Goal: Task Accomplishment & Management: Complete application form

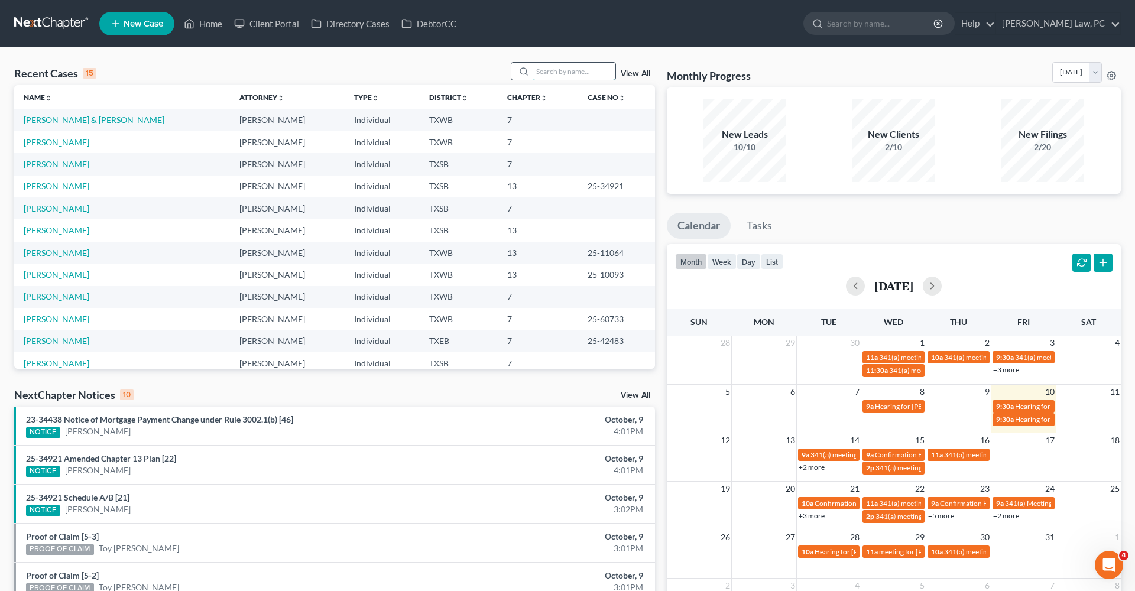
click at [541, 74] on input "search" at bounding box center [574, 71] width 83 height 17
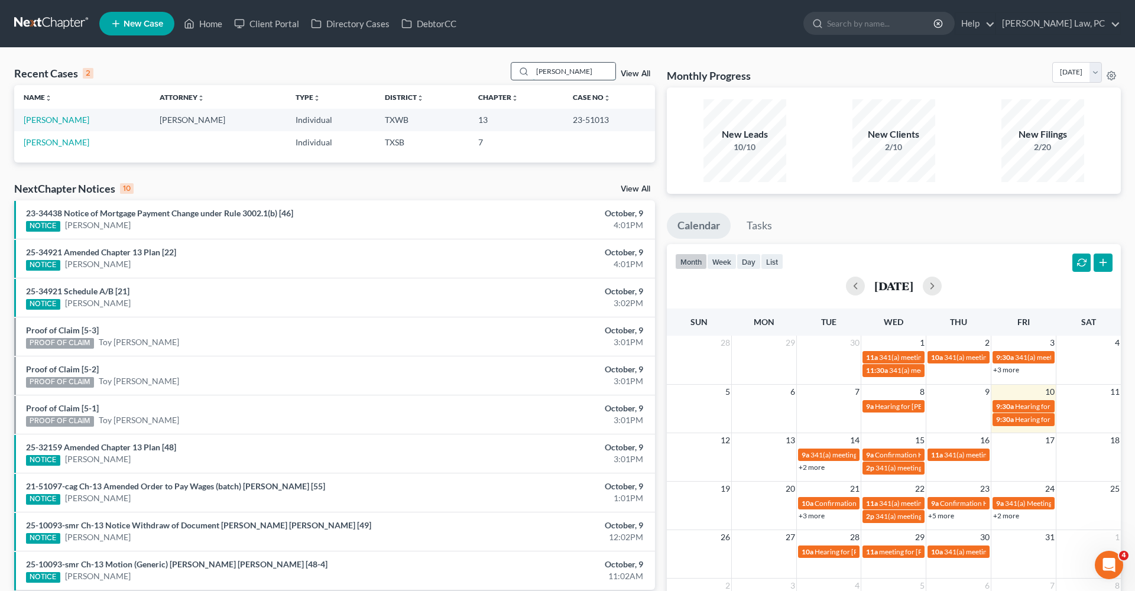
type input "Homero"
drag, startPoint x: 541, startPoint y: 74, endPoint x: 54, endPoint y: 119, distance: 489.1
click at [54, 119] on link "[PERSON_NAME]" at bounding box center [57, 120] width 66 height 10
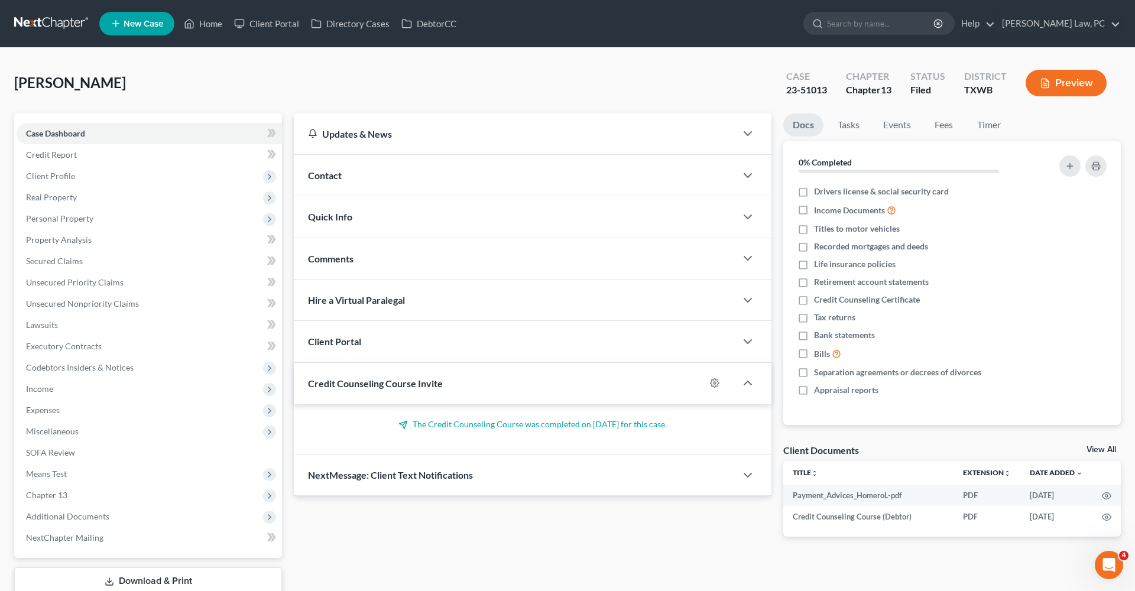
click at [1065, 85] on button "Preview" at bounding box center [1065, 83] width 81 height 27
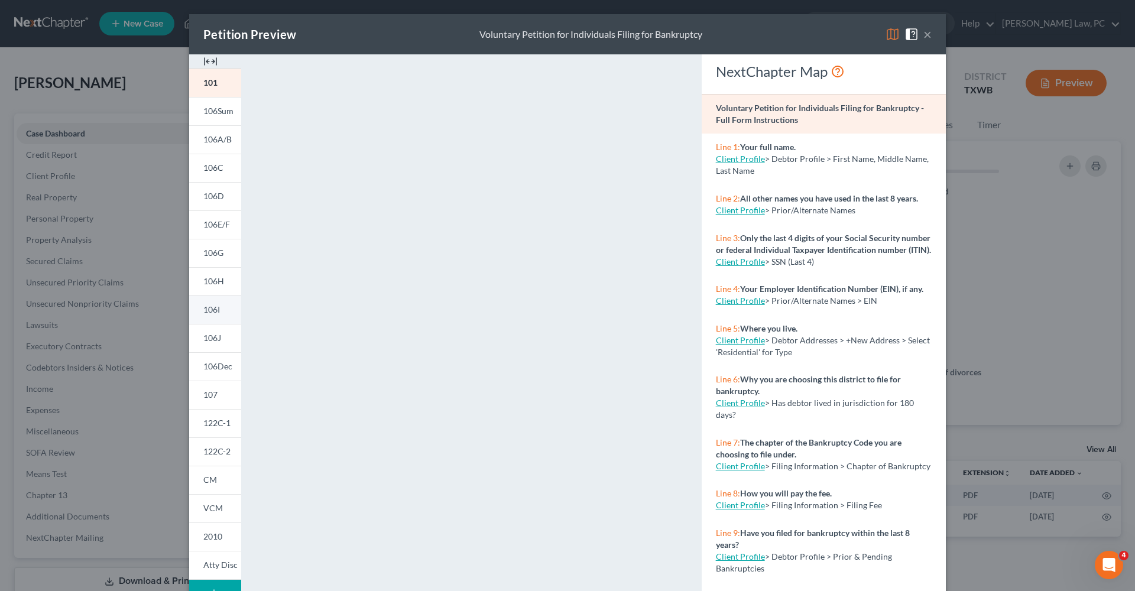
click at [217, 314] on span "106I" at bounding box center [211, 309] width 17 height 10
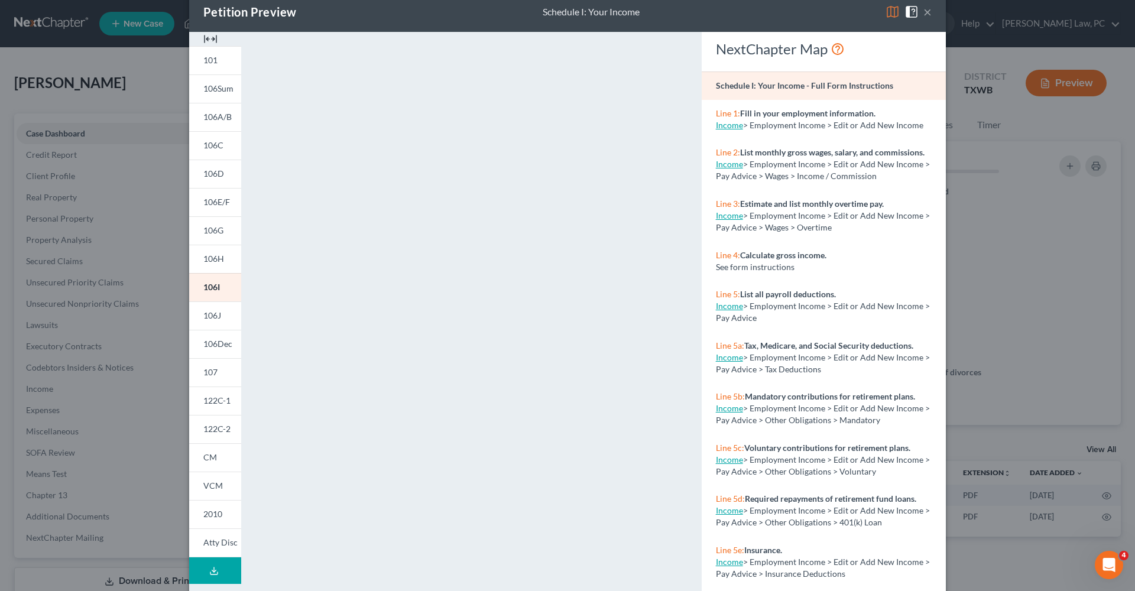
scroll to position [27, 0]
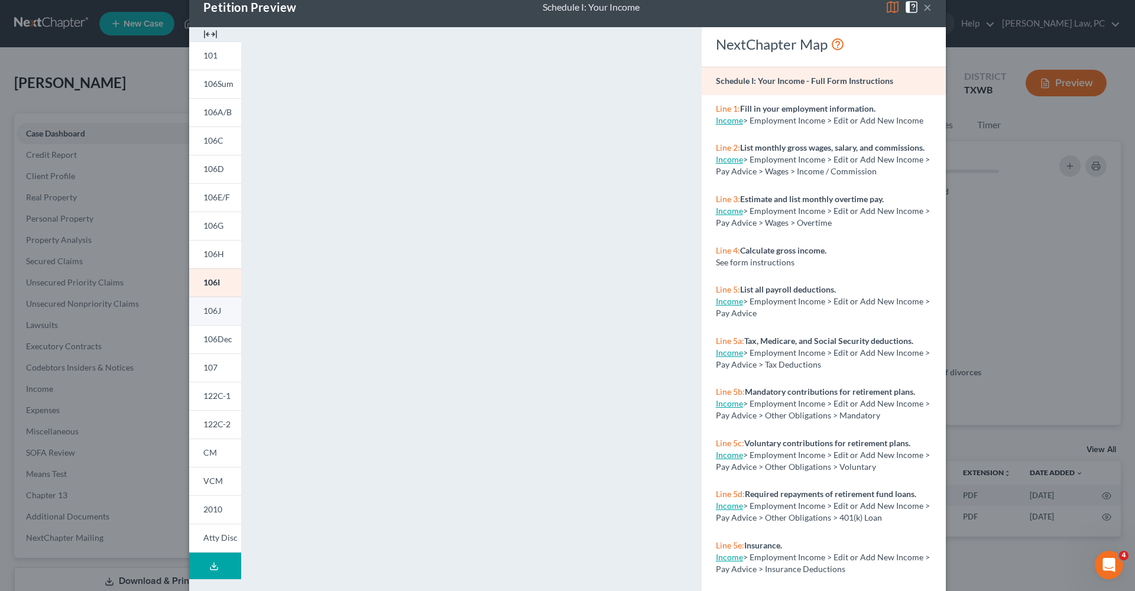
click at [212, 315] on span "106J" at bounding box center [212, 311] width 18 height 10
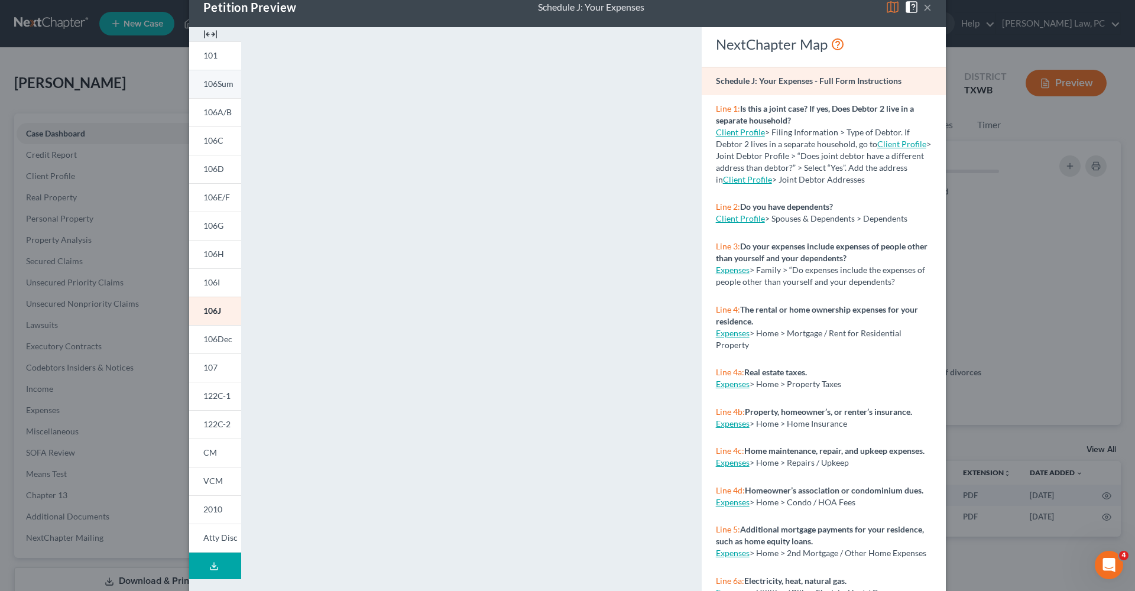
click at [216, 87] on span "106Sum" at bounding box center [218, 84] width 30 height 10
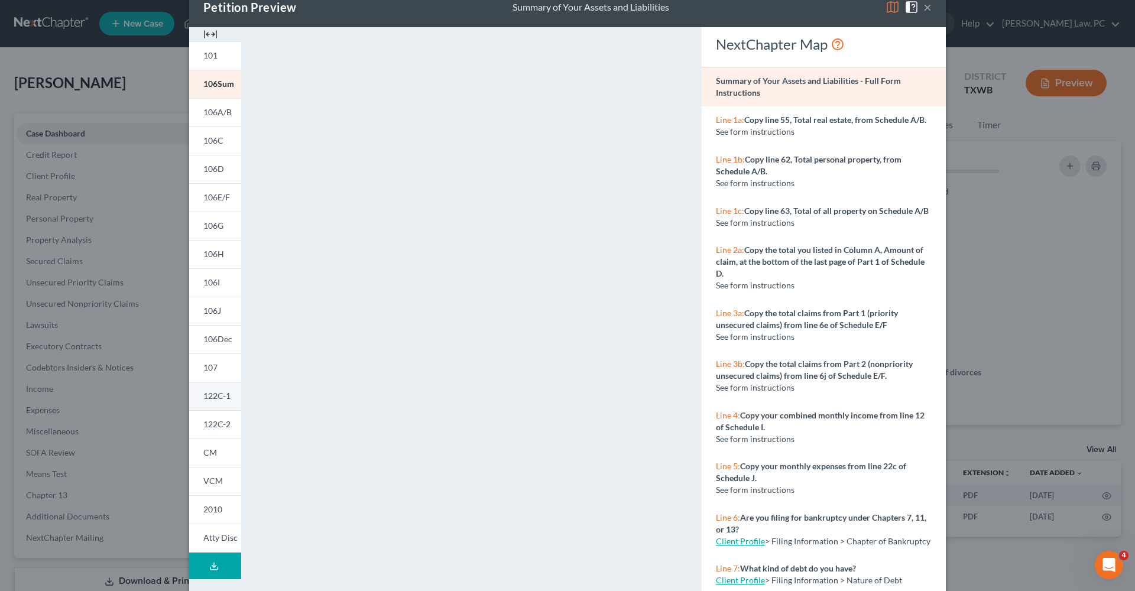
click at [213, 401] on link "122C-1" at bounding box center [215, 396] width 52 height 28
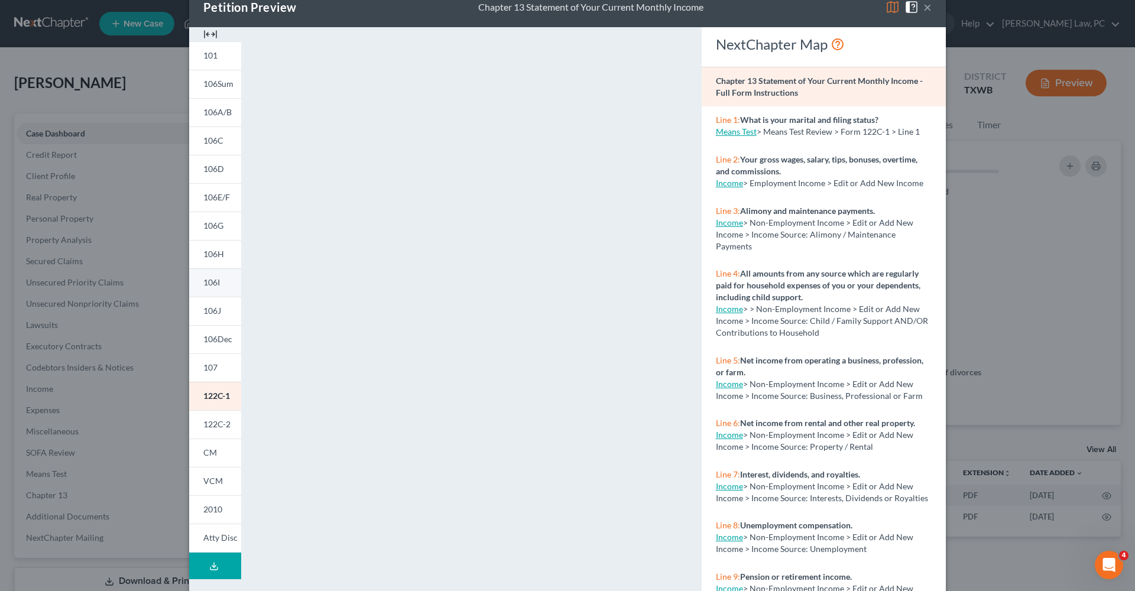
click at [217, 284] on span "106I" at bounding box center [211, 282] width 17 height 10
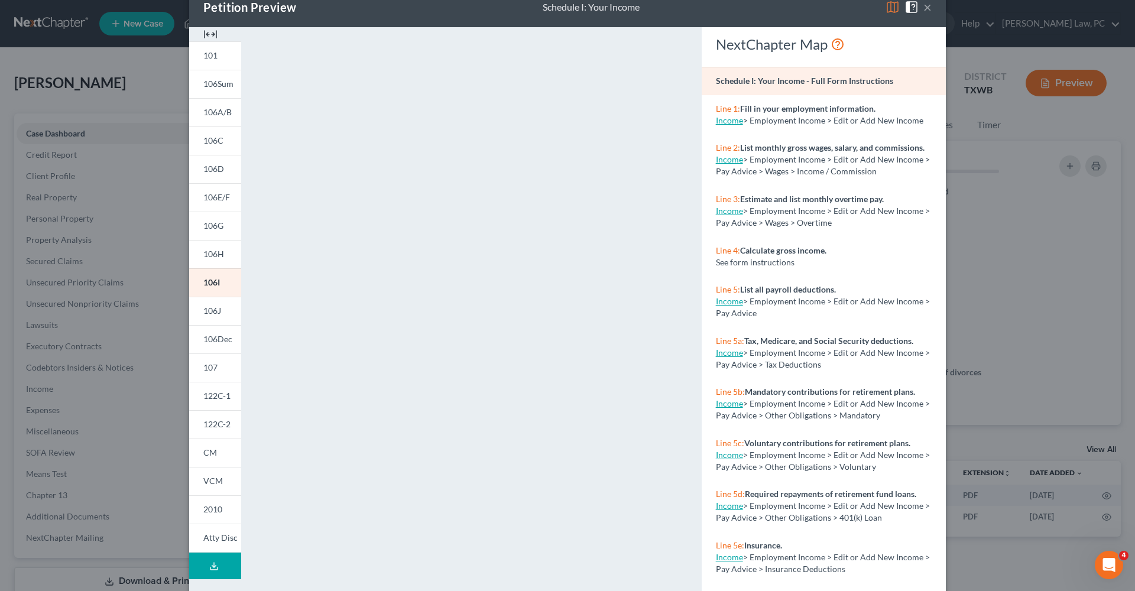
click at [925, 9] on button "×" at bounding box center [927, 7] width 8 height 14
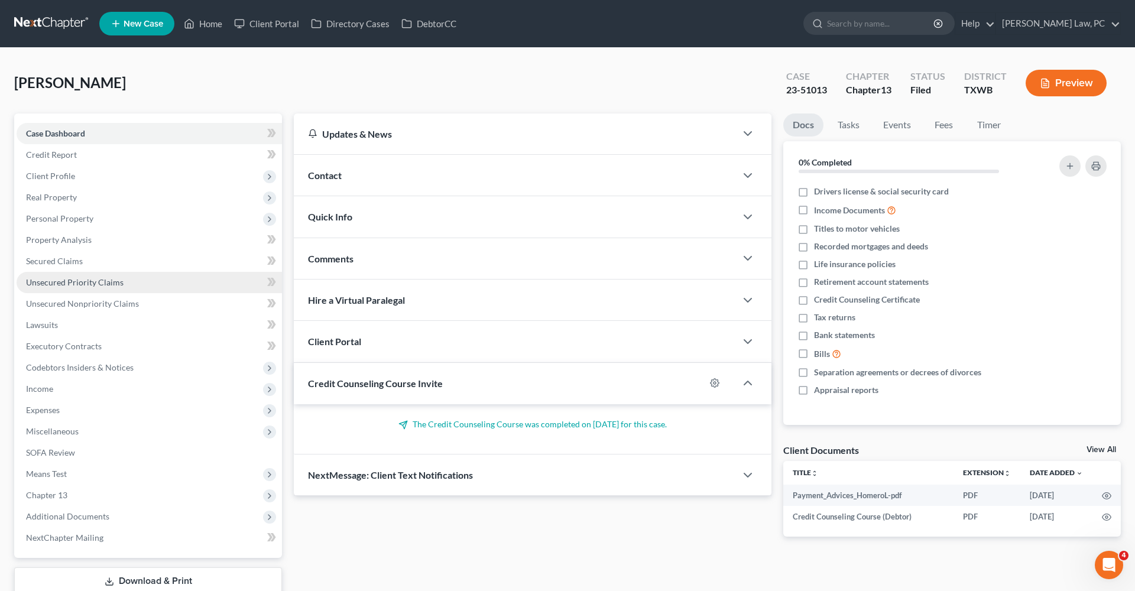
click at [107, 283] on span "Unsecured Priority Claims" at bounding box center [75, 282] width 98 height 10
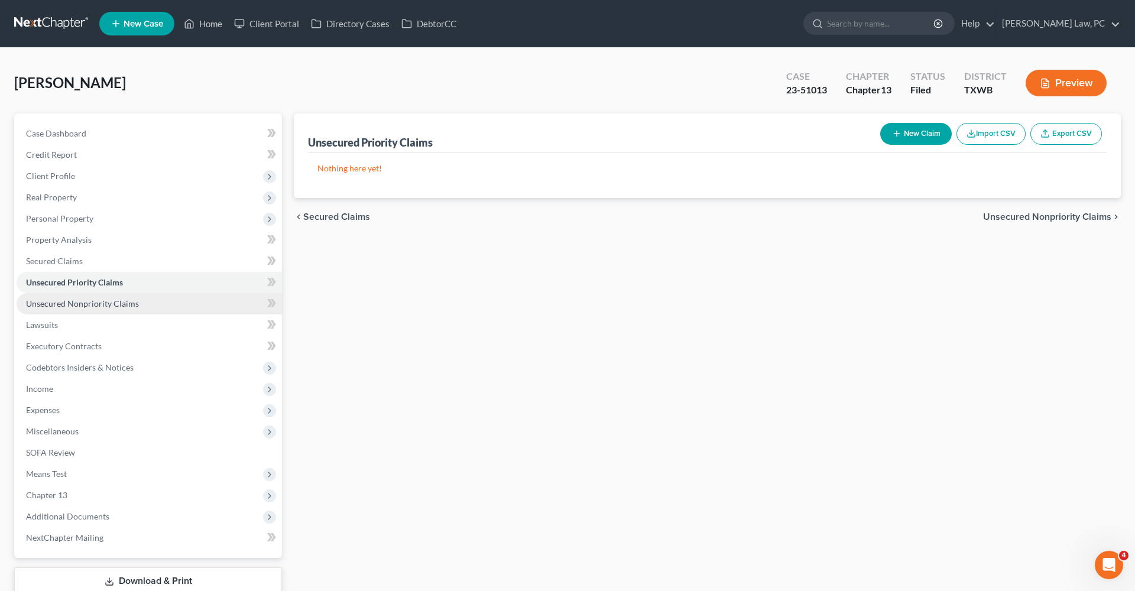
click at [108, 310] on link "Unsecured Nonpriority Claims" at bounding box center [149, 303] width 265 height 21
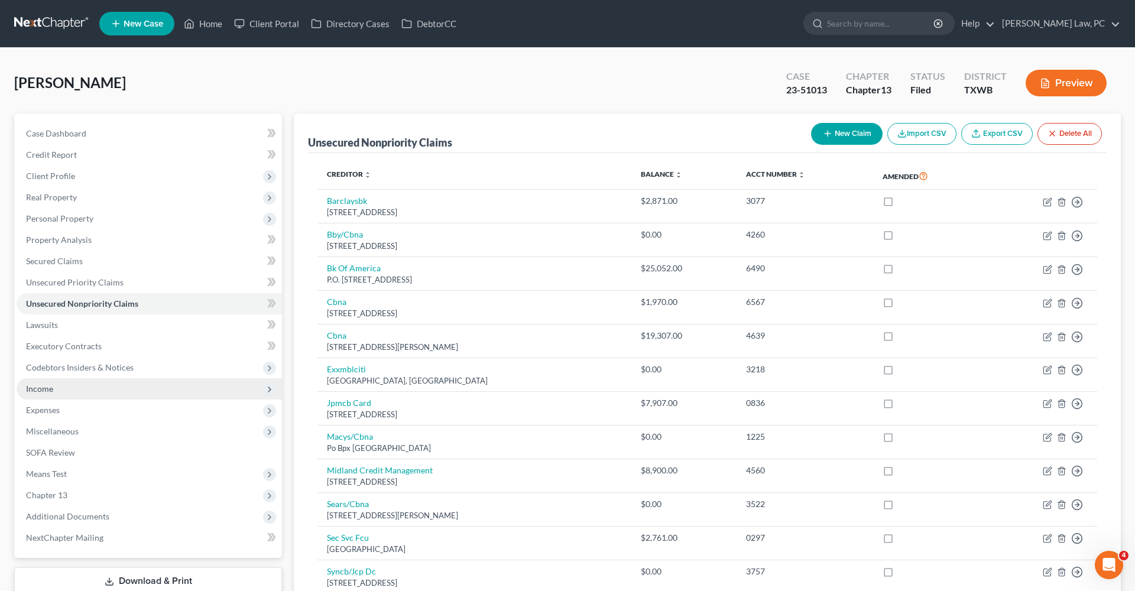
click at [47, 388] on span "Income" at bounding box center [39, 389] width 27 height 10
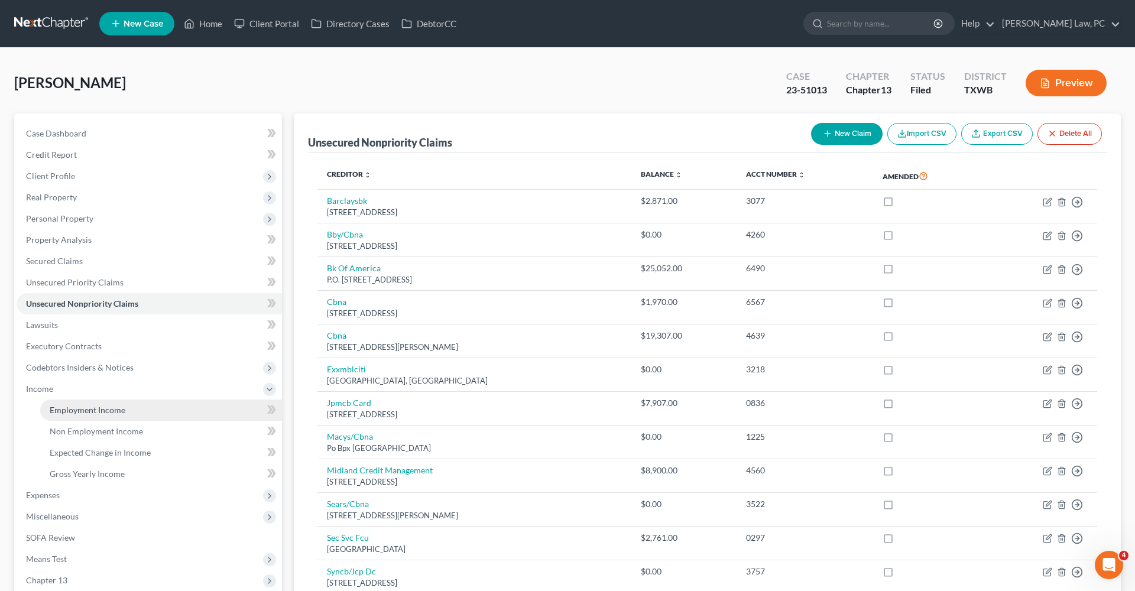
click at [72, 402] on link "Employment Income" at bounding box center [161, 410] width 242 height 21
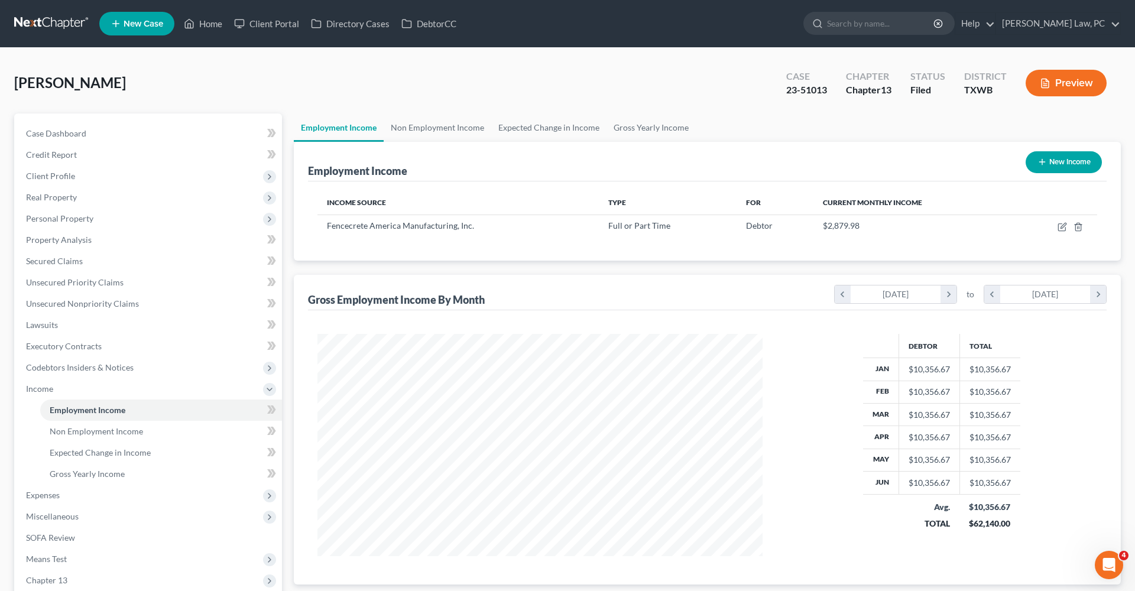
scroll to position [222, 469]
click at [1061, 228] on icon "button" at bounding box center [1062, 225] width 5 height 5
select select "0"
select select "45"
select select "3"
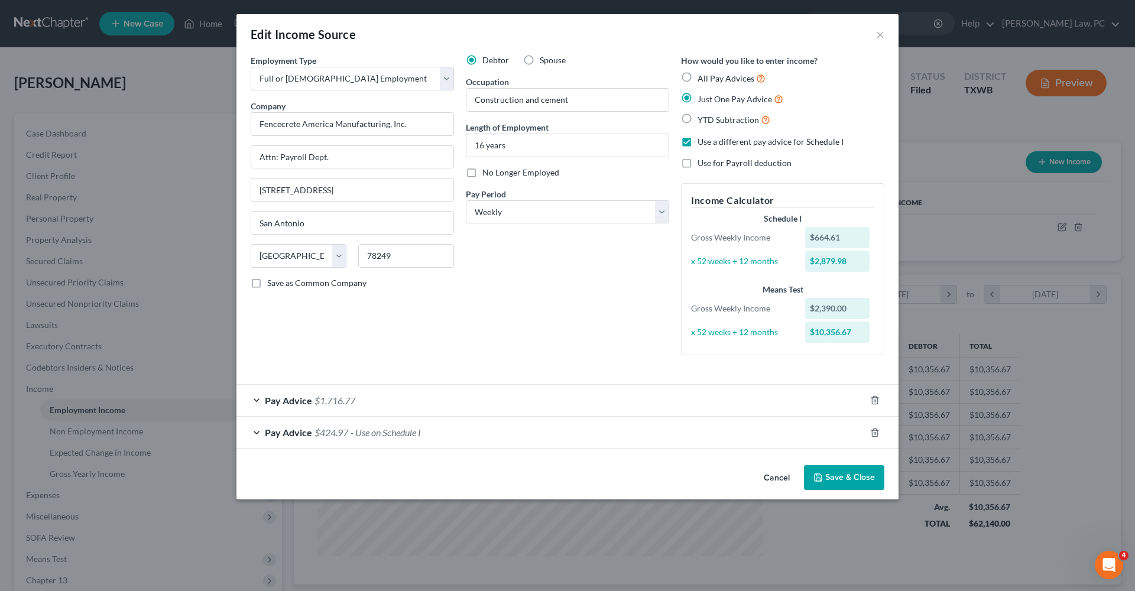
click at [384, 362] on div "Employment Type * Select Full or Part Time Employment Self Employment Company *…" at bounding box center [352, 209] width 215 height 310
click at [385, 403] on div "Pay Advice $1,716.77" at bounding box center [550, 400] width 629 height 31
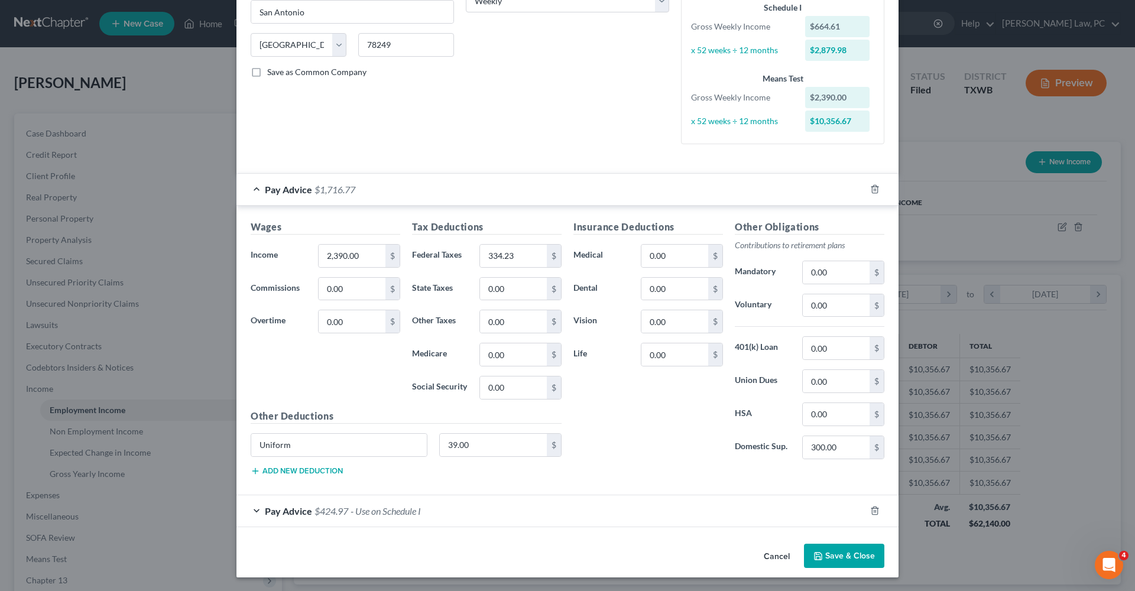
scroll to position [210, 0]
click at [258, 513] on div "Pay Advice $424.97 - Use on Schedule I" at bounding box center [550, 511] width 629 height 31
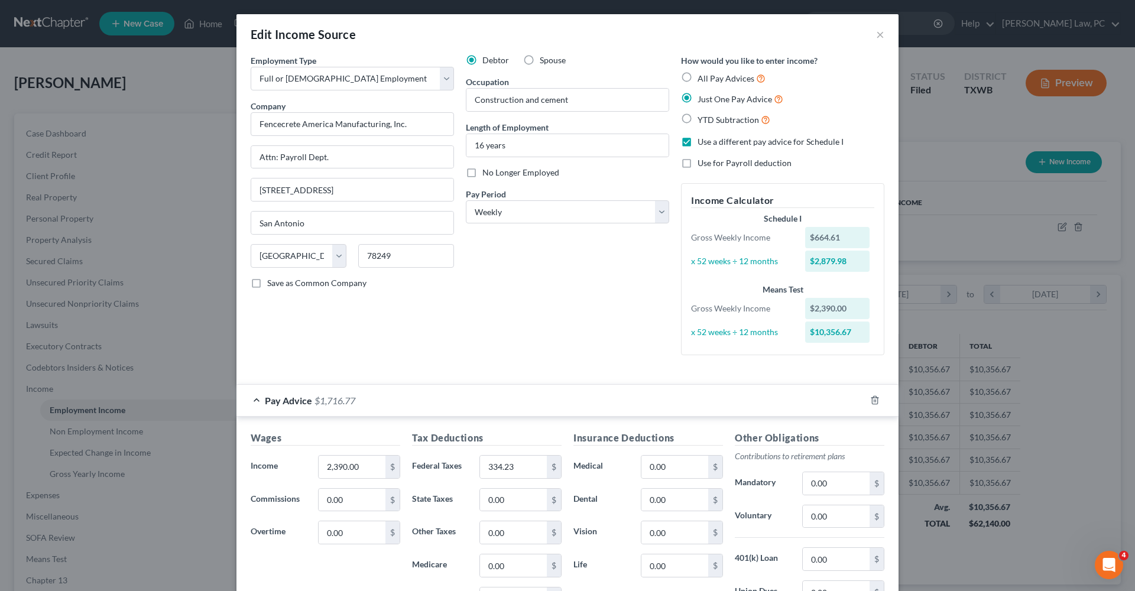
scroll to position [0, 0]
click at [884, 37] on button "×" at bounding box center [880, 34] width 8 height 14
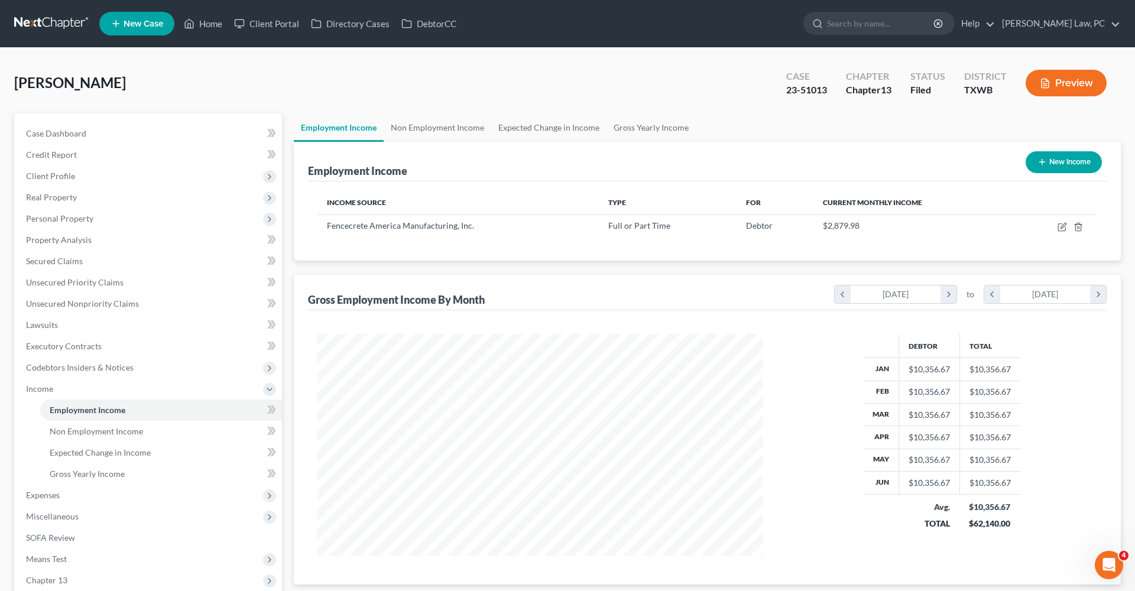
click at [1088, 86] on button "Preview" at bounding box center [1065, 83] width 81 height 27
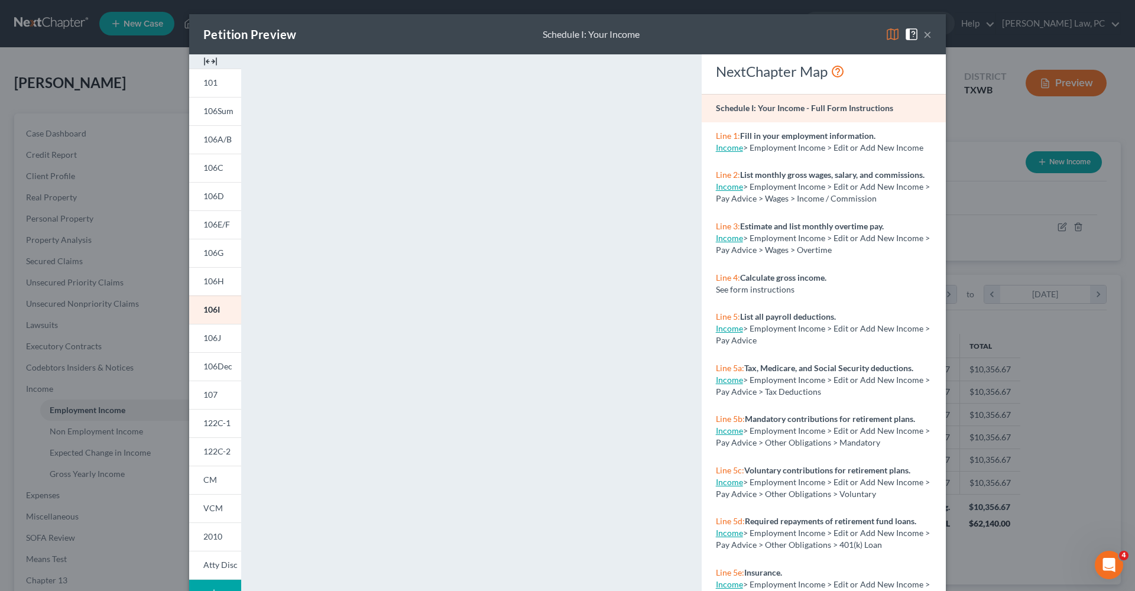
click at [927, 35] on button "×" at bounding box center [927, 34] width 8 height 14
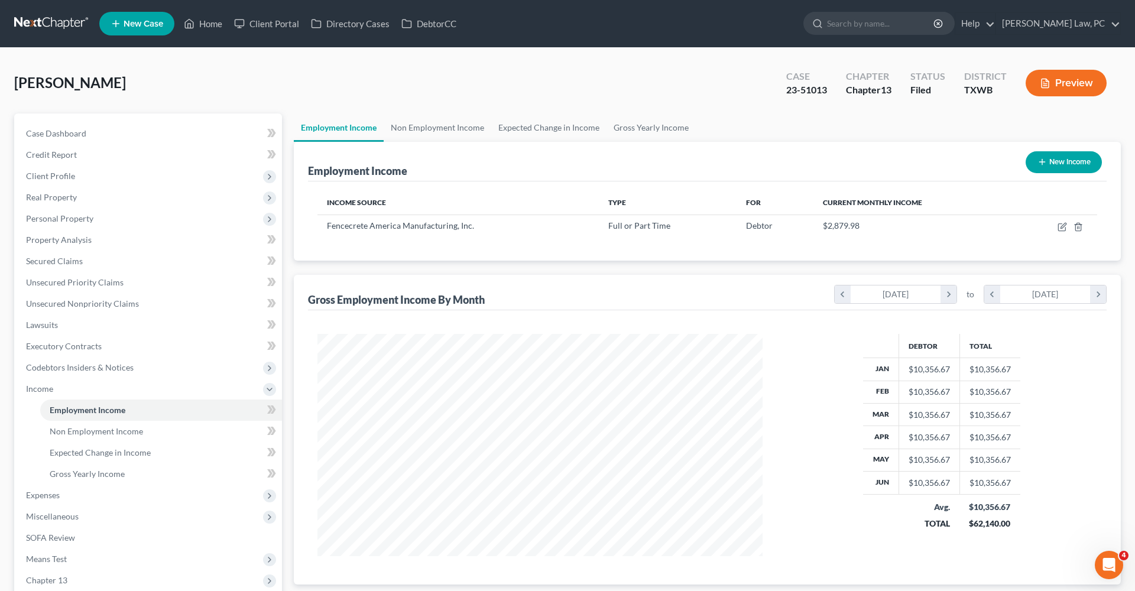
click at [48, 21] on link at bounding box center [52, 23] width 76 height 21
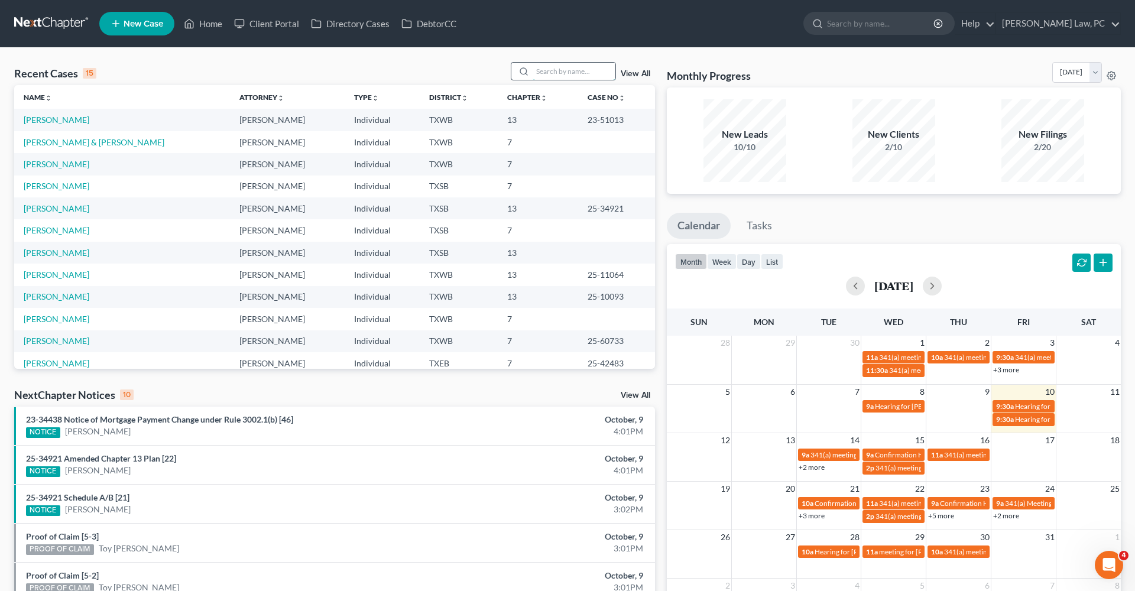
click at [560, 72] on input "search" at bounding box center [574, 71] width 83 height 17
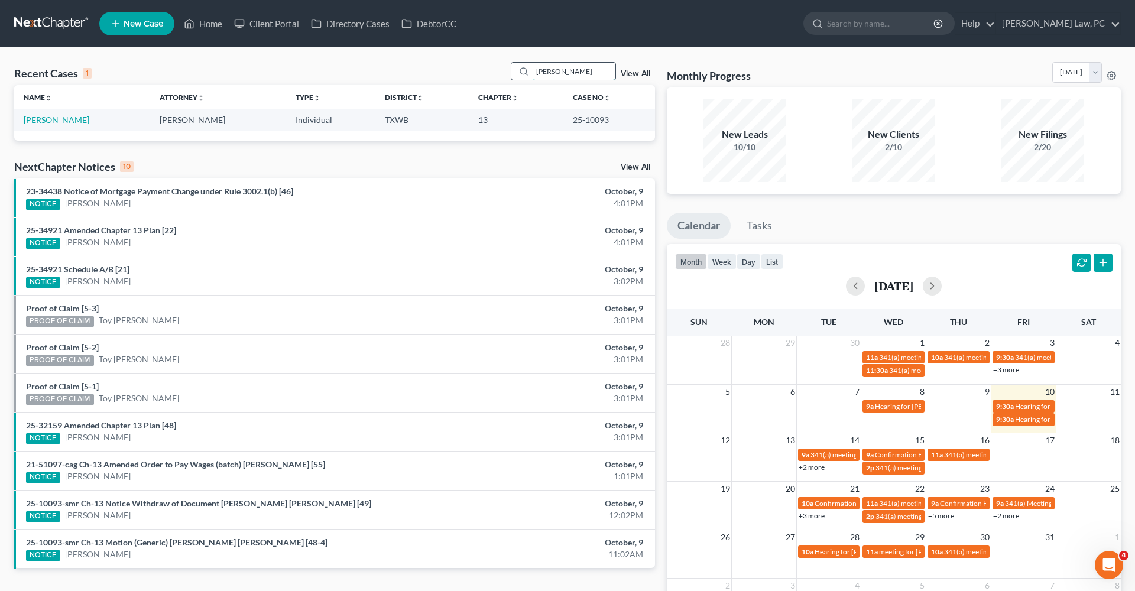
type input "Kendra"
drag, startPoint x: 560, startPoint y: 72, endPoint x: 60, endPoint y: 121, distance: 501.8
click at [60, 121] on link "[PERSON_NAME]" at bounding box center [57, 120] width 66 height 10
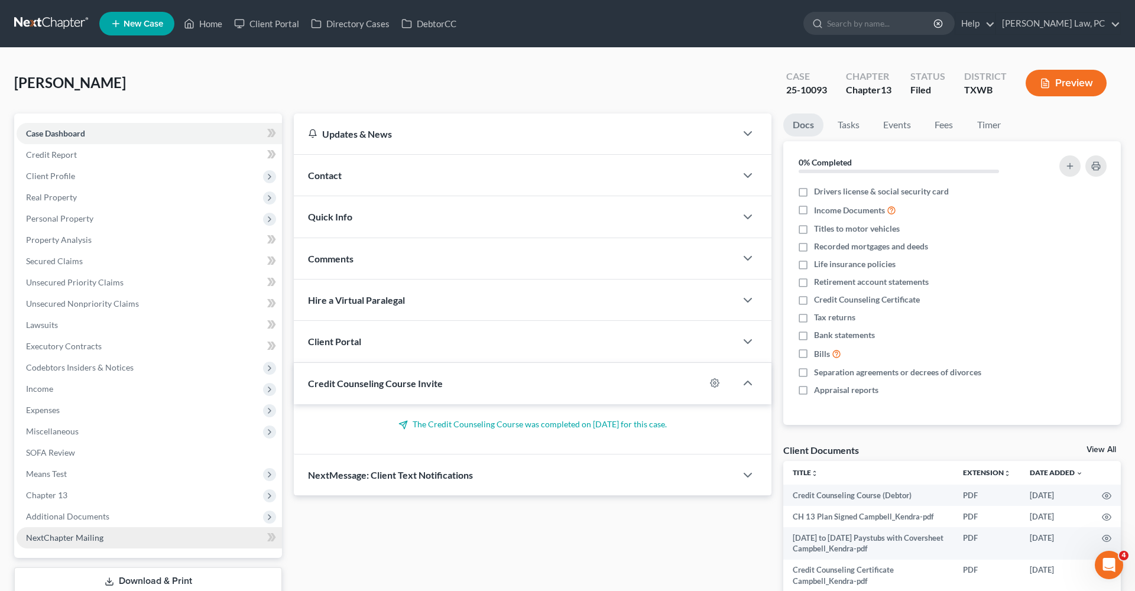
click at [68, 538] on span "NextChapter Mailing" at bounding box center [64, 538] width 77 height 10
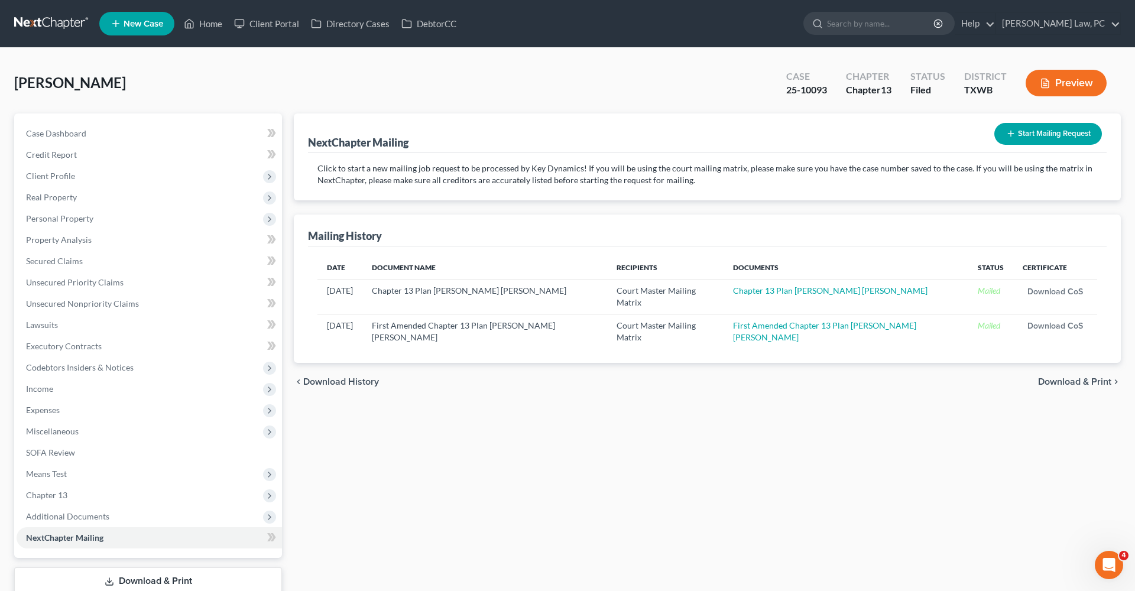
click at [1035, 132] on button "Start Mailing Request" at bounding box center [1048, 134] width 108 height 22
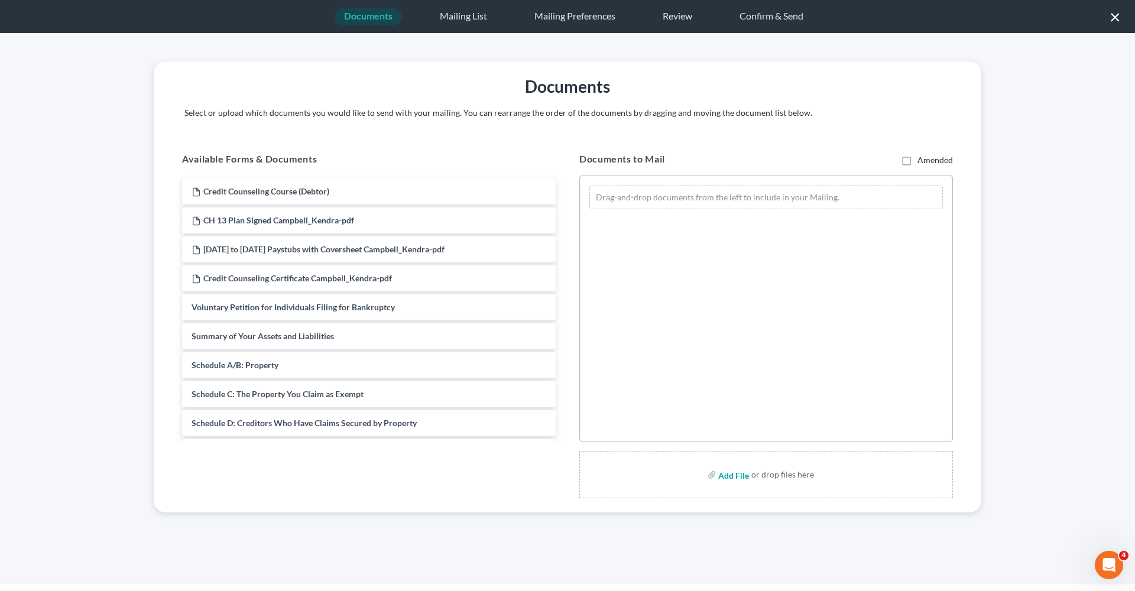
click at [732, 479] on input "file" at bounding box center [732, 474] width 28 height 21
type input "C:\fakepath\Notice of Withdraw Motion to Approve Settlement Campbell-Kendra.pdf"
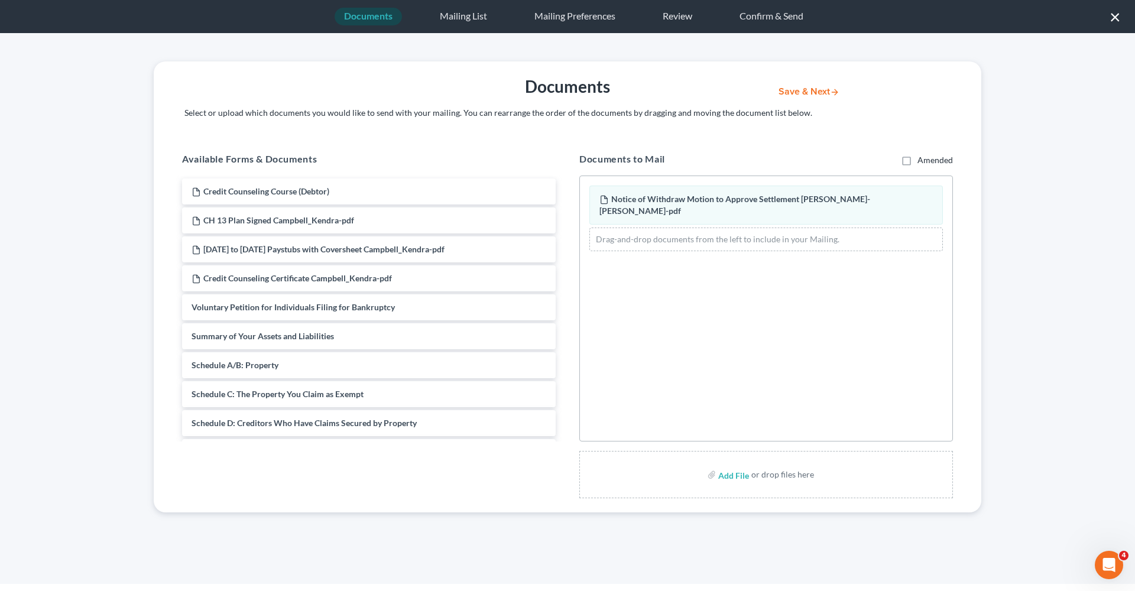
click at [804, 92] on button "Save & Next" at bounding box center [809, 92] width 80 height 10
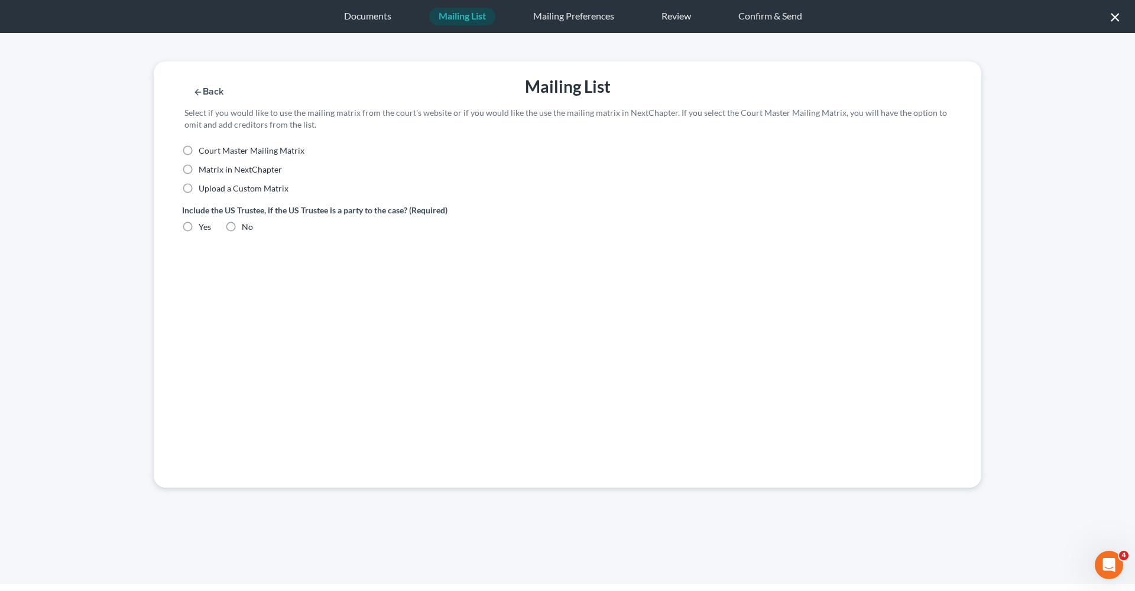
click at [233, 150] on span "Court Master Mailing Matrix" at bounding box center [252, 150] width 106 height 10
click at [211, 150] on input "Court Master Mailing Matrix" at bounding box center [207, 149] width 8 height 8
radio input "true"
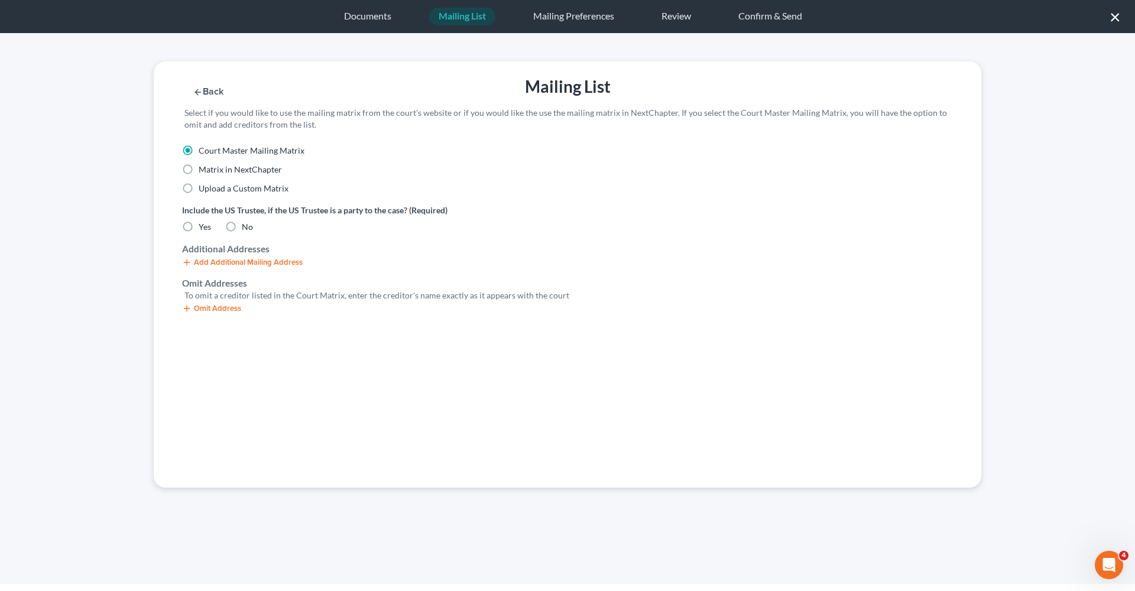
click at [242, 233] on label "No" at bounding box center [247, 227] width 11 height 12
click at [246, 229] on input "No" at bounding box center [250, 225] width 8 height 8
radio input "true"
click at [221, 304] on button "Omit Address" at bounding box center [211, 308] width 59 height 9
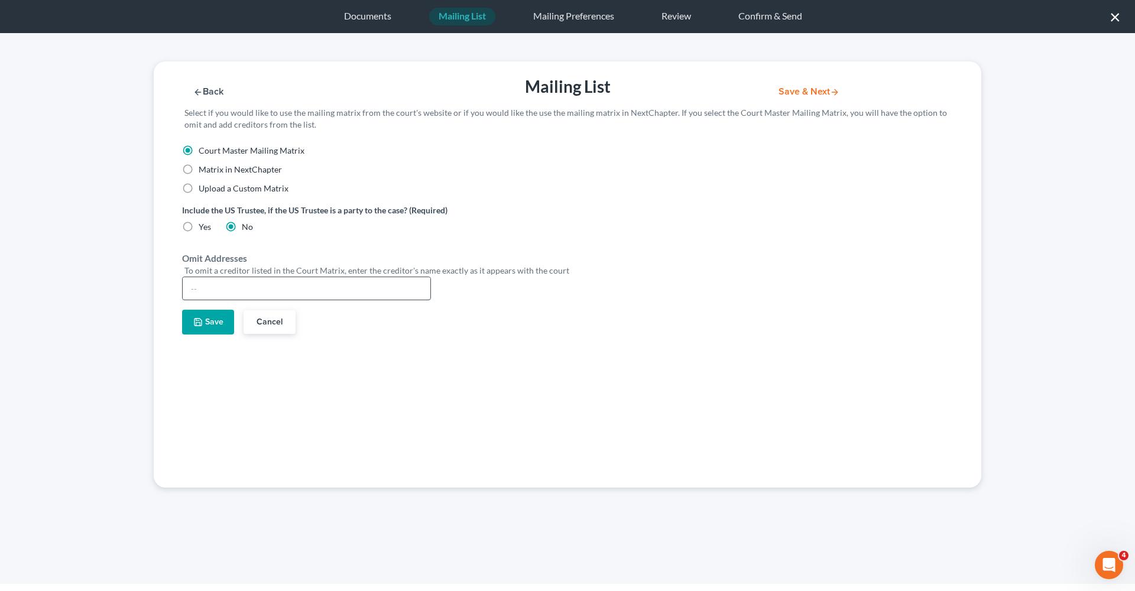
click at [229, 288] on input "text" at bounding box center [307, 288] width 248 height 22
type input "Hooman Khsohnood"
click at [218, 323] on button "Save" at bounding box center [208, 322] width 52 height 25
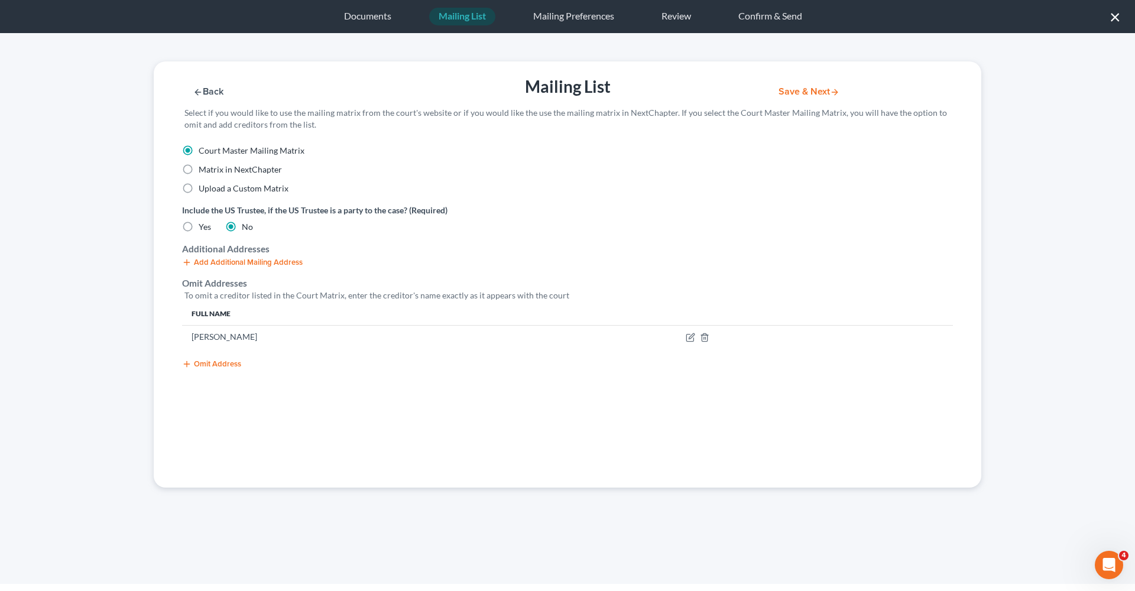
click at [229, 361] on button "Omit Address" at bounding box center [211, 363] width 59 height 9
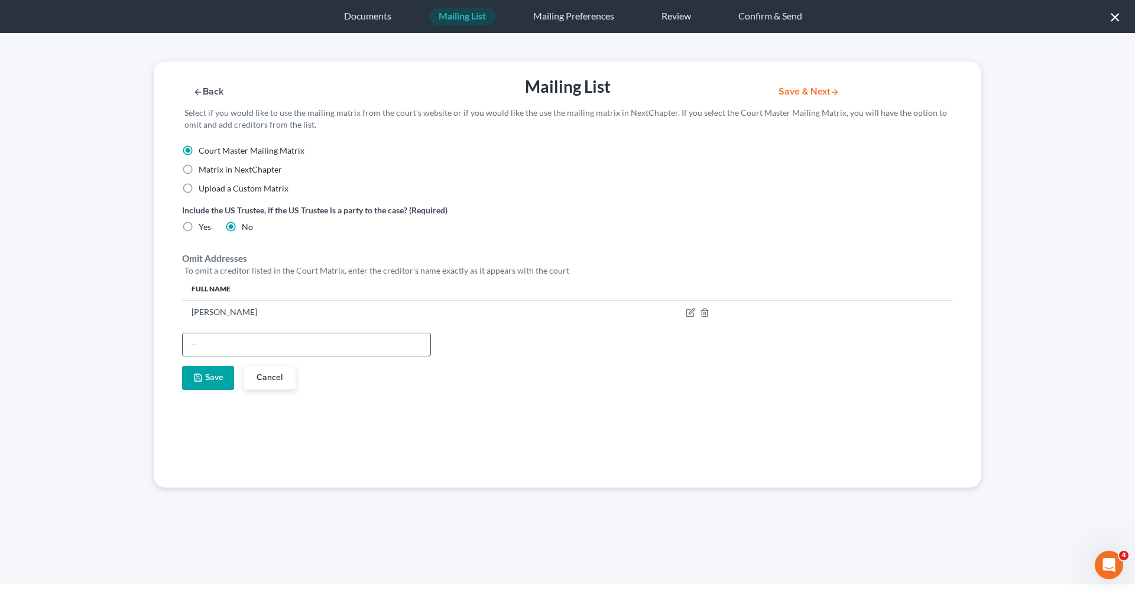
click at [224, 351] on input "text" at bounding box center [307, 344] width 248 height 22
type input "Deborah Langehennig"
click at [218, 375] on button "Save" at bounding box center [208, 378] width 52 height 25
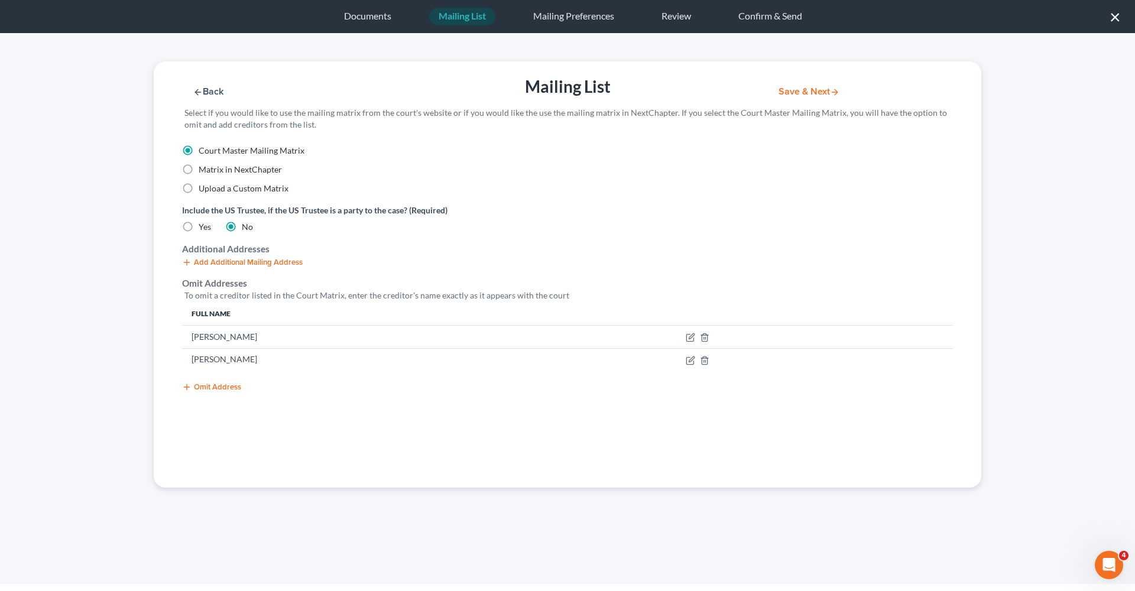
click at [212, 380] on div "Omit Address" at bounding box center [567, 386] width 771 height 12
click at [213, 382] on button "Omit Address" at bounding box center [211, 386] width 59 height 9
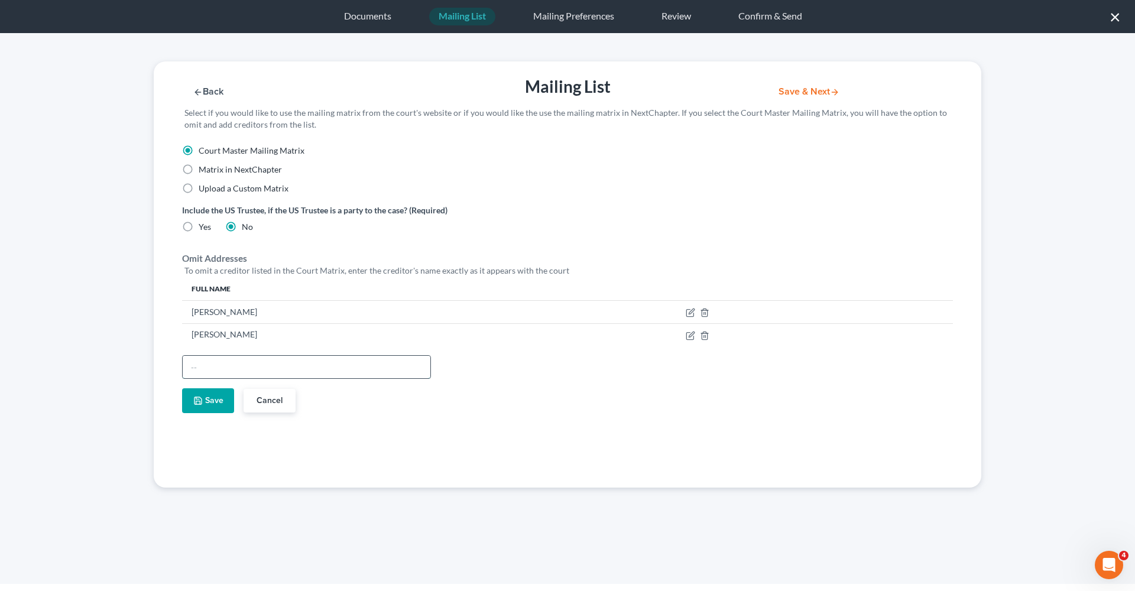
click at [212, 369] on input "text" at bounding box center [307, 367] width 248 height 22
type input "Deborah B. Langehennig"
click at [204, 404] on button "Save" at bounding box center [208, 400] width 52 height 25
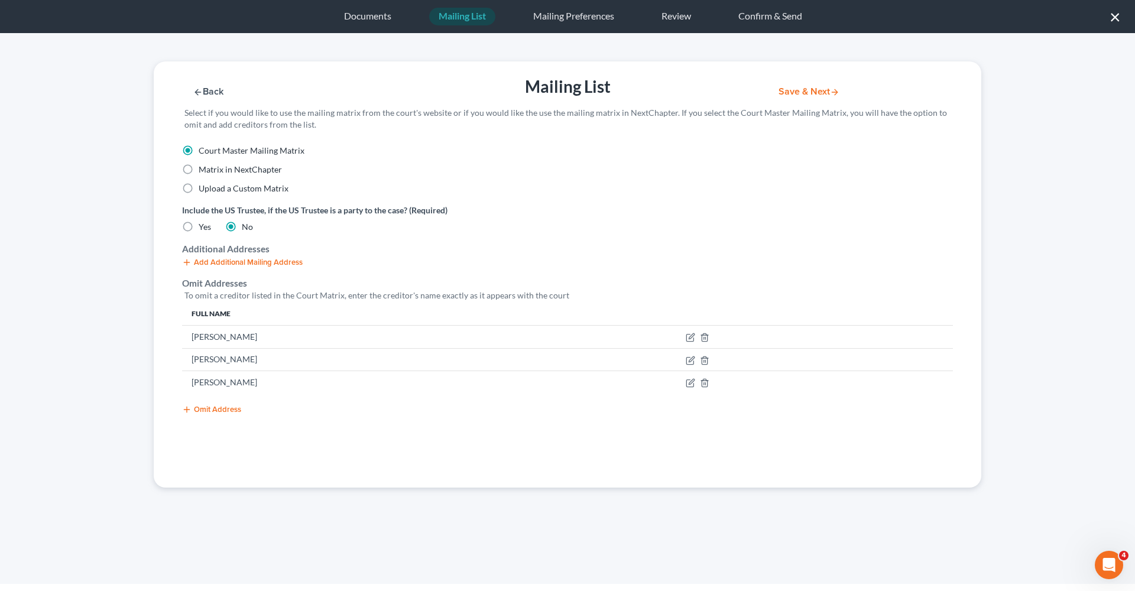
click at [796, 89] on button "Save & Next" at bounding box center [809, 92] width 80 height 10
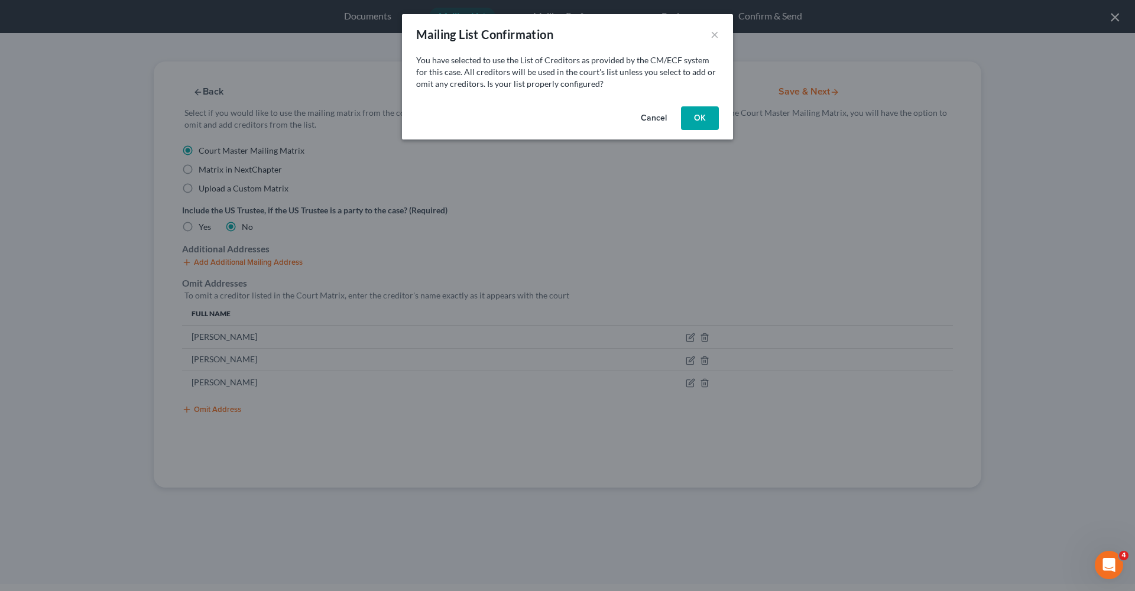
click at [709, 118] on button "OK" at bounding box center [700, 118] width 38 height 24
select select "45"
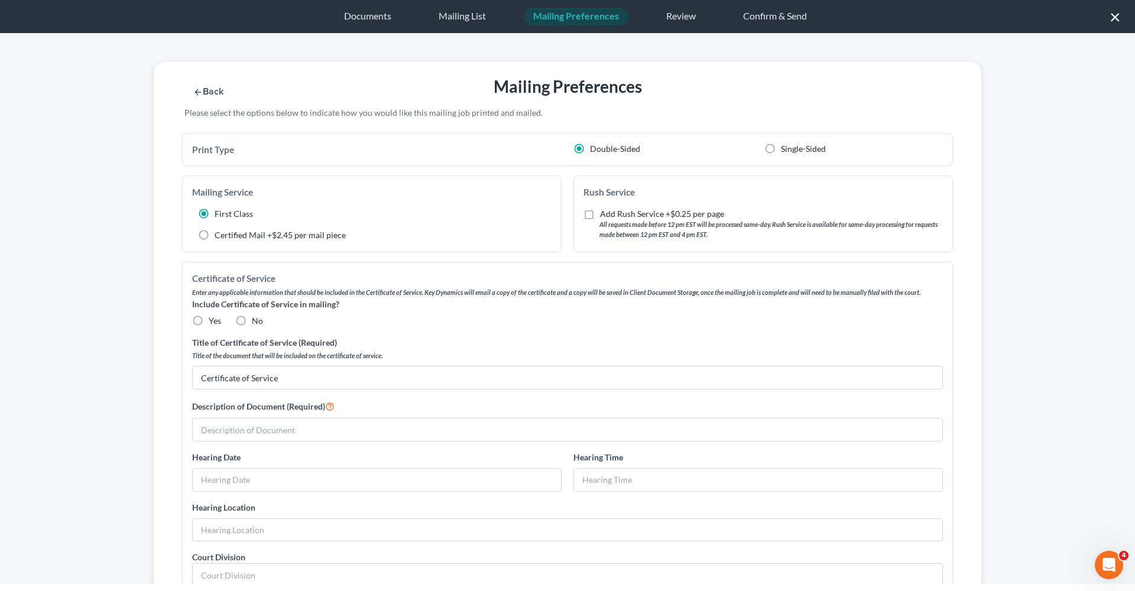
click at [209, 318] on span "Yes" at bounding box center [215, 321] width 12 height 10
click at [213, 318] on input "Yes" at bounding box center [217, 319] width 8 height 8
radio input "true"
click at [251, 373] on input "Certificate of Service" at bounding box center [567, 377] width 749 height 22
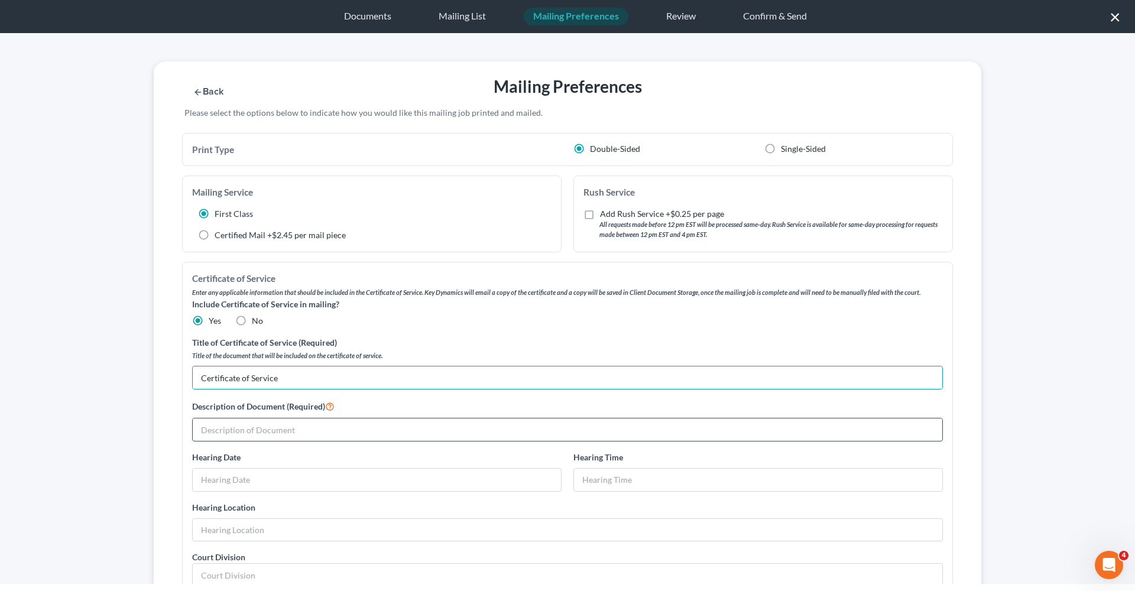
click at [252, 418] on input "text" at bounding box center [567, 429] width 749 height 22
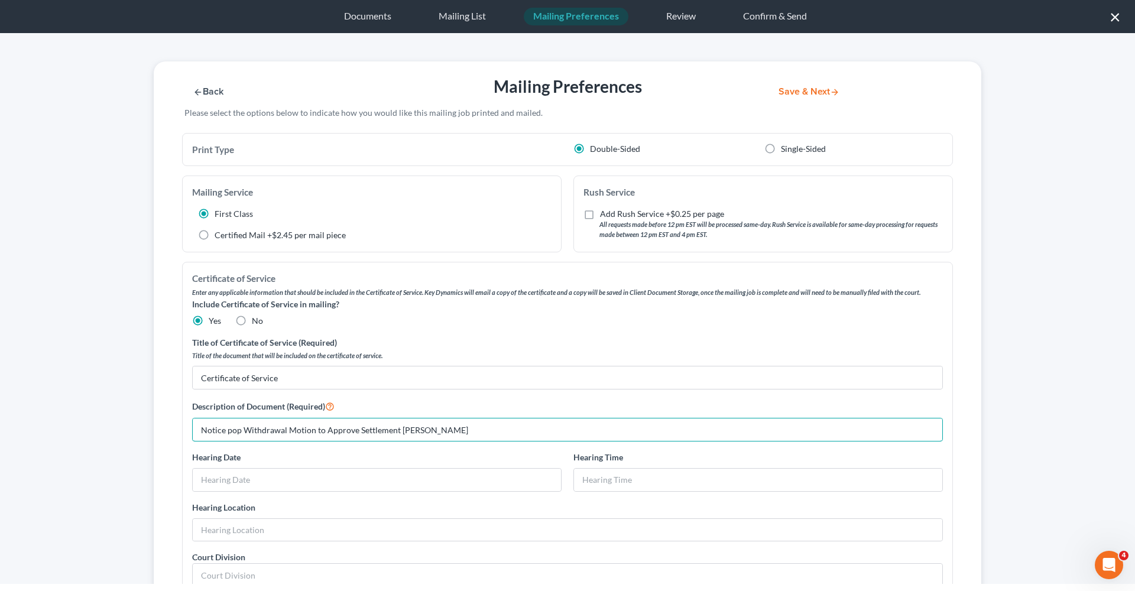
drag, startPoint x: 488, startPoint y: 423, endPoint x: 167, endPoint y: 424, distance: 321.5
click at [167, 424] on div "Print Type Double-Sided Single-Sided Mailing Service First Class Certified Mail…" at bounding box center [567, 547] width 827 height 829
click at [239, 429] on input "Notice pop Withdrawal Motion to Approve Settlement Kendra Campbell" at bounding box center [567, 429] width 749 height 22
drag, startPoint x: 473, startPoint y: 428, endPoint x: 189, endPoint y: 428, distance: 284.9
click at [189, 428] on div "Description of Document (Required) Notice of Withdrawal Motion to Approve Settl…" at bounding box center [567, 420] width 762 height 43
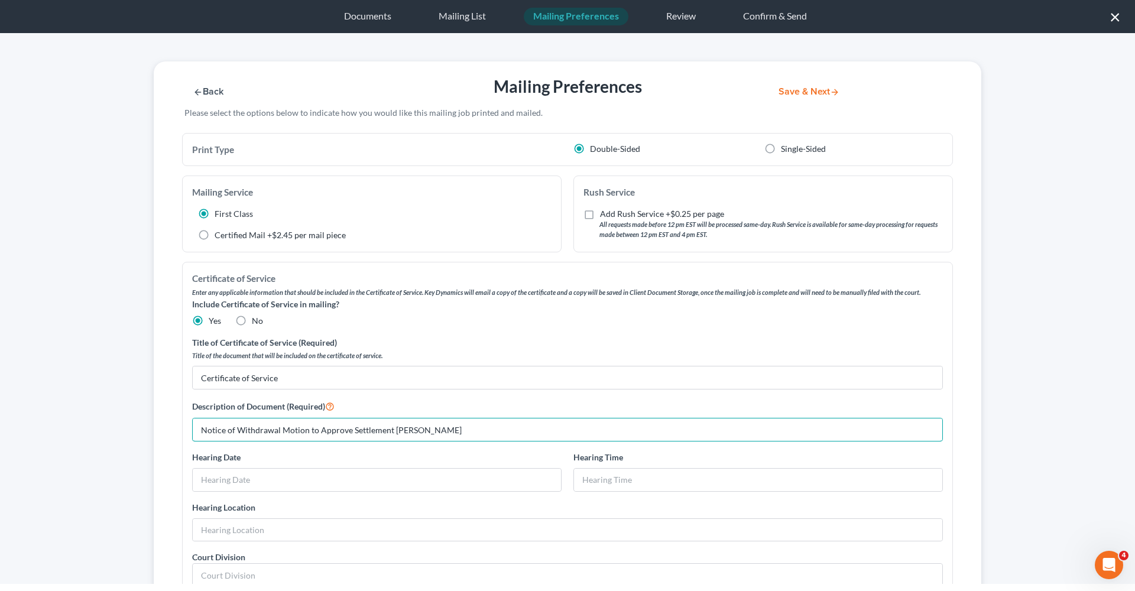
type input "Notice of Withdrawal Motion to Approve Settlement Kendra Campbell"
click at [809, 93] on button "Save & Next" at bounding box center [809, 92] width 80 height 10
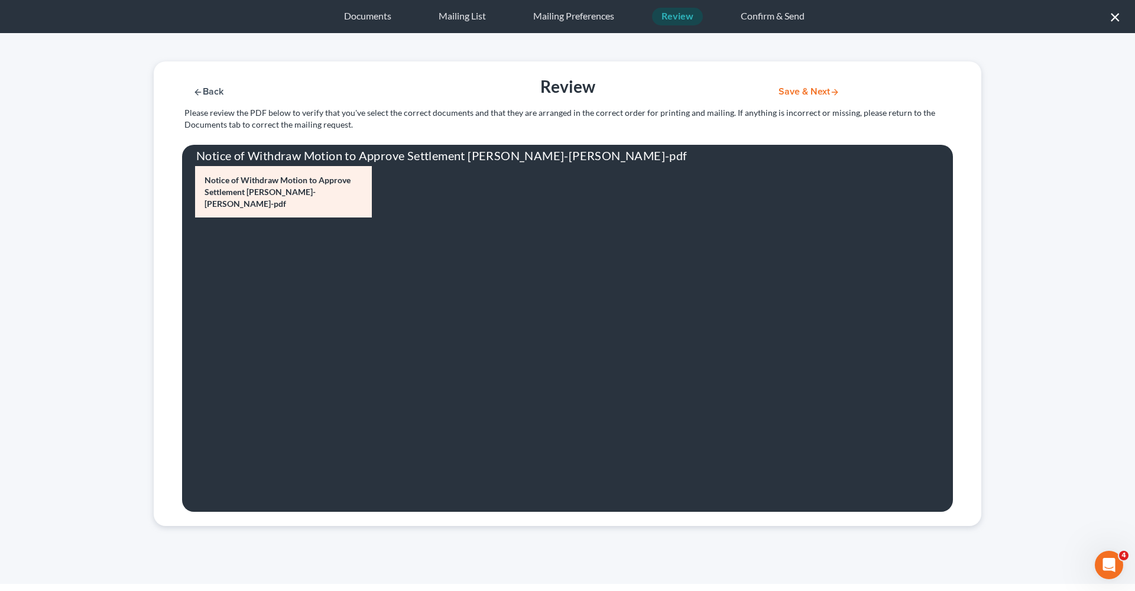
click at [809, 90] on button "Save & Next" at bounding box center [809, 92] width 80 height 10
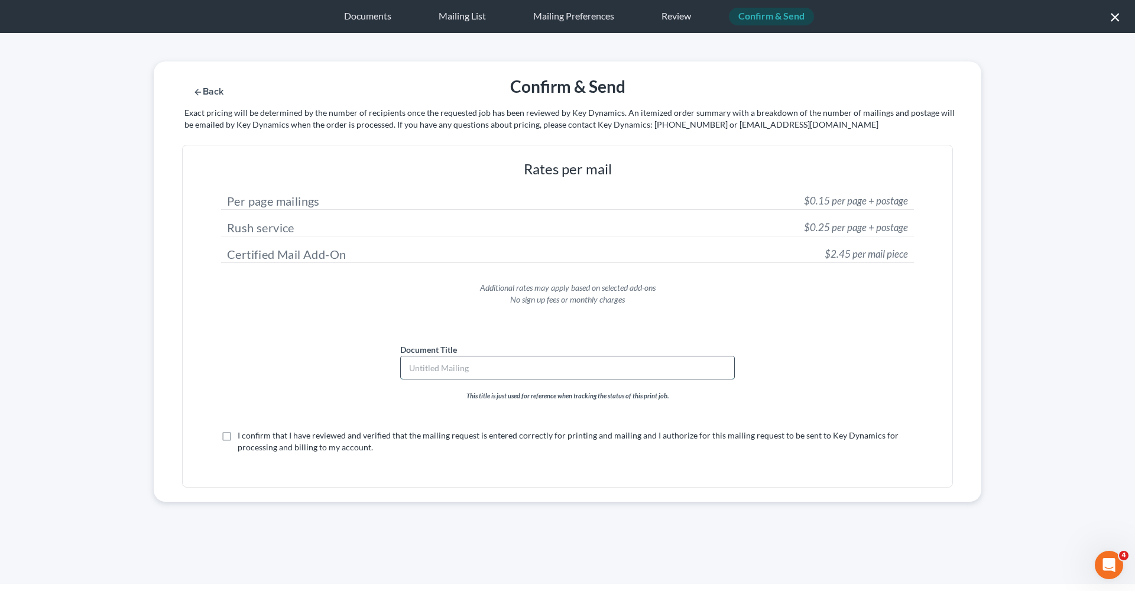
click at [495, 373] on input "text" at bounding box center [567, 367] width 333 height 22
paste input "Notice of Withdrawal Motion to Approve Settlement Kendra Campbell"
type input "Notice of Withdrawal Motion to Approve Settlement Kendra Campbell"
click at [238, 437] on label "I confirm that I have reviewed and verified that the mailing request is entered…" at bounding box center [576, 442] width 676 height 24
click at [242, 437] on input "I confirm that I have reviewed and verified that the mailing request is entered…" at bounding box center [246, 434] width 8 height 8
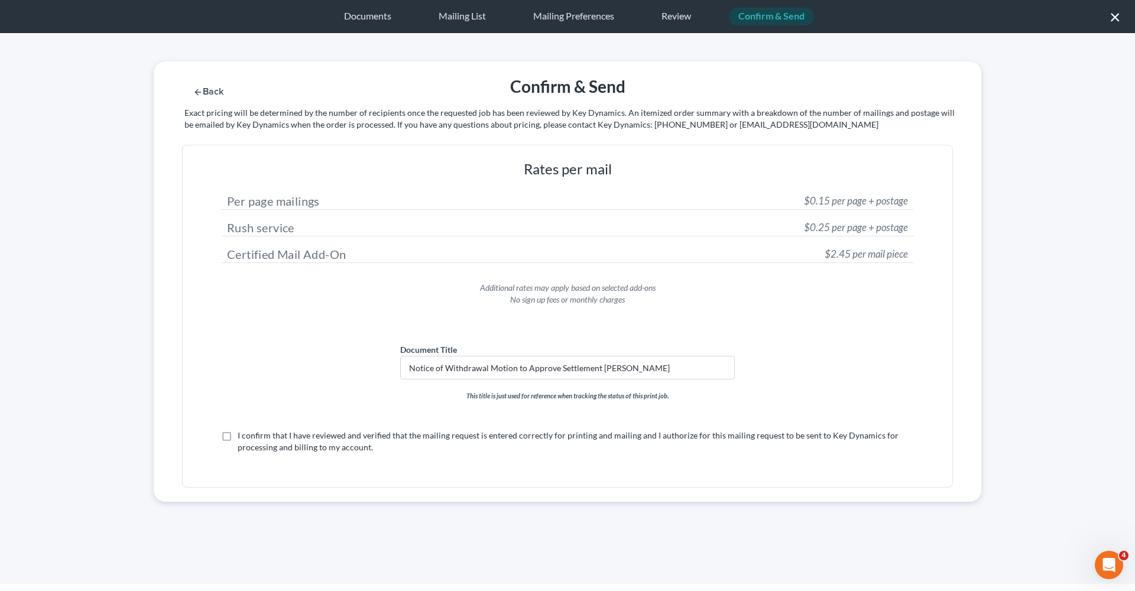
checkbox input "true"
click at [830, 95] on button "Submit for Mailing" at bounding box center [824, 92] width 110 height 10
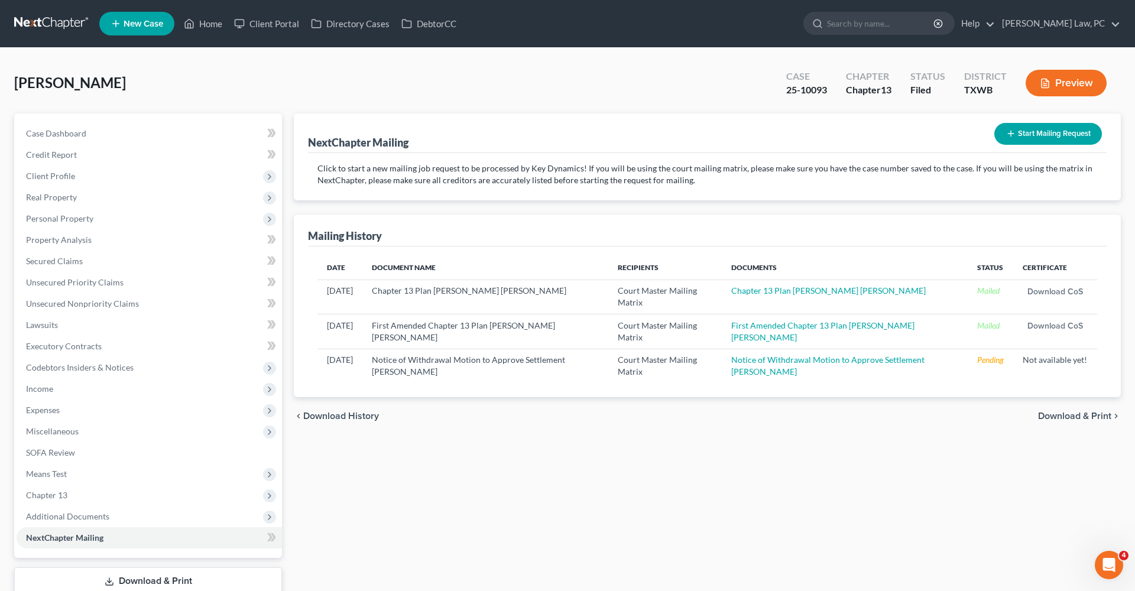
click at [56, 24] on link at bounding box center [52, 23] width 76 height 21
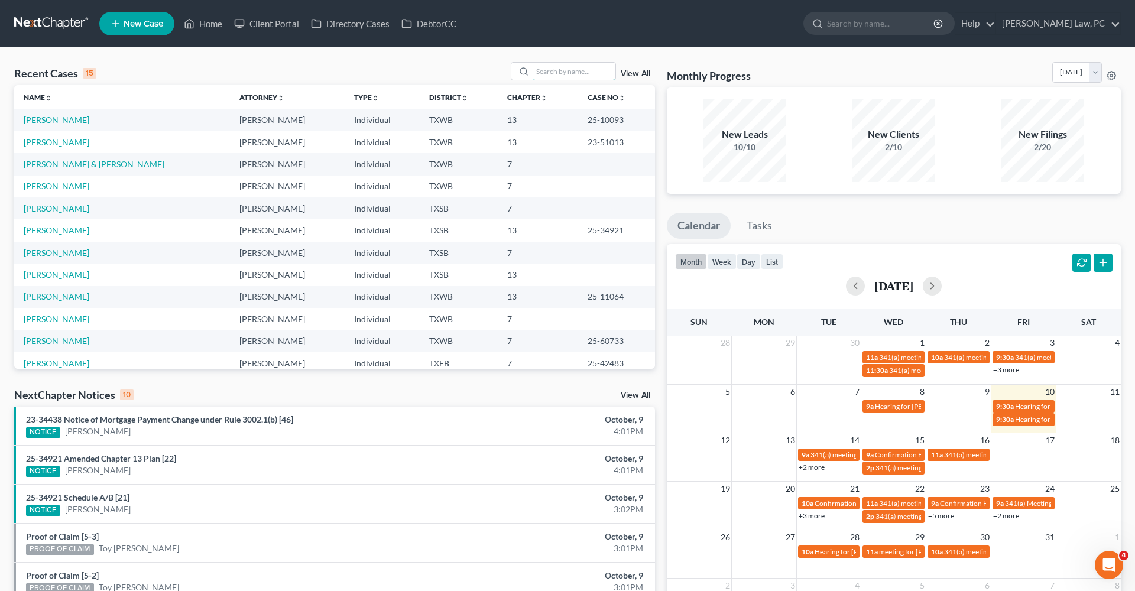
click at [566, 77] on input "search" at bounding box center [574, 71] width 83 height 17
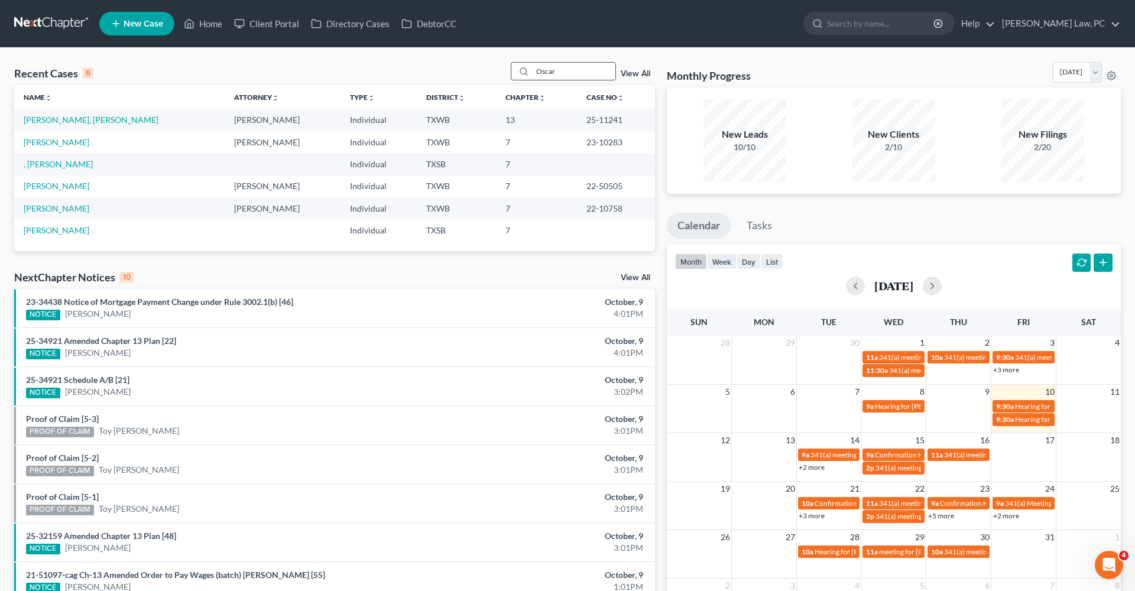
type input "Oscar"
drag, startPoint x: 540, startPoint y: 76, endPoint x: 85, endPoint y: 121, distance: 458.0
click at [85, 121] on link "Aguilar Garcia, Oscar" at bounding box center [91, 120] width 135 height 10
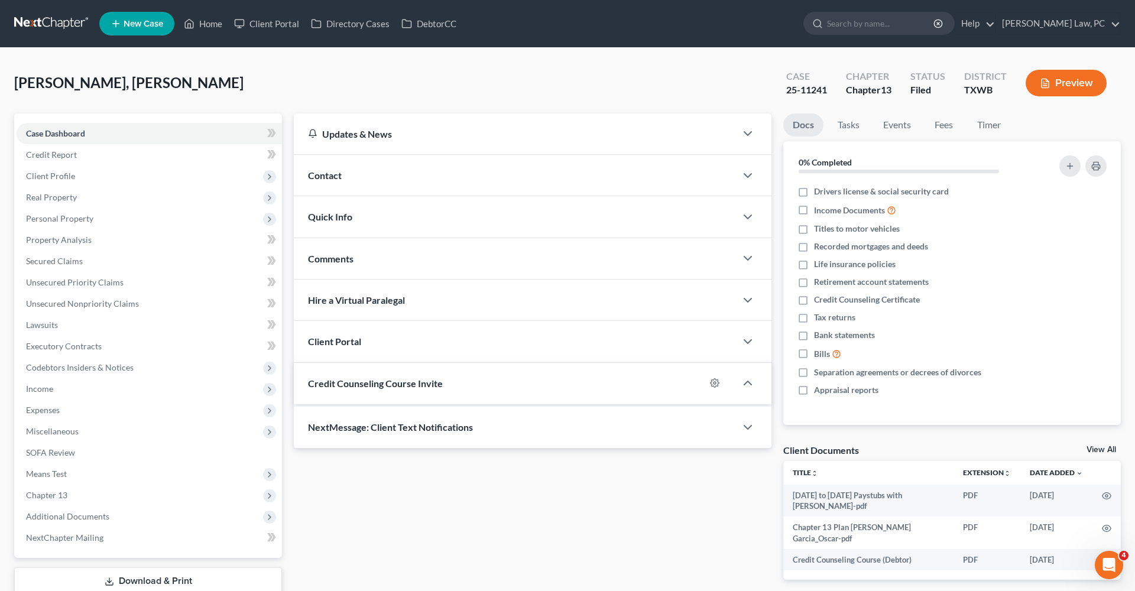
click at [73, 120] on div "Case Dashboard Payments Invoices Payments Payments Credit Report Client Profile…" at bounding box center [148, 335] width 268 height 444
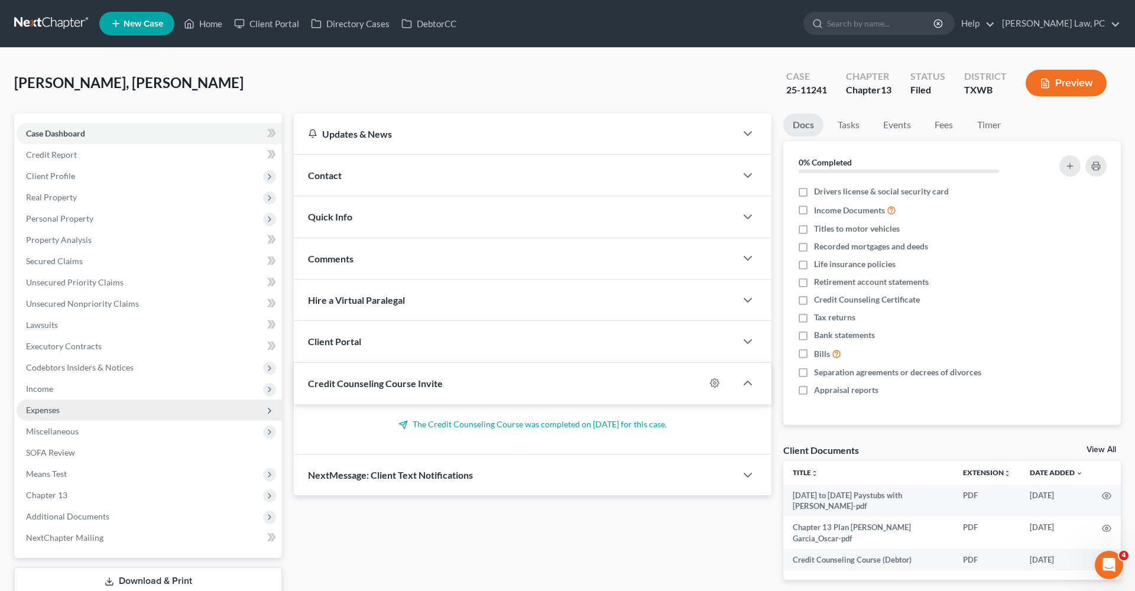
click at [41, 414] on span "Expenses" at bounding box center [43, 410] width 34 height 10
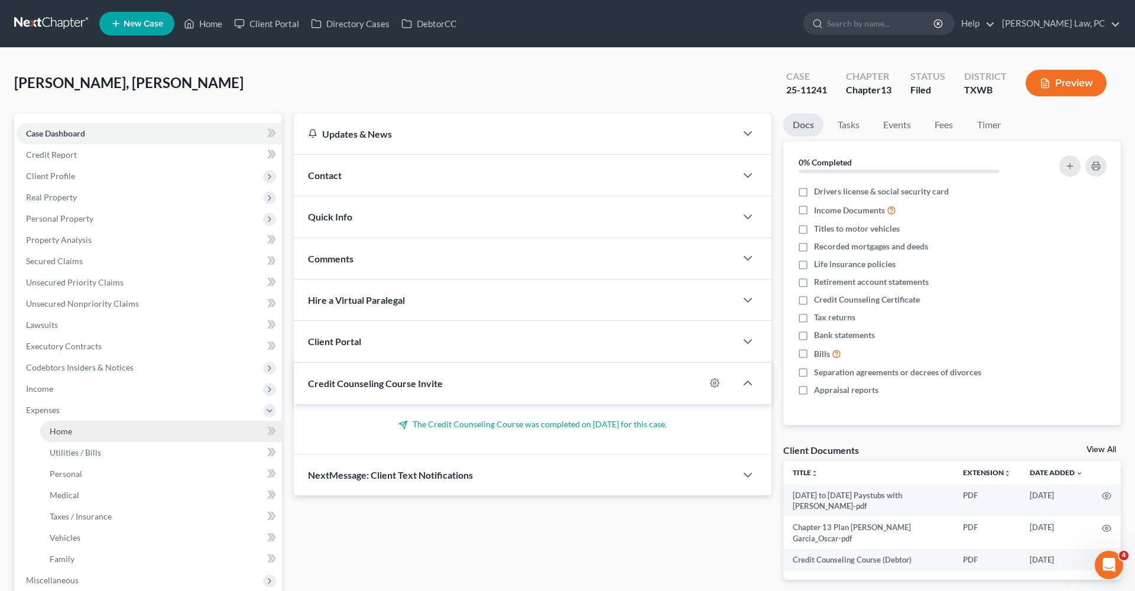
click at [55, 431] on span "Home" at bounding box center [61, 431] width 22 height 10
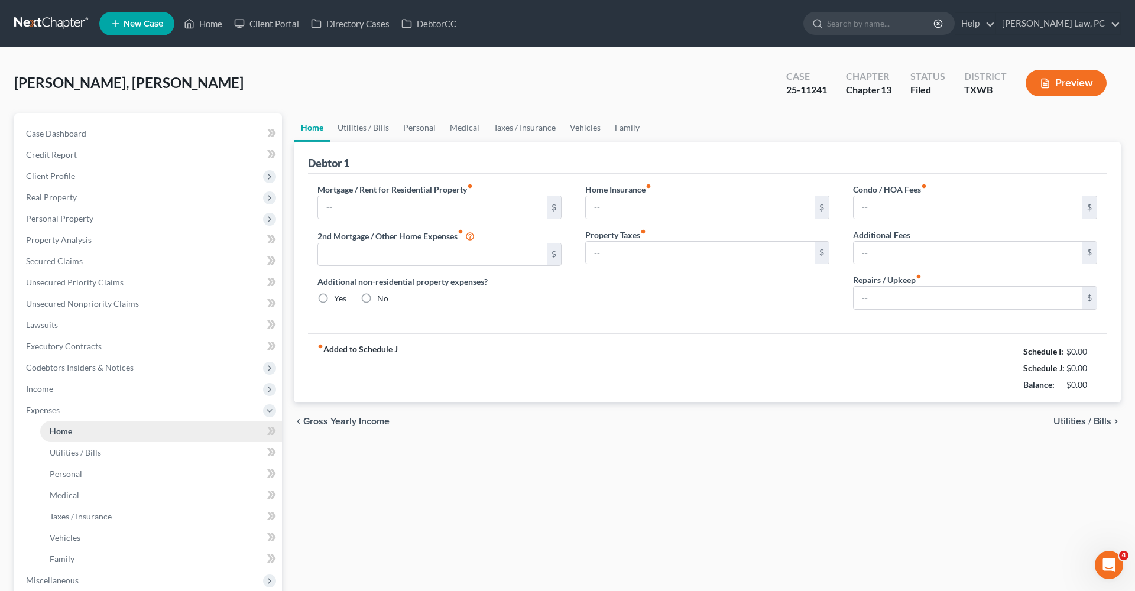
type input "2,787.00"
type input "0.00"
radio input "true"
type input "0.00"
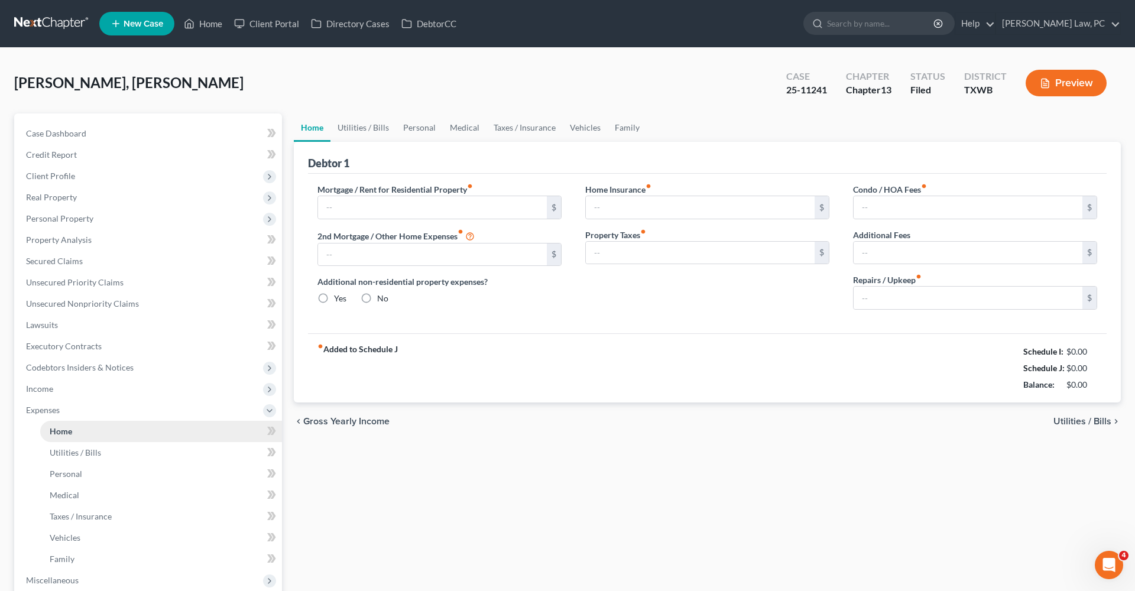
type input "0.00"
type input "120.00"
click at [370, 131] on link "Utilities / Bills" at bounding box center [363, 127] width 66 height 28
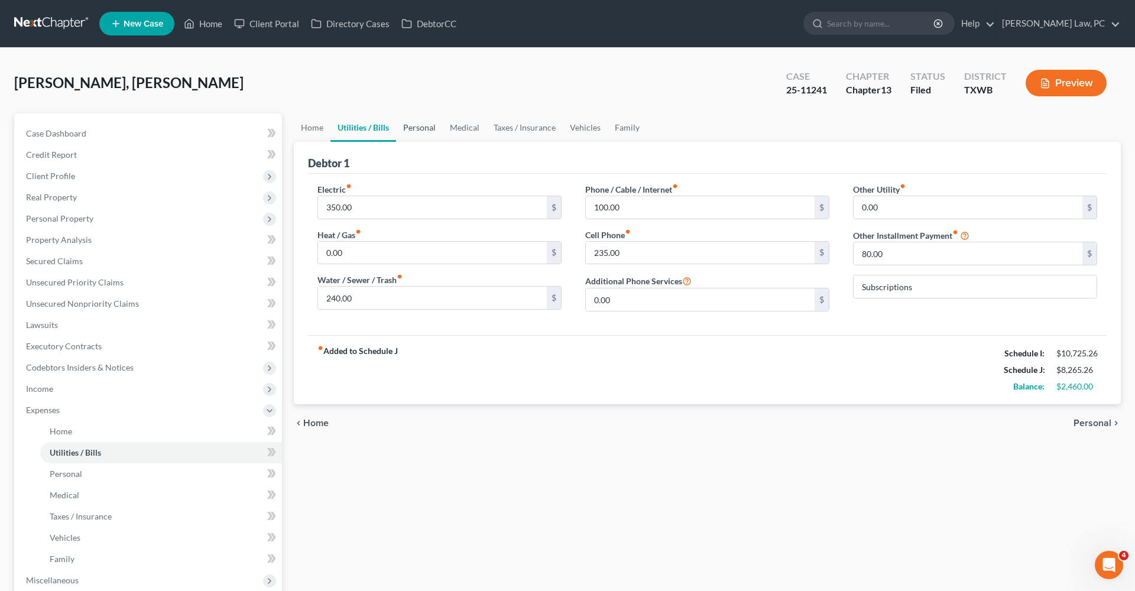
click at [423, 130] on link "Personal" at bounding box center [419, 127] width 47 height 28
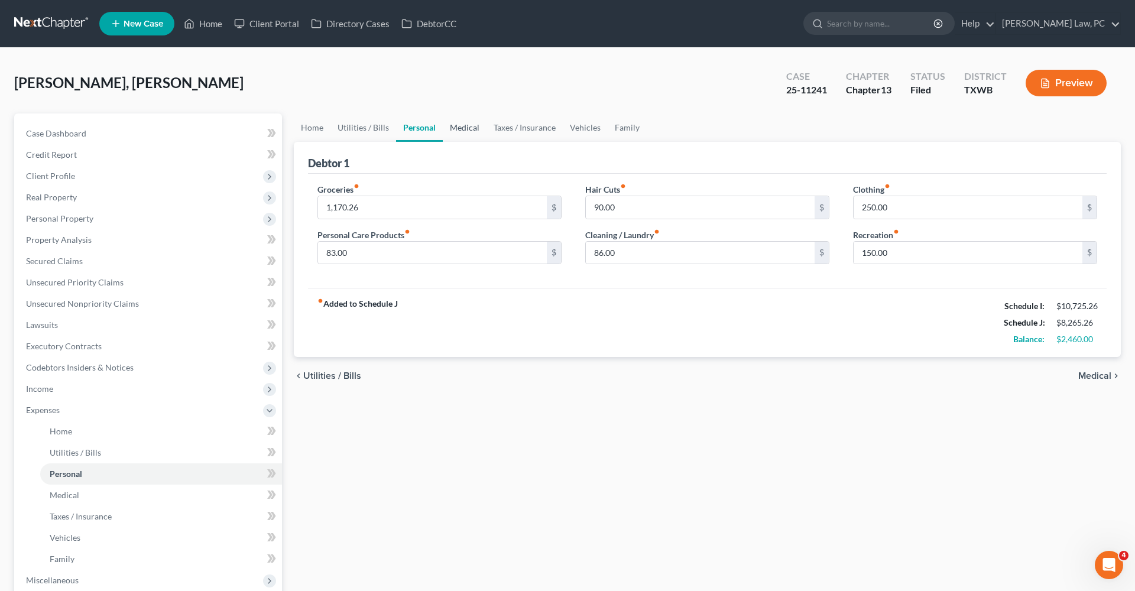
click at [462, 129] on link "Medical" at bounding box center [465, 127] width 44 height 28
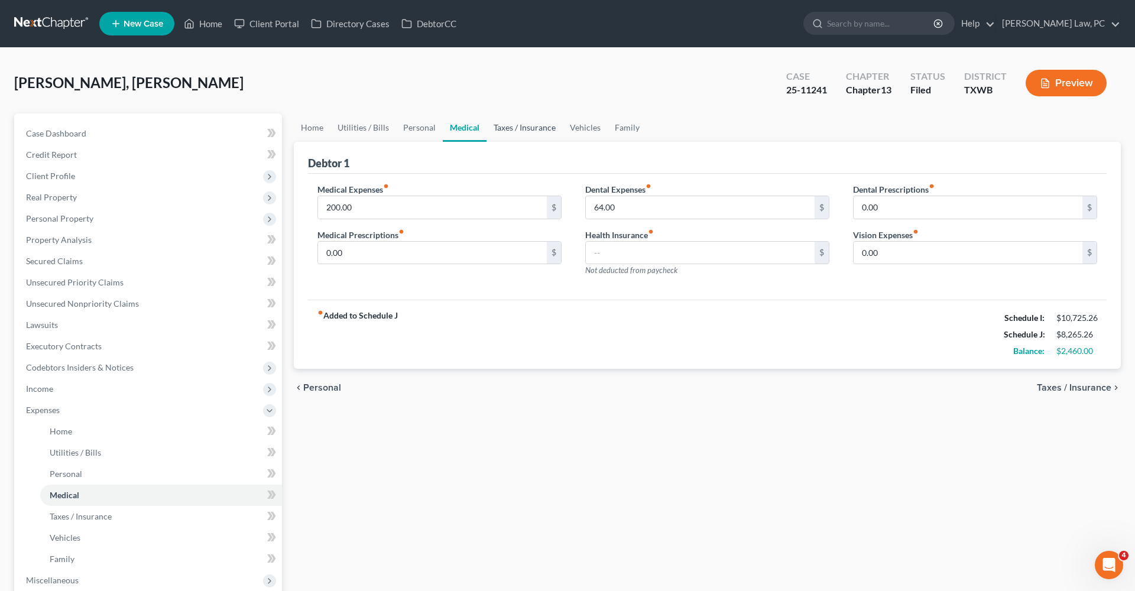
click at [504, 129] on link "Taxes / Insurance" at bounding box center [524, 127] width 76 height 28
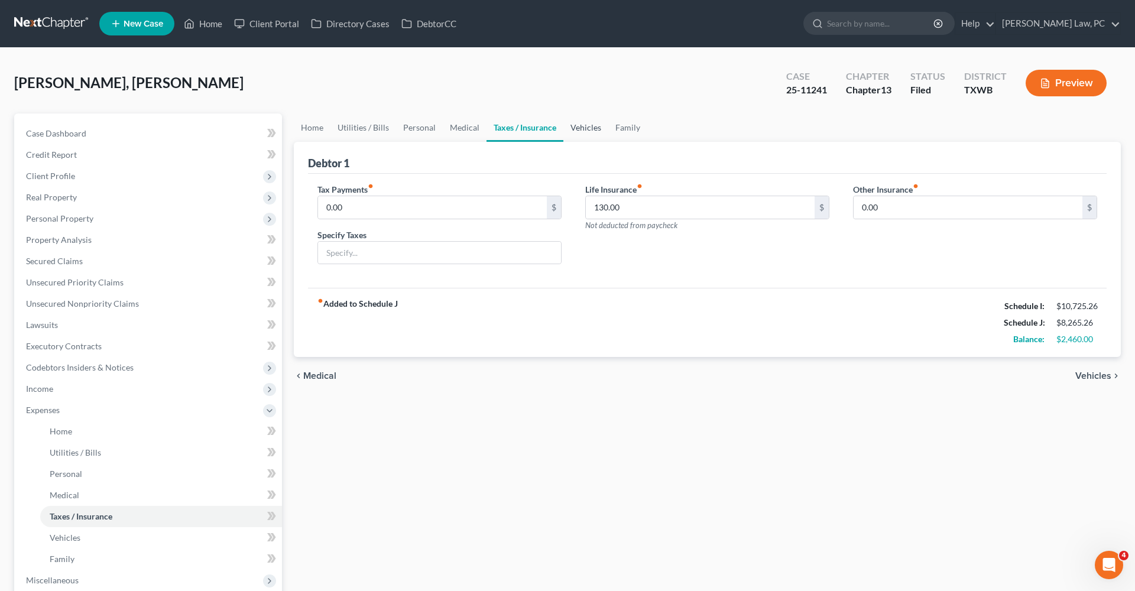
click at [577, 134] on link "Vehicles" at bounding box center [585, 127] width 45 height 28
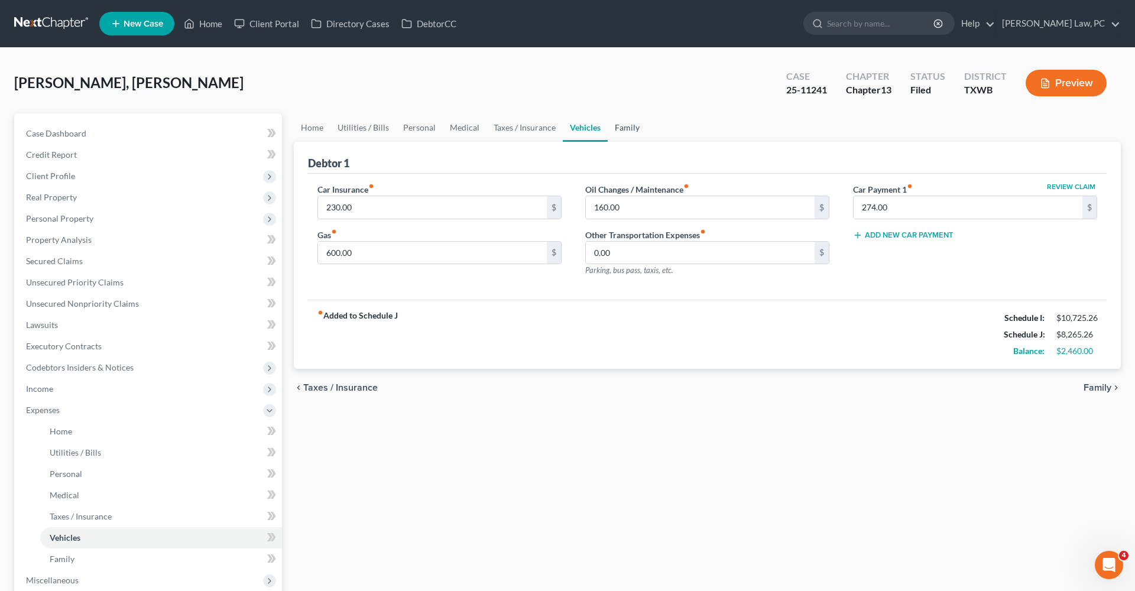
click at [623, 123] on link "Family" at bounding box center [627, 127] width 39 height 28
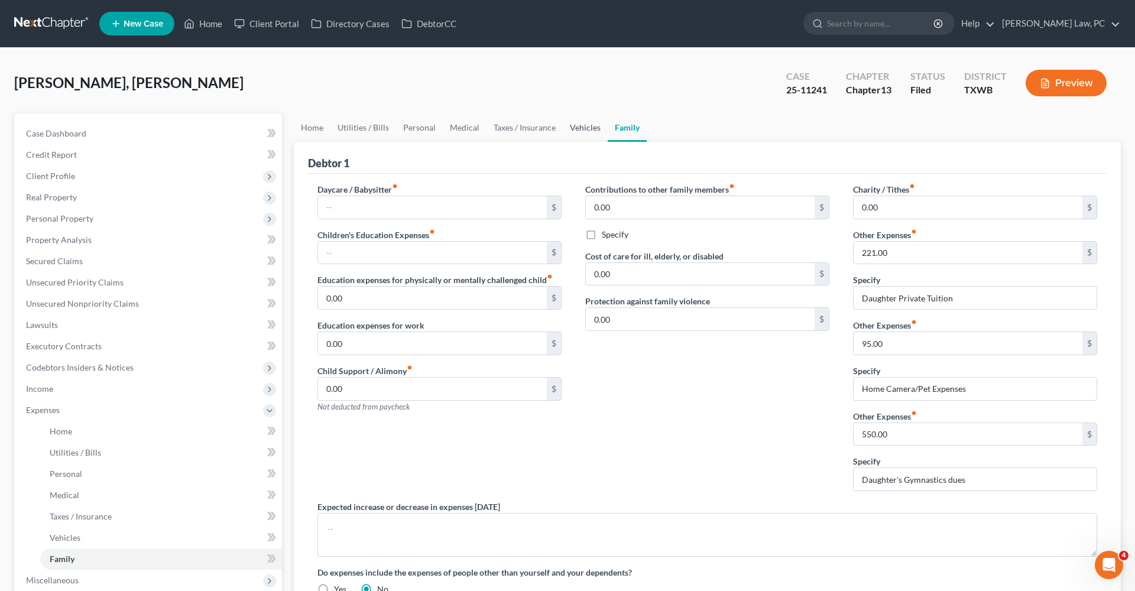
click at [575, 128] on link "Vehicles" at bounding box center [585, 127] width 45 height 28
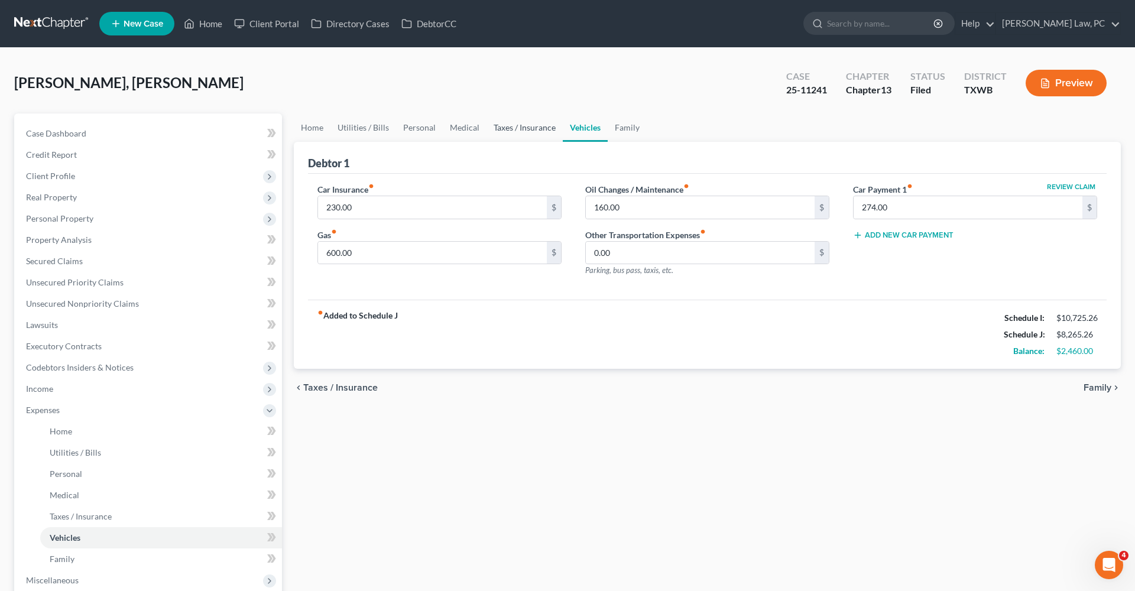
click at [534, 133] on link "Taxes / Insurance" at bounding box center [524, 127] width 76 height 28
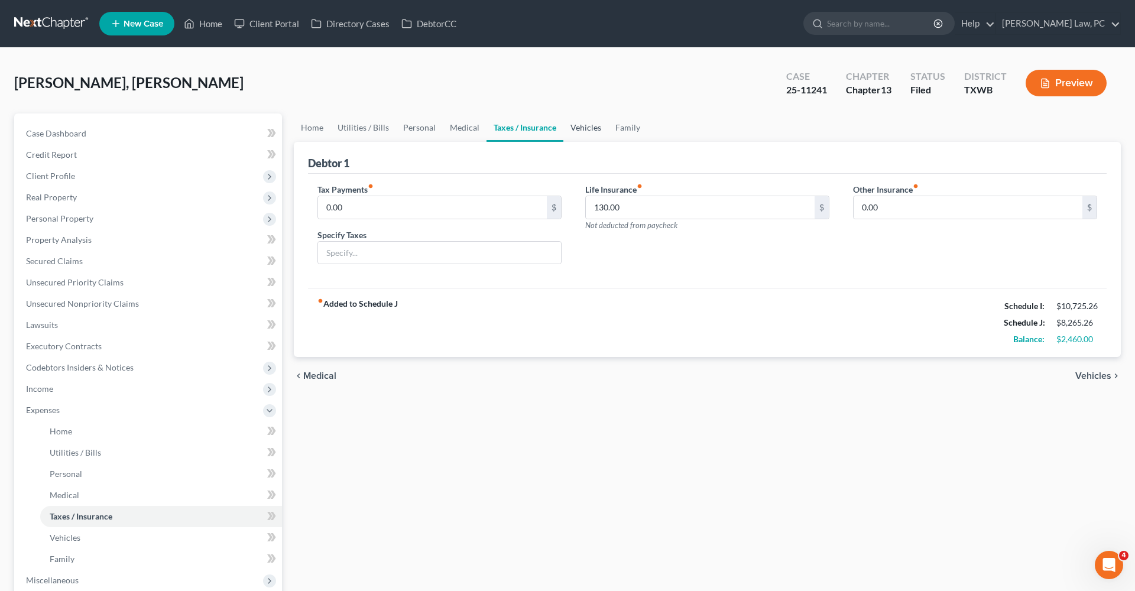
click at [593, 137] on link "Vehicles" at bounding box center [585, 127] width 45 height 28
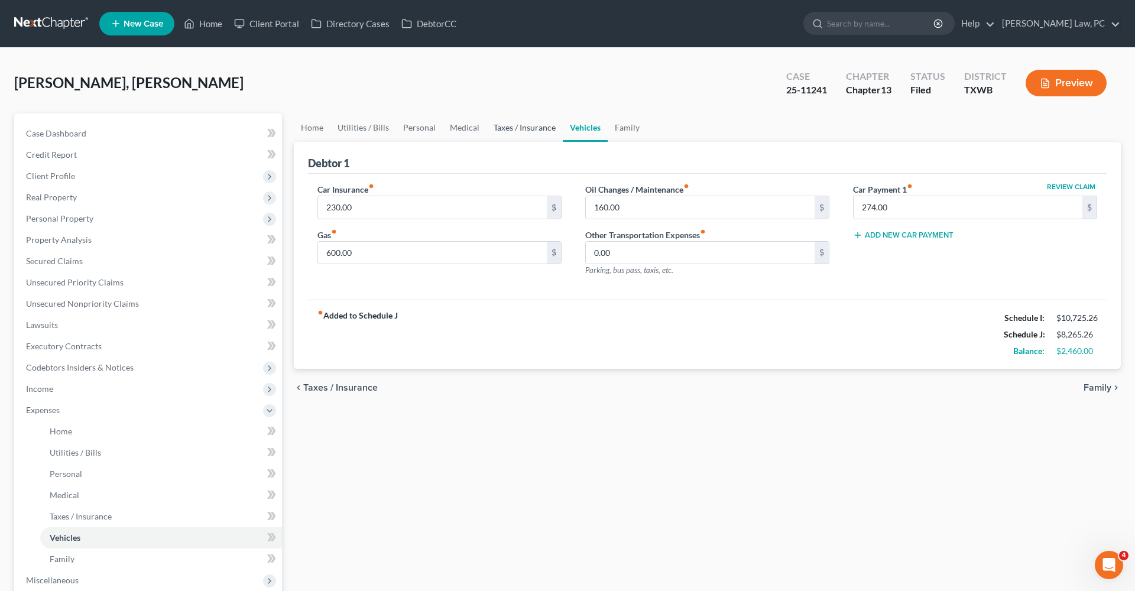
click at [513, 129] on link "Taxes / Insurance" at bounding box center [524, 127] width 76 height 28
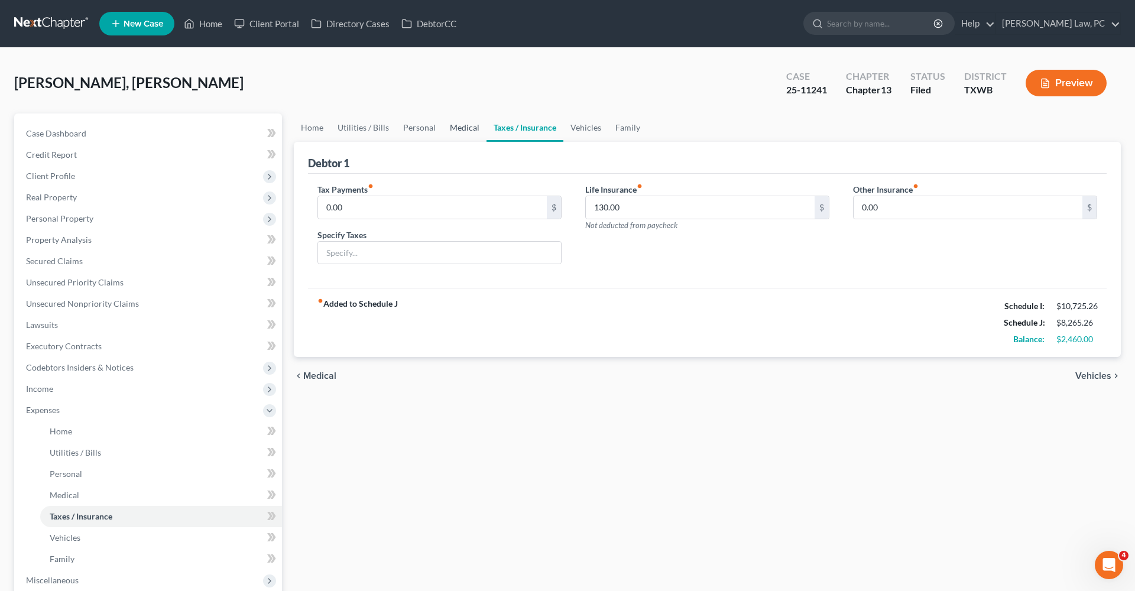
click at [462, 134] on link "Medical" at bounding box center [465, 127] width 44 height 28
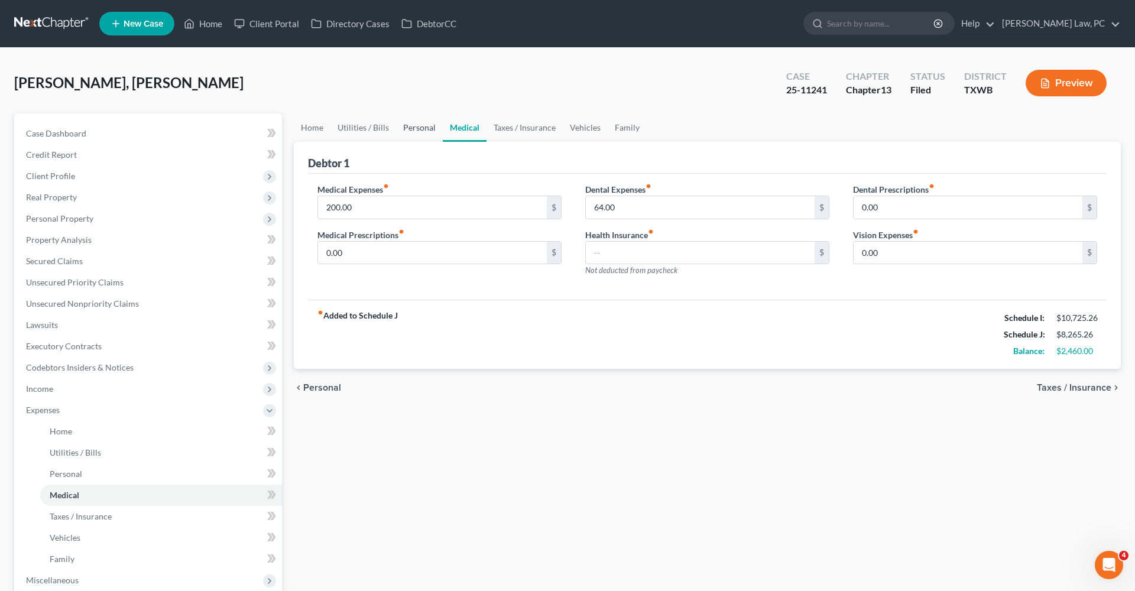
click at [418, 132] on link "Personal" at bounding box center [419, 127] width 47 height 28
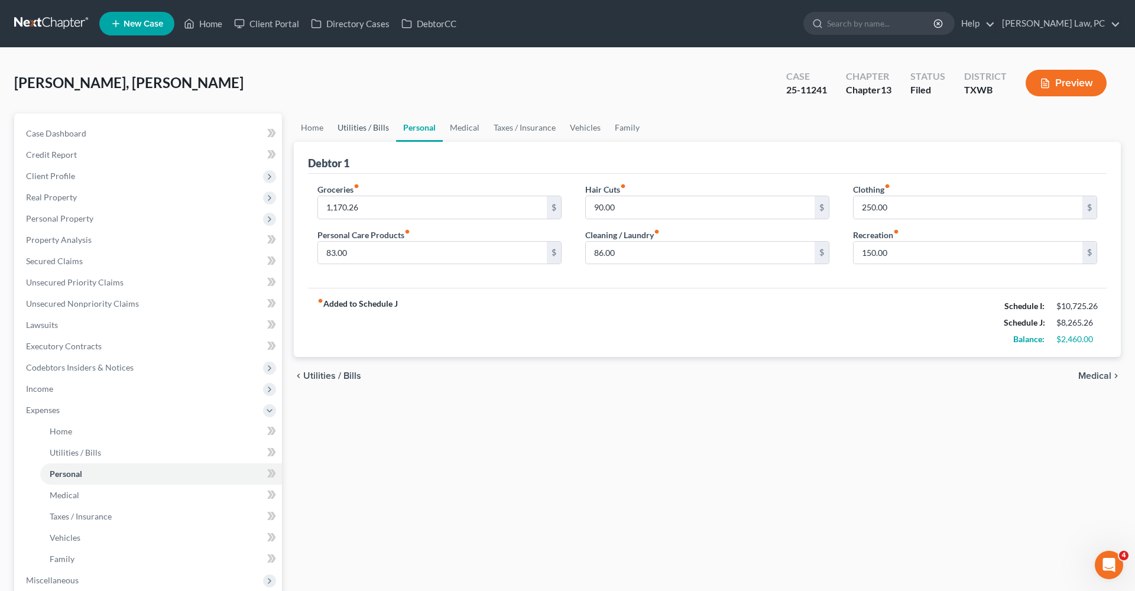
click at [376, 133] on link "Utilities / Bills" at bounding box center [363, 127] width 66 height 28
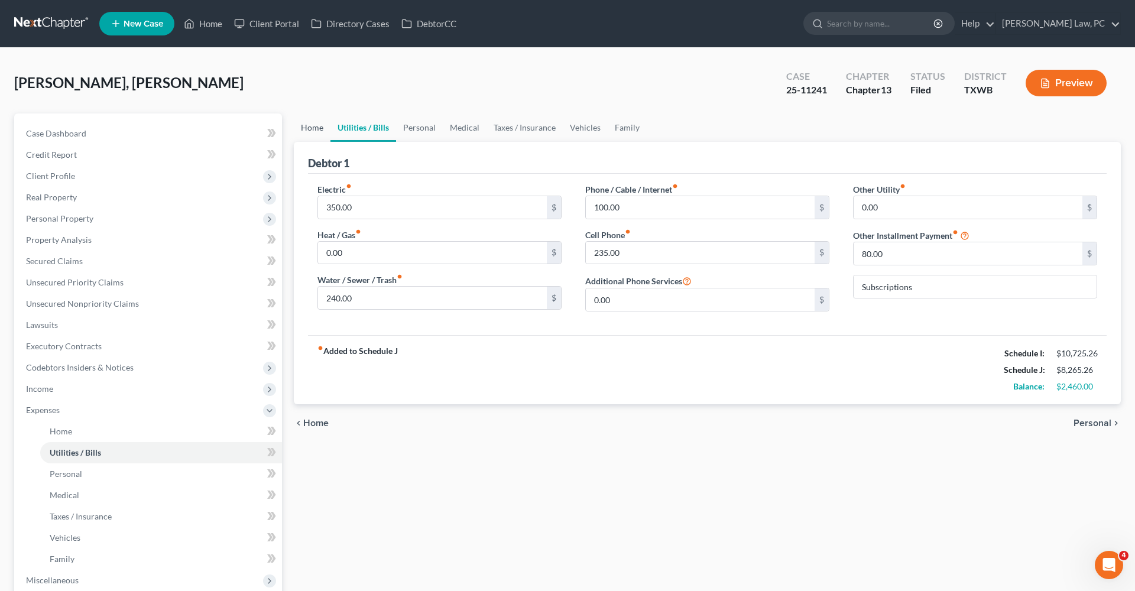
click at [318, 130] on link "Home" at bounding box center [312, 127] width 37 height 28
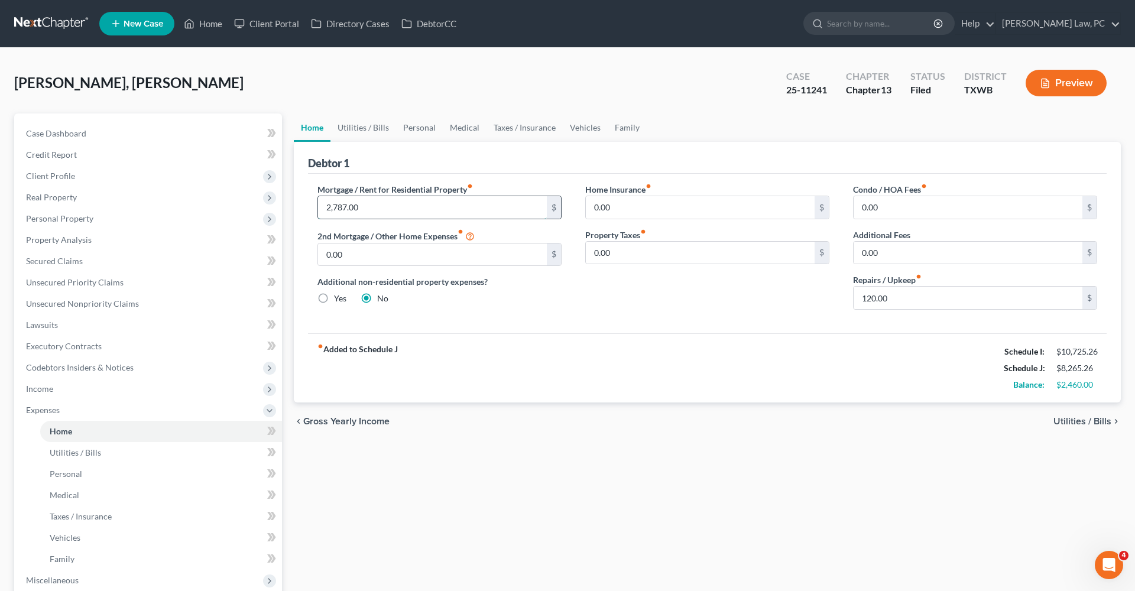
click at [372, 215] on input "2,787.00" at bounding box center [432, 207] width 229 height 22
drag, startPoint x: 371, startPoint y: 210, endPoint x: 311, endPoint y: 210, distance: 59.1
click at [311, 210] on div "Mortgage / Rent for Residential Property fiber_manual_record 2,787.00 $ 2nd Mor…" at bounding box center [440, 251] width 268 height 136
type input "2,685.36"
click at [537, 316] on div "Mortgage / Rent for Residential Property fiber_manual_record 2,685.36 $ 2nd Mor…" at bounding box center [440, 251] width 268 height 136
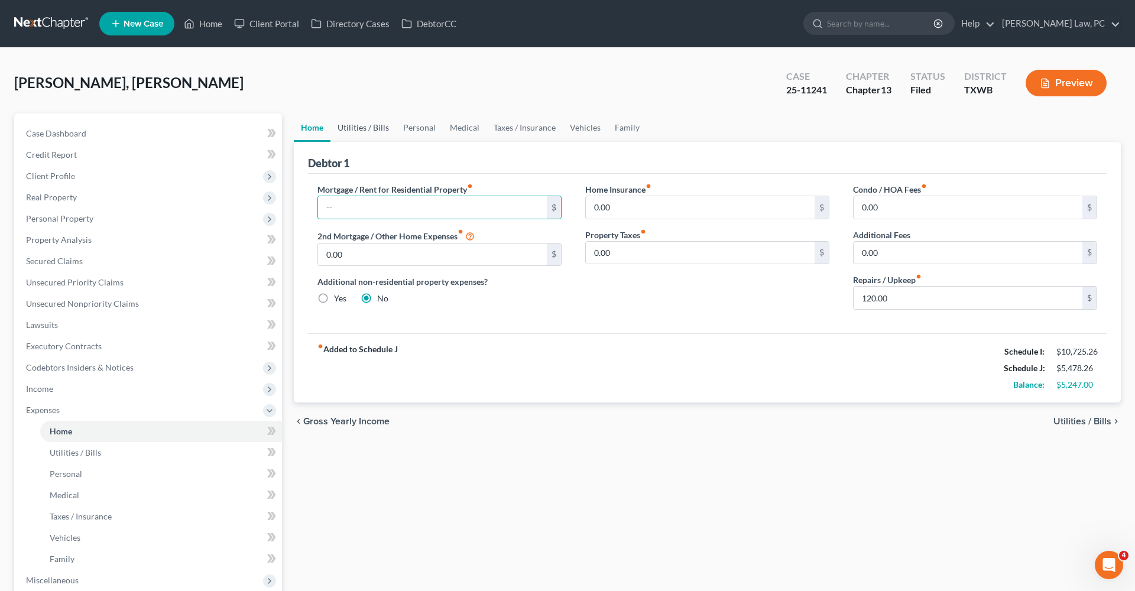
click at [367, 126] on link "Utilities / Bills" at bounding box center [363, 127] width 66 height 28
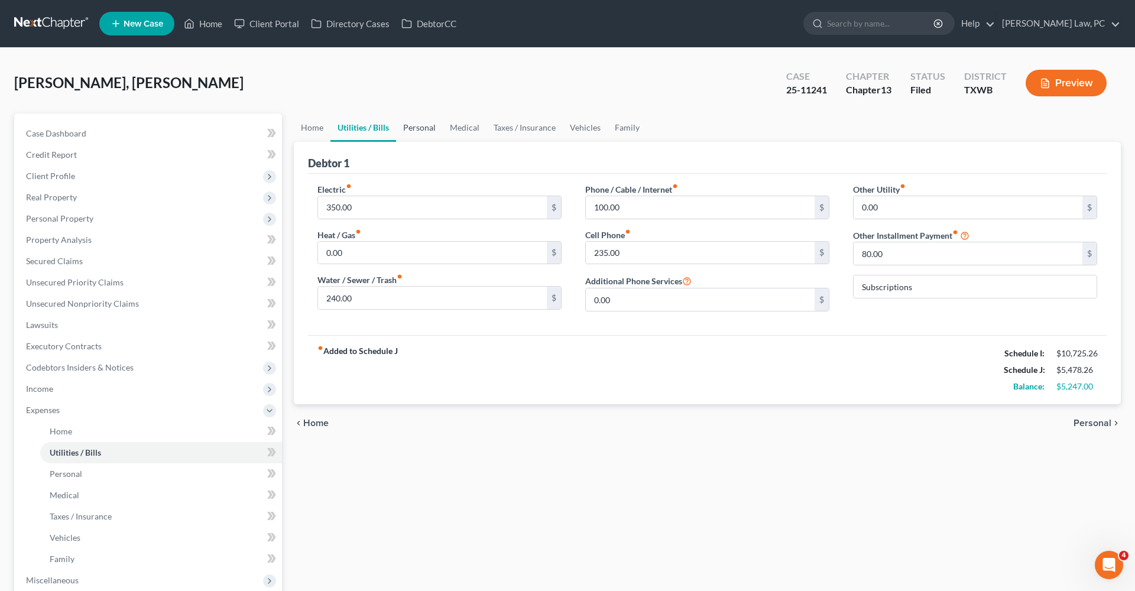
click at [431, 127] on link "Personal" at bounding box center [419, 127] width 47 height 28
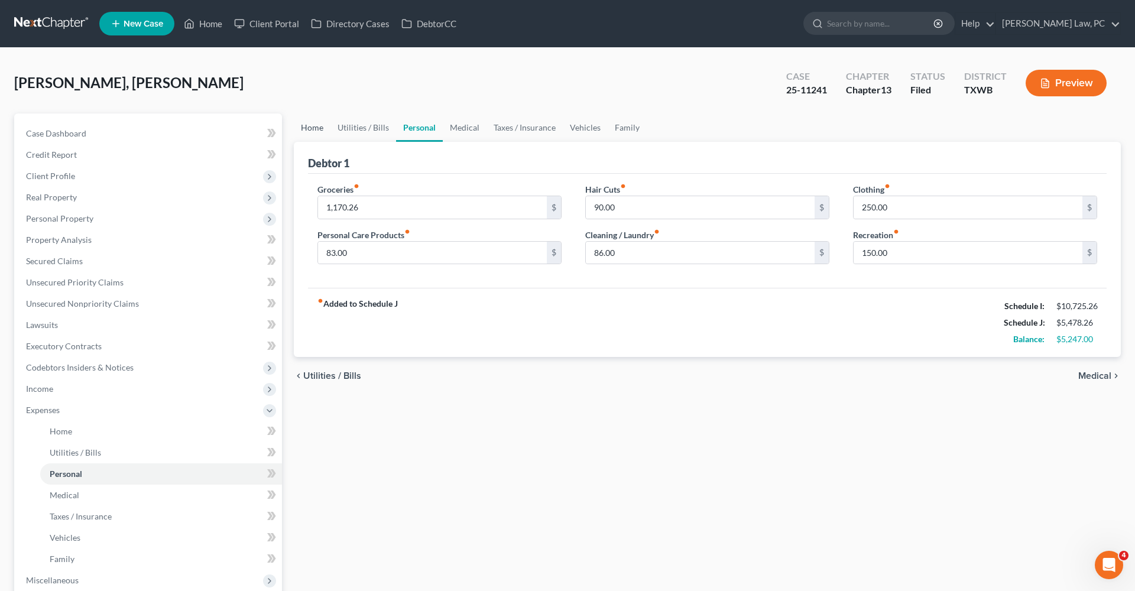
click at [322, 131] on link "Home" at bounding box center [312, 127] width 37 height 28
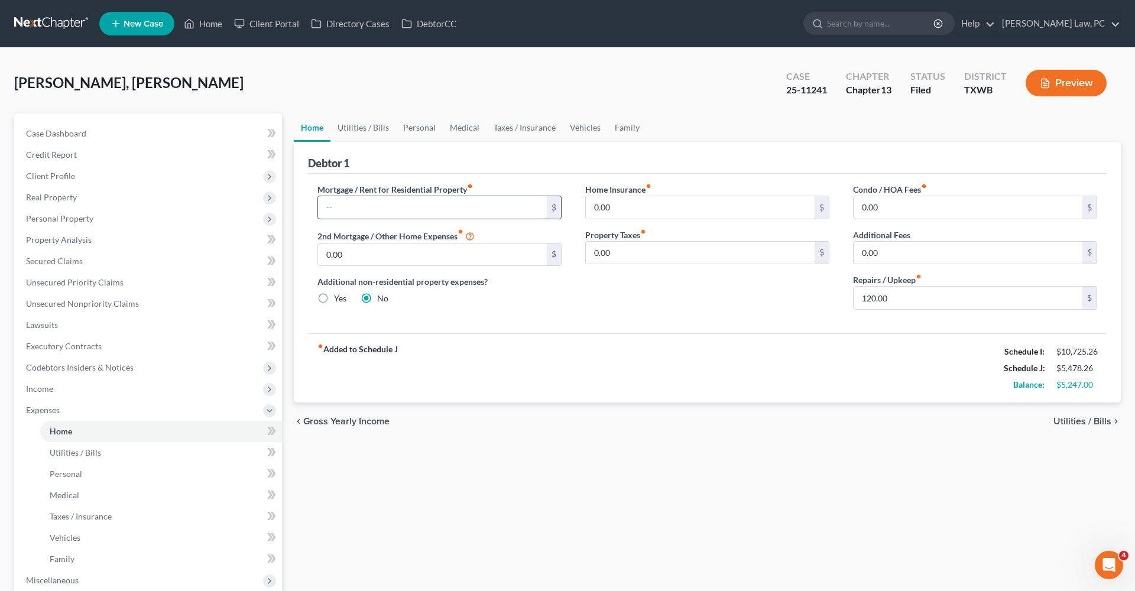
click at [371, 206] on input "text" at bounding box center [432, 207] width 229 height 22
type input "2,685.36"
click at [608, 337] on div "fiber_manual_record Added to Schedule J Schedule I: $10,725.26 Schedule J: $8,1…" at bounding box center [707, 367] width 798 height 69
click at [351, 126] on link "Utilities / Bills" at bounding box center [363, 127] width 66 height 28
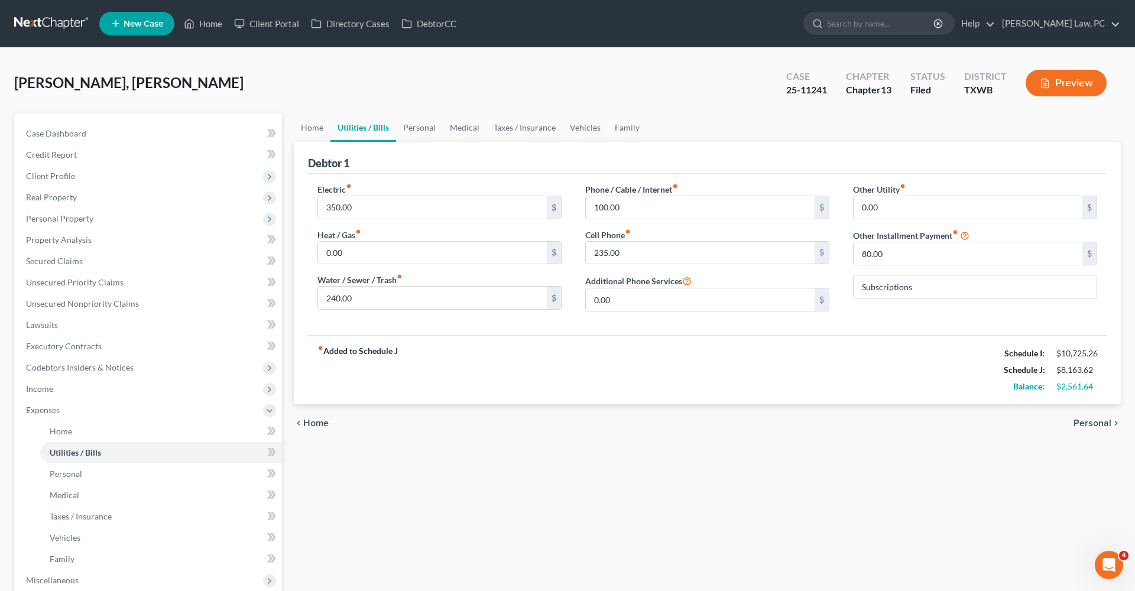
click at [390, 128] on link "Utilities / Bills" at bounding box center [363, 127] width 66 height 28
click at [418, 128] on link "Personal" at bounding box center [419, 127] width 47 height 28
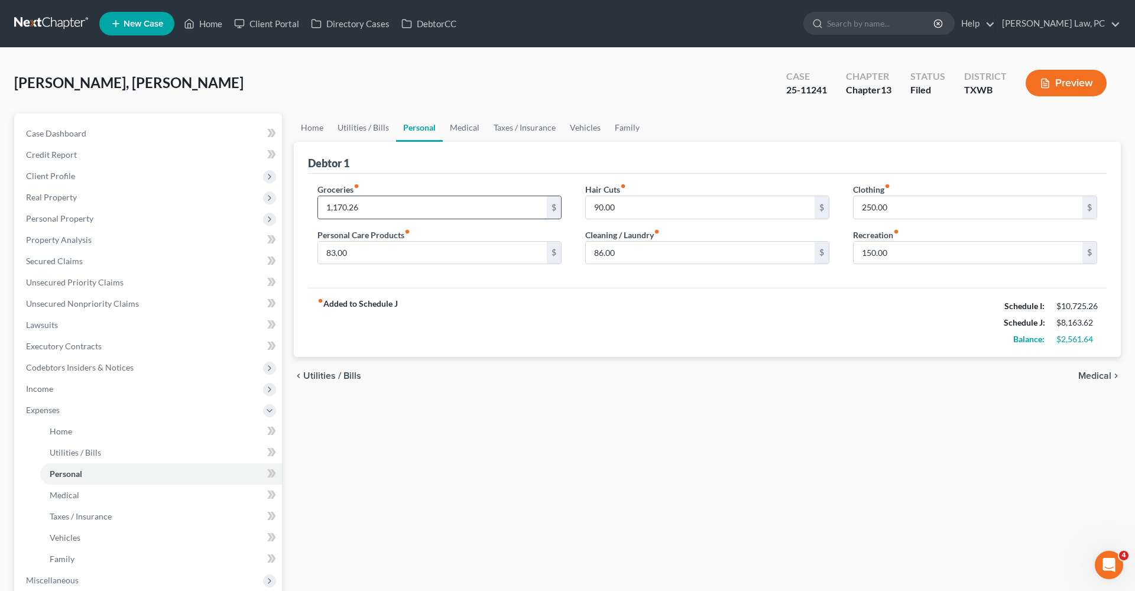
click at [365, 209] on input "1,170.26" at bounding box center [432, 207] width 229 height 22
drag, startPoint x: 365, startPoint y: 207, endPoint x: 403, endPoint y: 208, distance: 37.8
click at [403, 208] on input "1,170.26" at bounding box center [432, 207] width 229 height 22
drag, startPoint x: 366, startPoint y: 207, endPoint x: 318, endPoint y: 206, distance: 47.9
click at [317, 206] on div "1,170.26 $" at bounding box center [439, 208] width 244 height 24
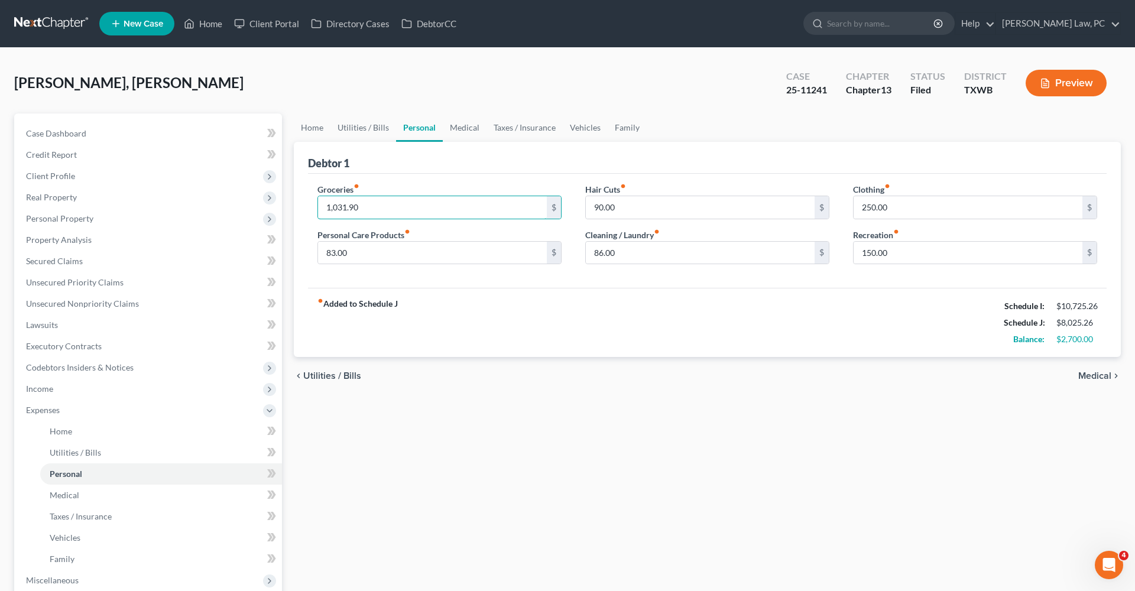
type input "1,031.90"
click at [712, 301] on div "fiber_manual_record Added to Schedule J Schedule I: $10,725.26 Schedule J: $8,0…" at bounding box center [707, 322] width 798 height 69
click at [455, 125] on link "Medical" at bounding box center [465, 127] width 44 height 28
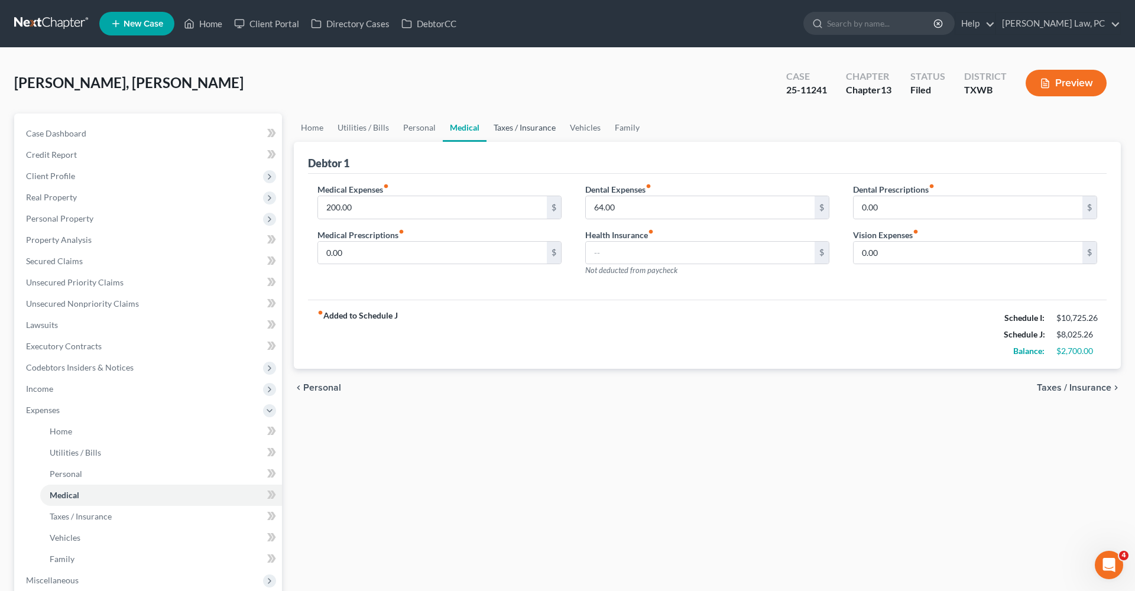
click at [548, 122] on link "Taxes / Insurance" at bounding box center [524, 127] width 76 height 28
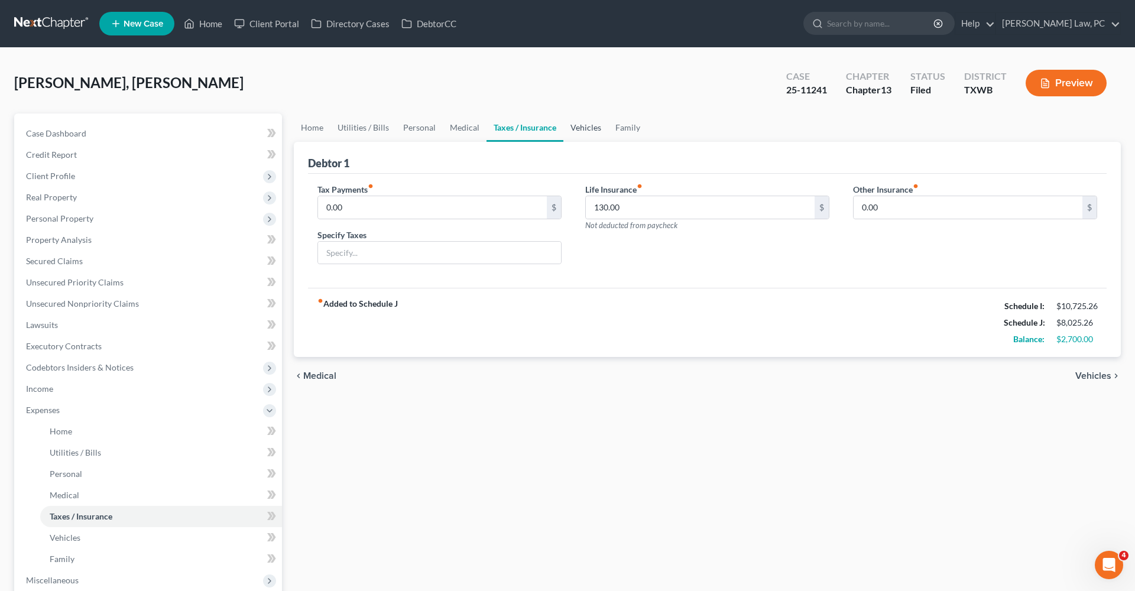
click at [584, 125] on link "Vehicles" at bounding box center [585, 127] width 45 height 28
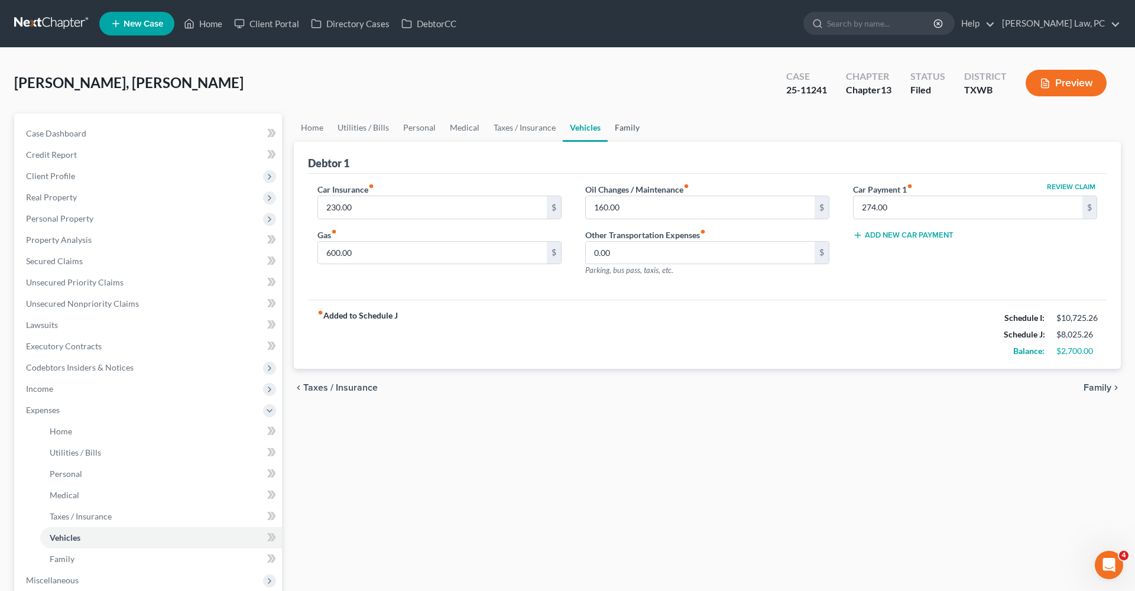
click at [620, 130] on link "Family" at bounding box center [627, 127] width 39 height 28
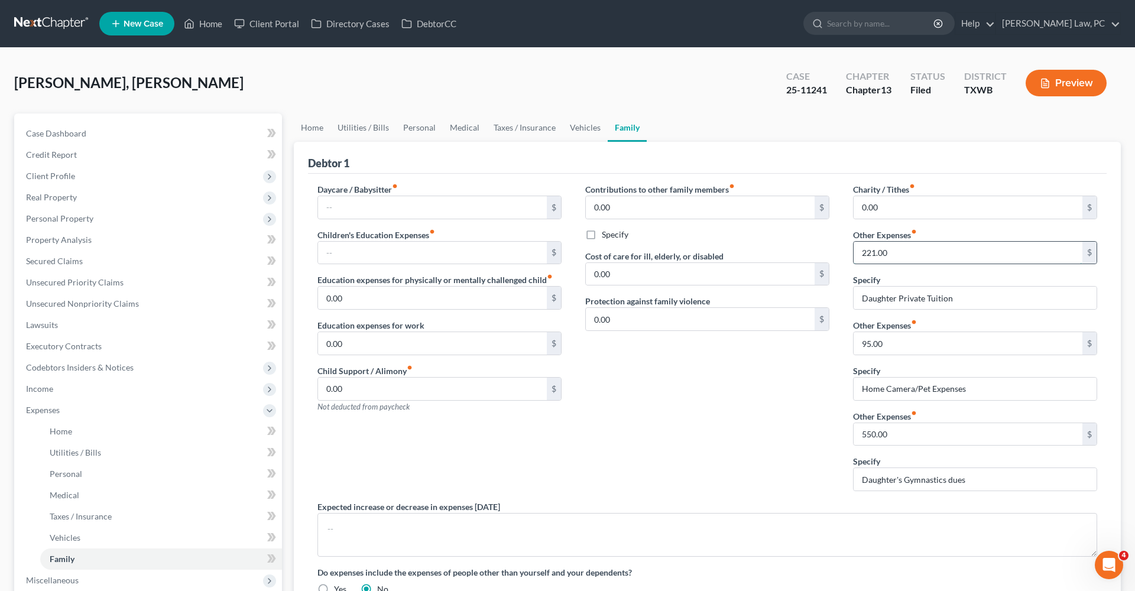
click at [903, 249] on input "221.00" at bounding box center [967, 253] width 229 height 22
drag, startPoint x: 903, startPoint y: 249, endPoint x: 829, endPoint y: 251, distance: 73.3
click at [829, 251] on div "Daycare / Babysitter fiber_manual_record $ Children's Education Expenses fiber_…" at bounding box center [707, 393] width 803 height 421
type input "189.17"
click at [715, 398] on div "Contributions to other family members fiber_manual_record 0.00 $ Specify Cost o…" at bounding box center [707, 341] width 268 height 317
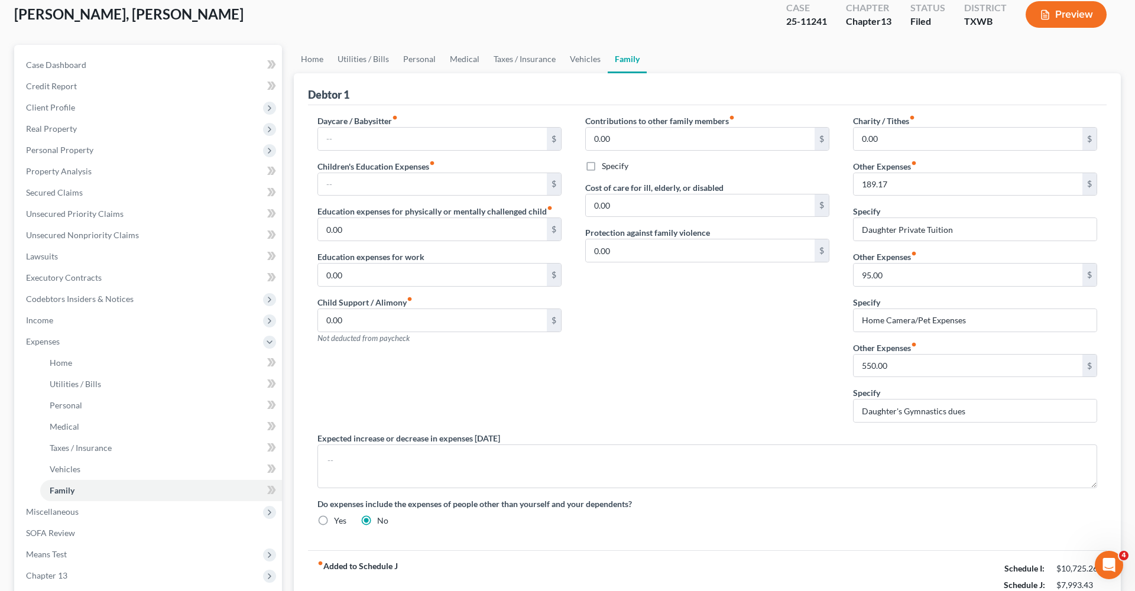
scroll to position [69, 0]
click at [650, 359] on div "Contributions to other family members fiber_manual_record 0.00 $ Specify Cost o…" at bounding box center [707, 272] width 268 height 317
click at [589, 59] on link "Vehicles" at bounding box center [585, 58] width 45 height 28
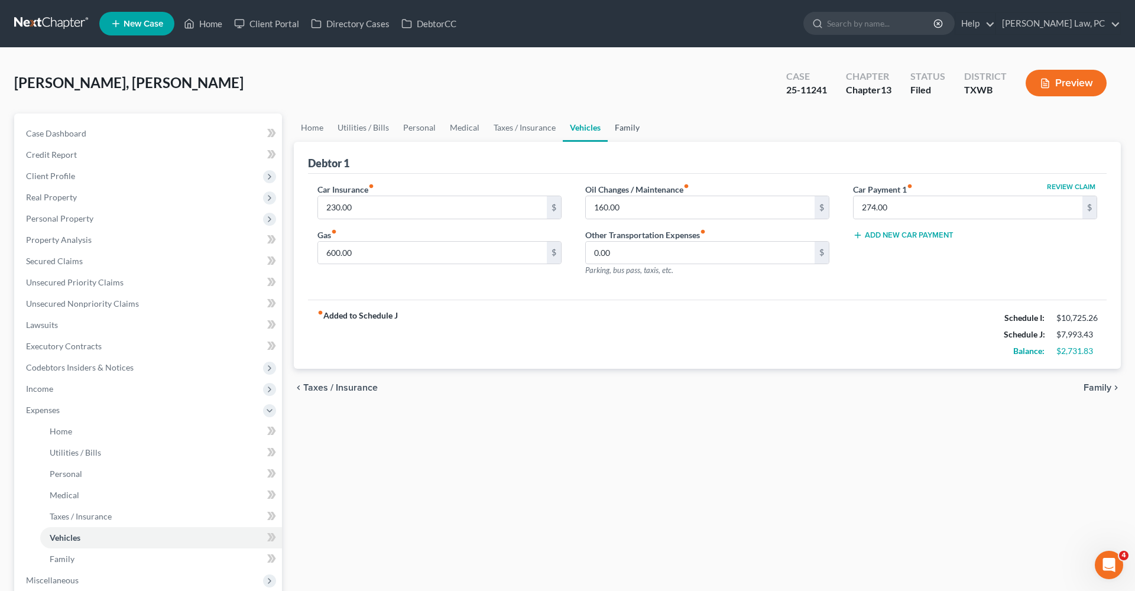
click at [624, 128] on link "Family" at bounding box center [627, 127] width 39 height 28
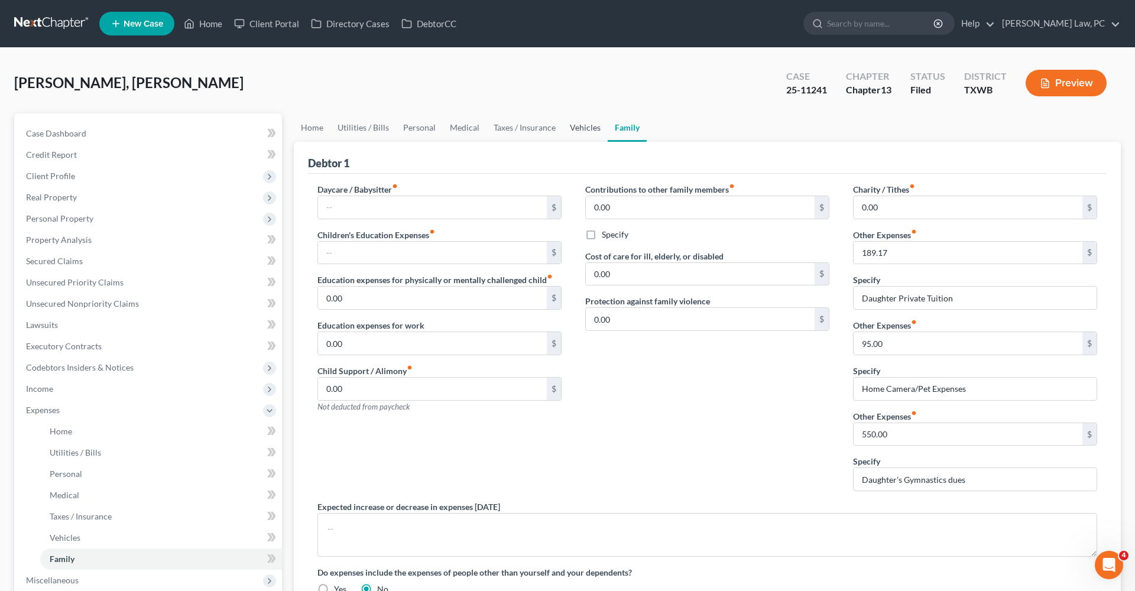
click at [578, 122] on link "Vehicles" at bounding box center [585, 127] width 45 height 28
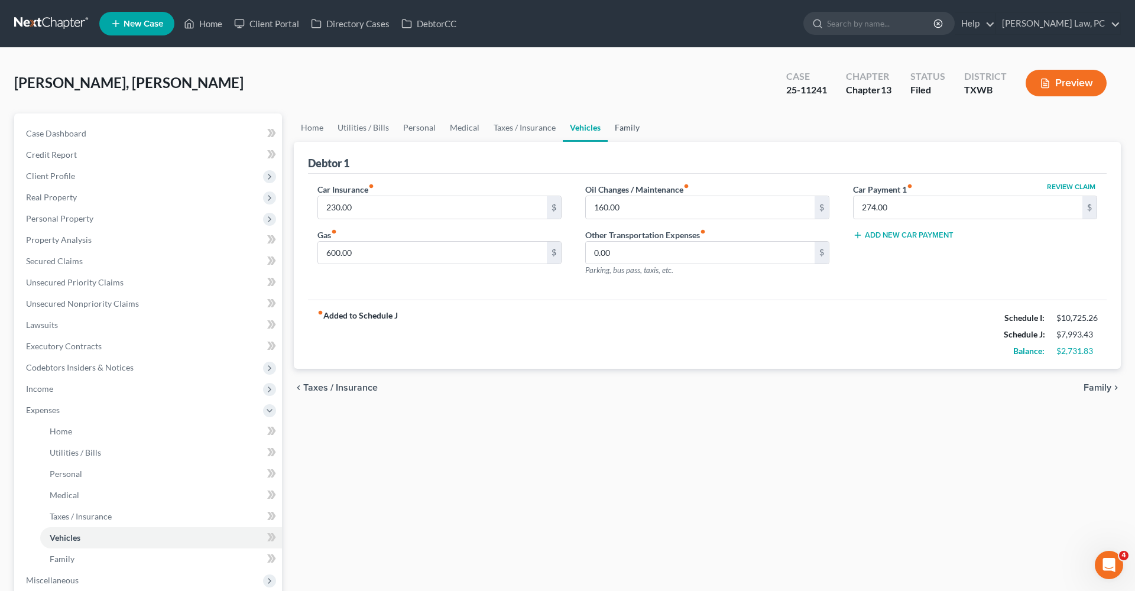
click at [629, 129] on link "Family" at bounding box center [627, 127] width 39 height 28
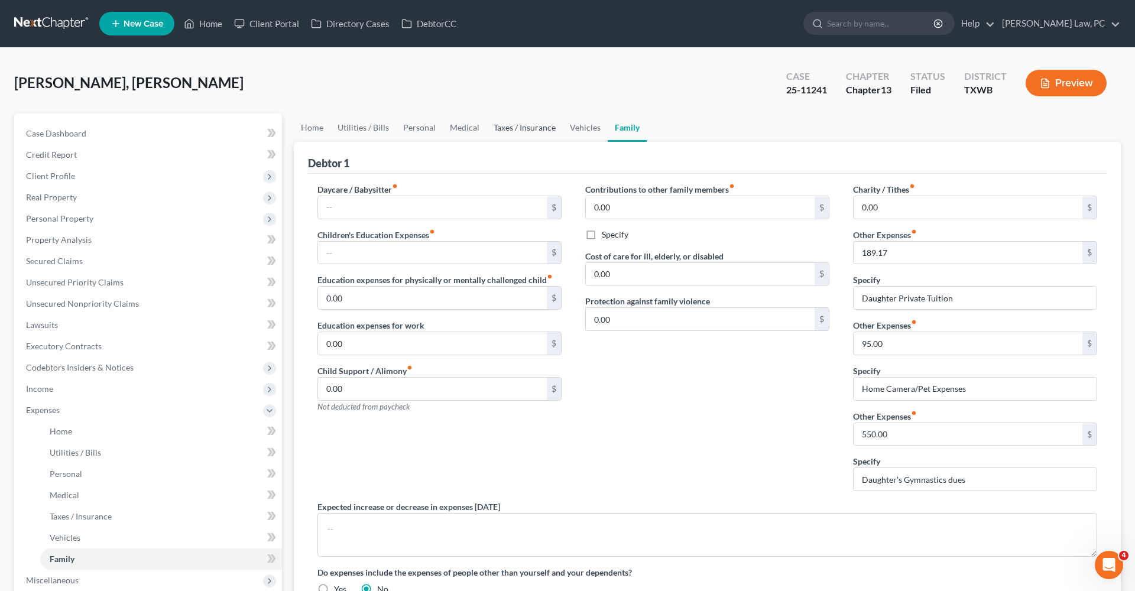
click at [517, 126] on link "Taxes / Insurance" at bounding box center [524, 127] width 76 height 28
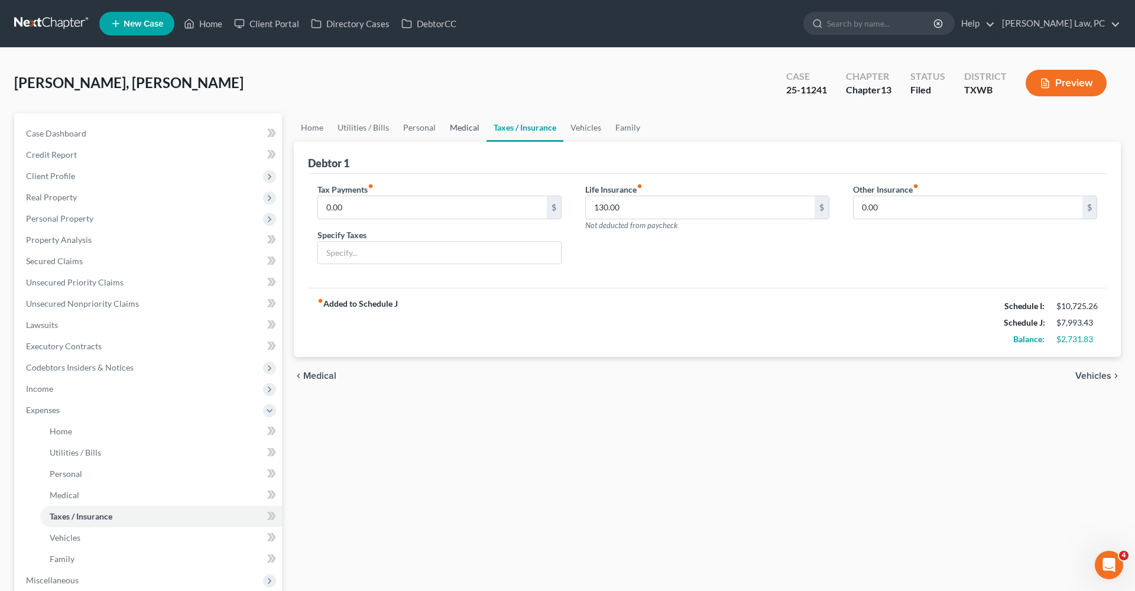
click at [459, 129] on link "Medical" at bounding box center [465, 127] width 44 height 28
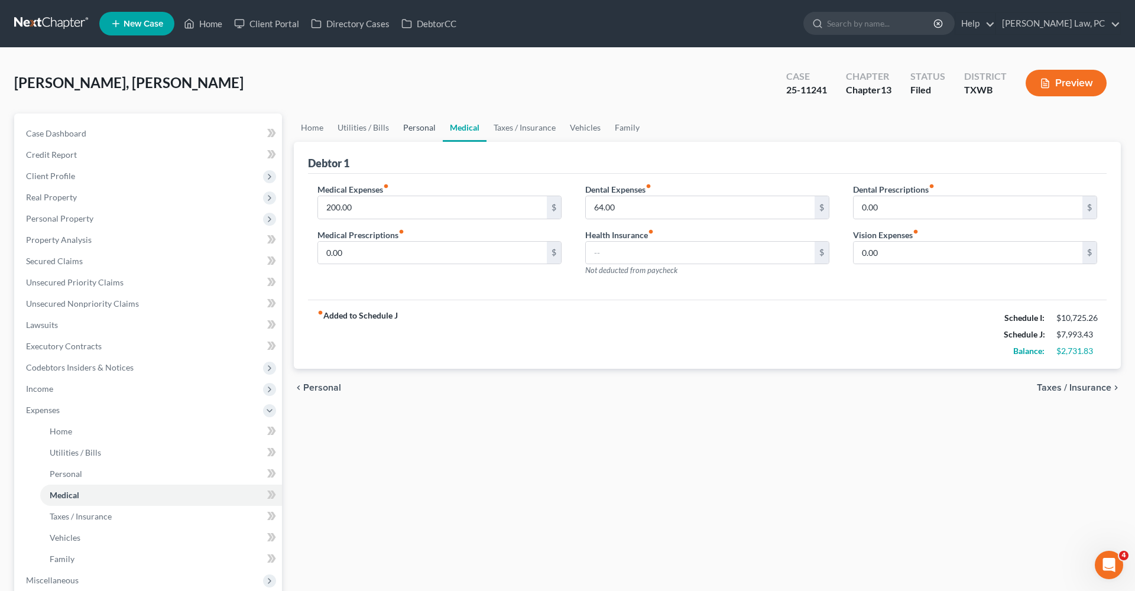
click at [418, 128] on link "Personal" at bounding box center [419, 127] width 47 height 28
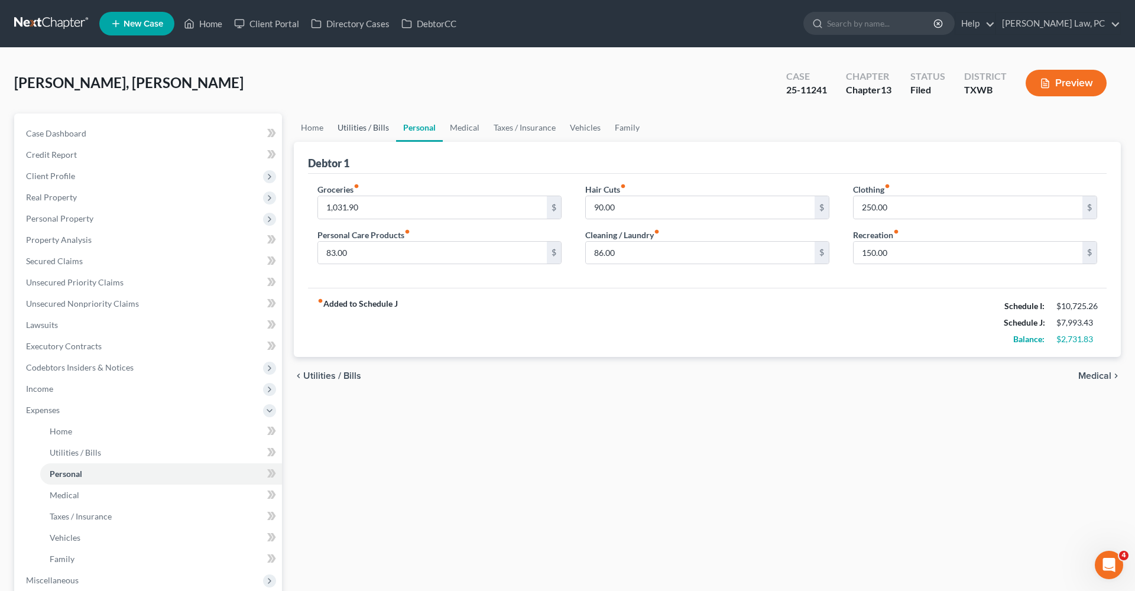
click at [380, 129] on link "Utilities / Bills" at bounding box center [363, 127] width 66 height 28
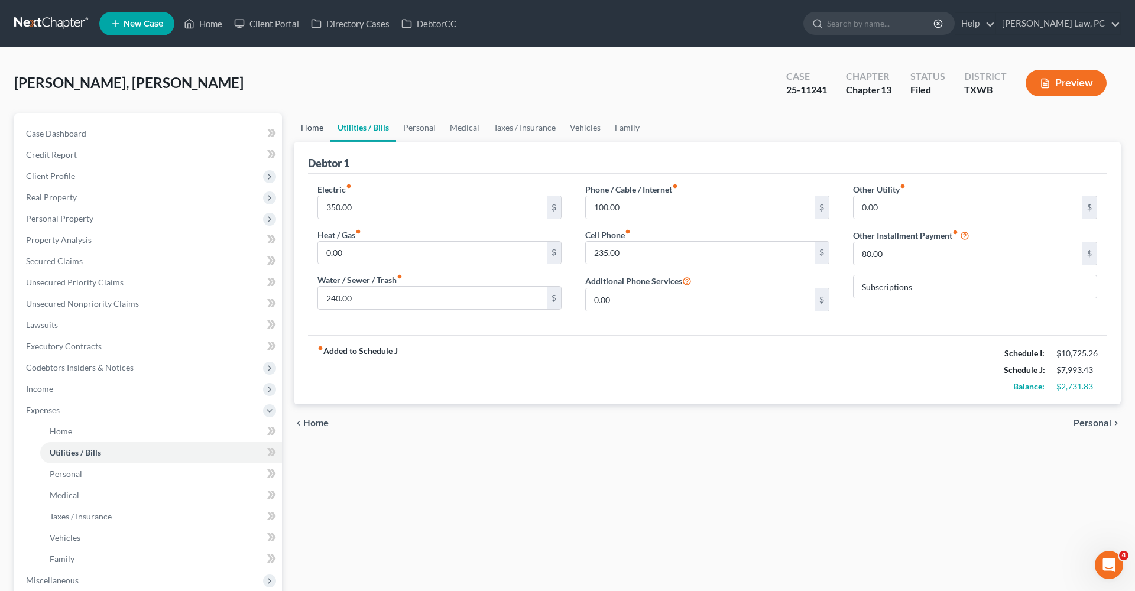
click at [314, 132] on link "Home" at bounding box center [312, 127] width 37 height 28
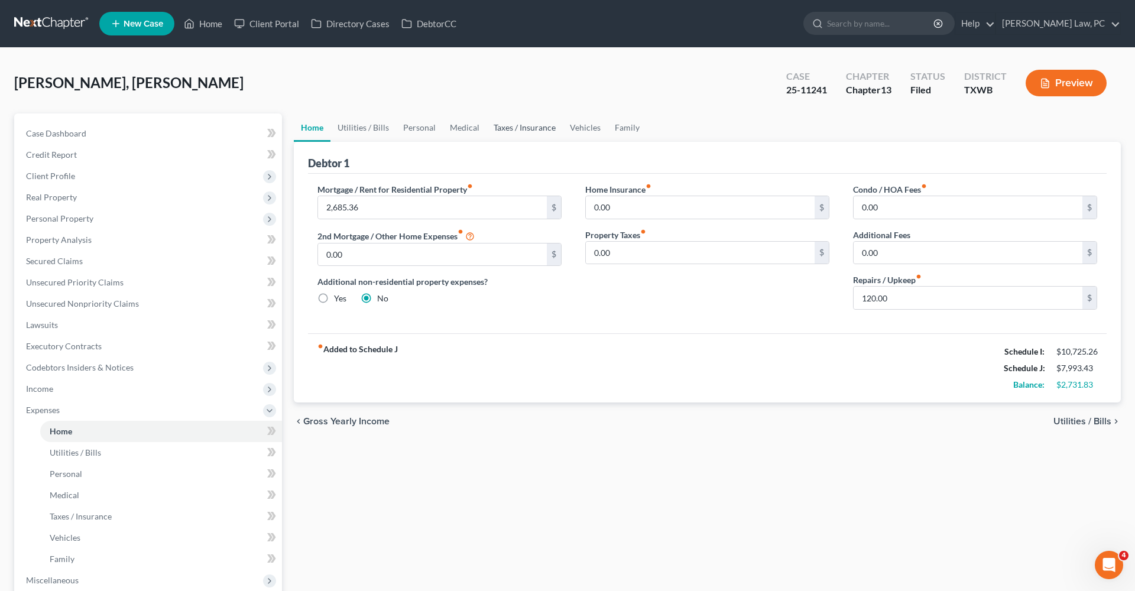
click at [525, 130] on link "Taxes / Insurance" at bounding box center [524, 127] width 76 height 28
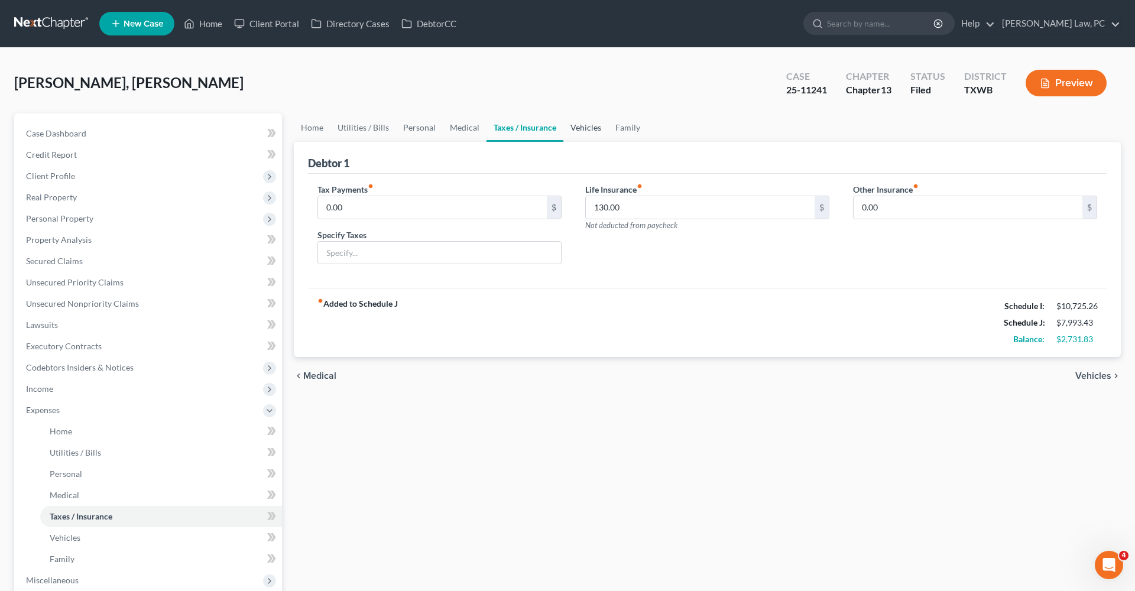
click at [589, 132] on link "Vehicles" at bounding box center [585, 127] width 45 height 28
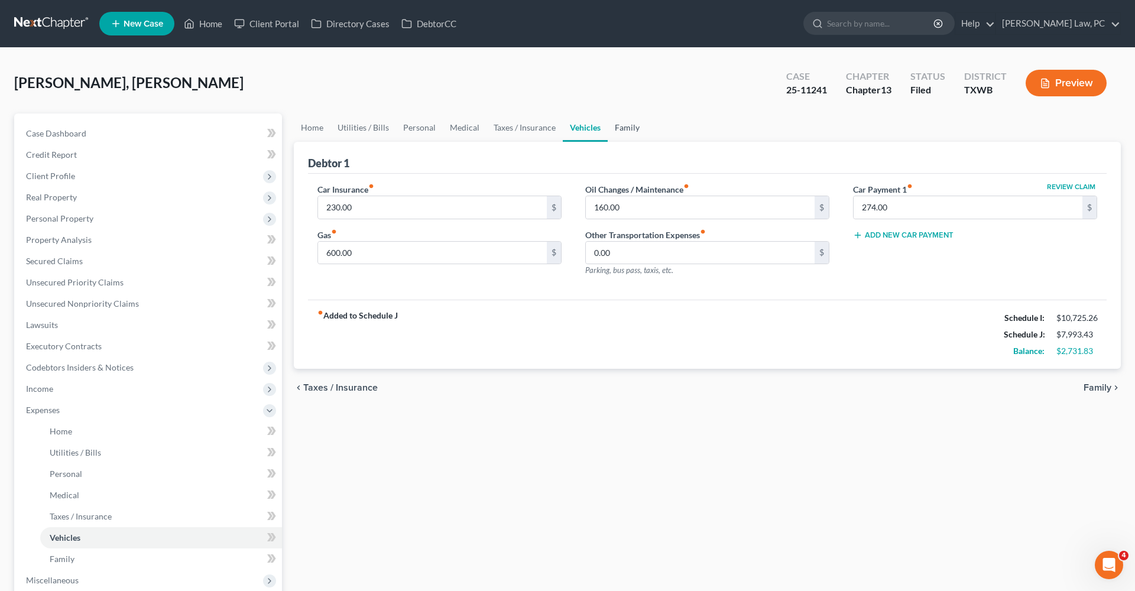
click at [627, 132] on link "Family" at bounding box center [627, 127] width 39 height 28
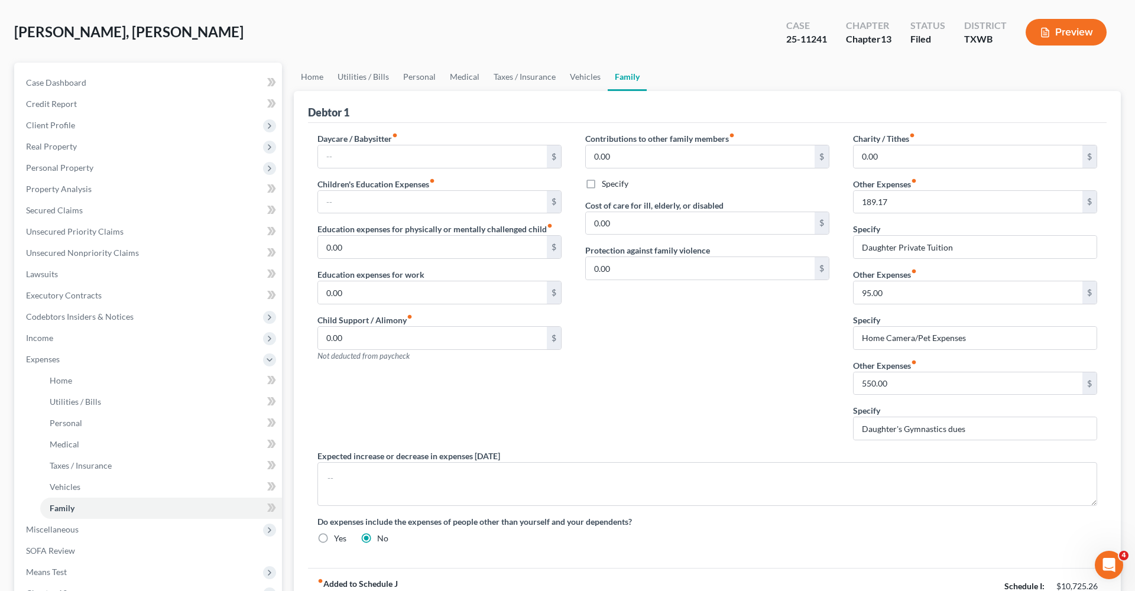
scroll to position [50, 0]
click at [408, 76] on link "Personal" at bounding box center [419, 77] width 47 height 28
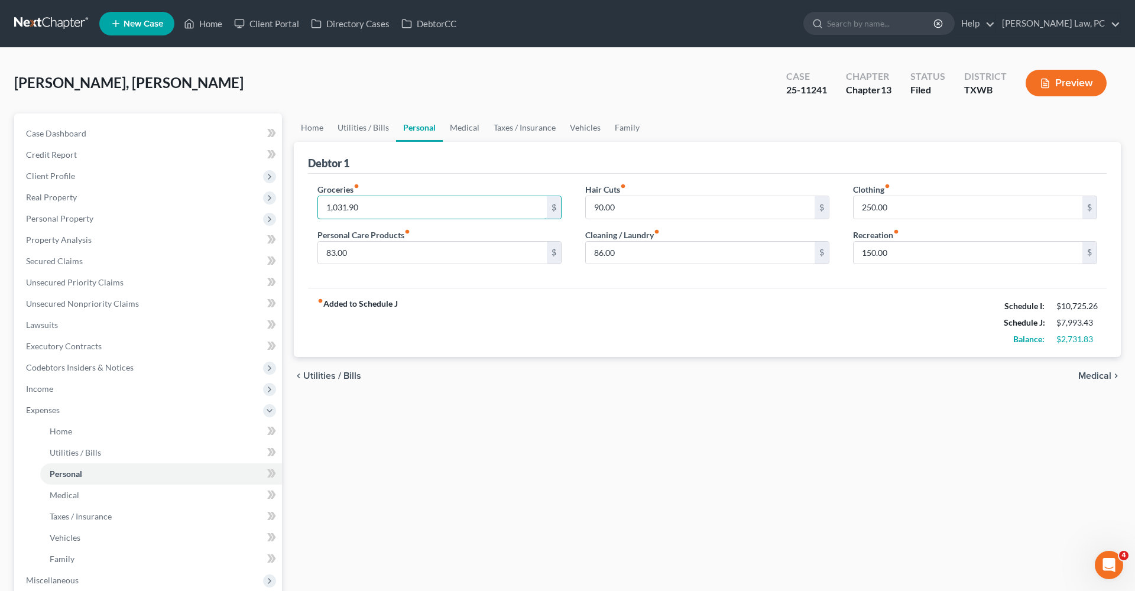
drag, startPoint x: 370, startPoint y: 208, endPoint x: 296, endPoint y: 207, distance: 74.5
click at [296, 207] on div "Debtor 1 Groceries fiber_manual_record 1,031.90 $ Personal Care Products fiber_…" at bounding box center [707, 250] width 827 height 216
type input "1,031.73"
click at [481, 285] on div "Groceries fiber_manual_record 1,031.73 $ Personal Care Products fiber_manual_re…" at bounding box center [707, 231] width 798 height 115
click at [463, 132] on link "Medical" at bounding box center [465, 127] width 44 height 28
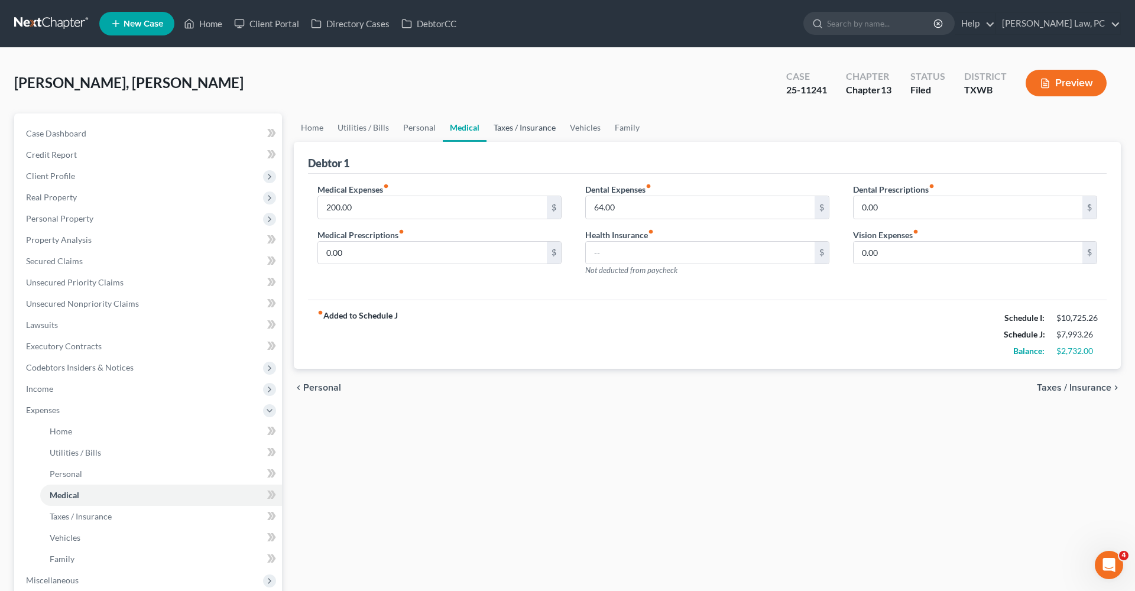
click at [504, 133] on link "Taxes / Insurance" at bounding box center [524, 127] width 76 height 28
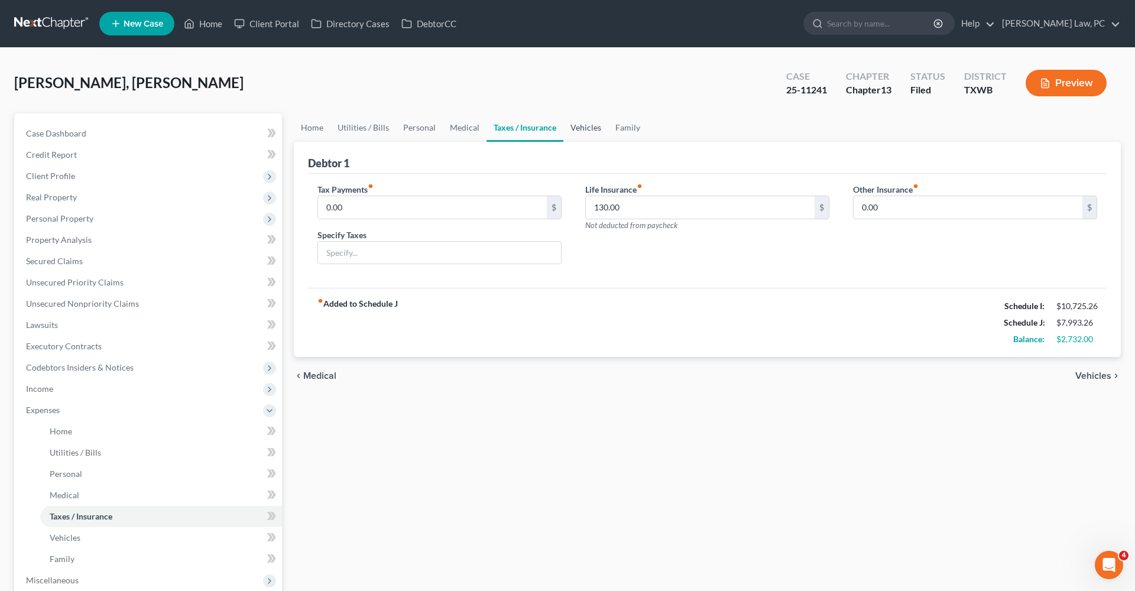
click at [597, 125] on link "Vehicles" at bounding box center [585, 127] width 45 height 28
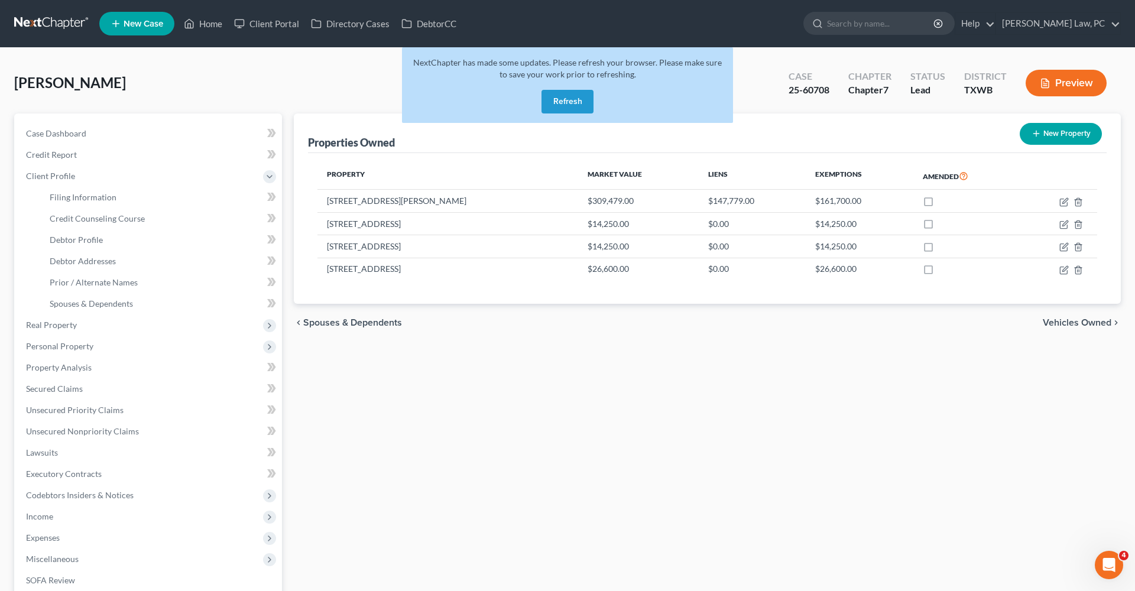
click at [579, 105] on button "Refresh" at bounding box center [567, 102] width 52 height 24
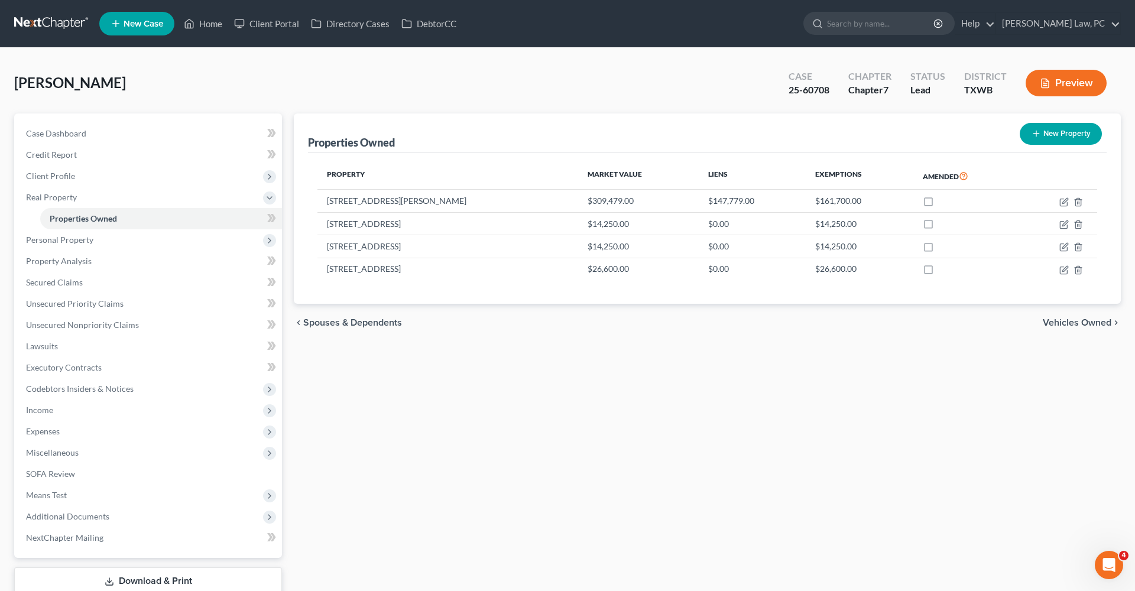
click at [38, 23] on link at bounding box center [52, 23] width 76 height 21
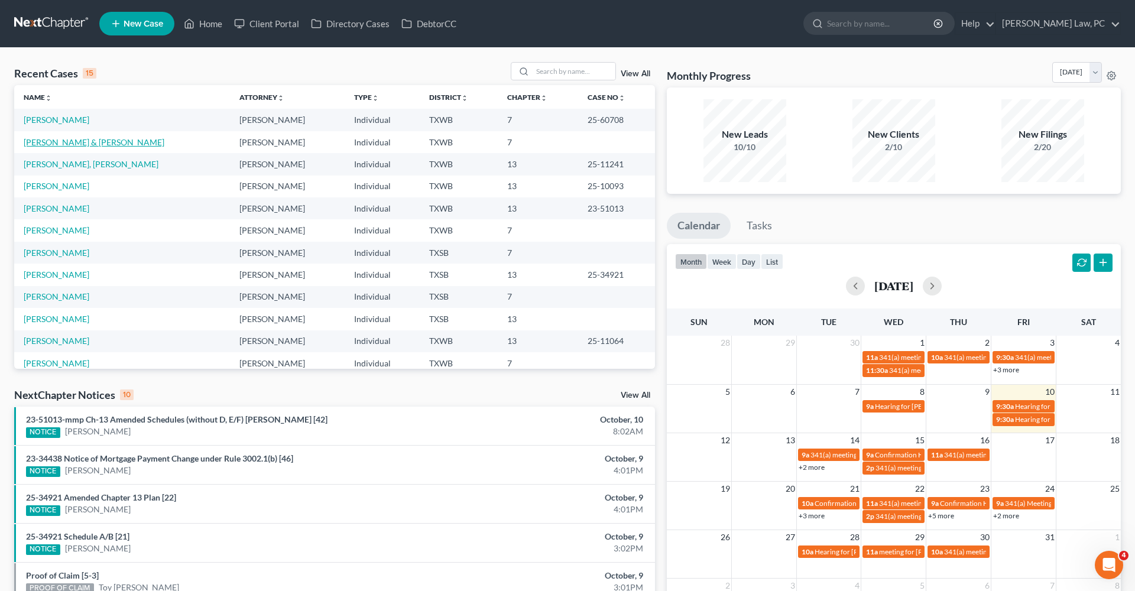
click at [91, 145] on link "[PERSON_NAME] & [PERSON_NAME]" at bounding box center [94, 142] width 141 height 10
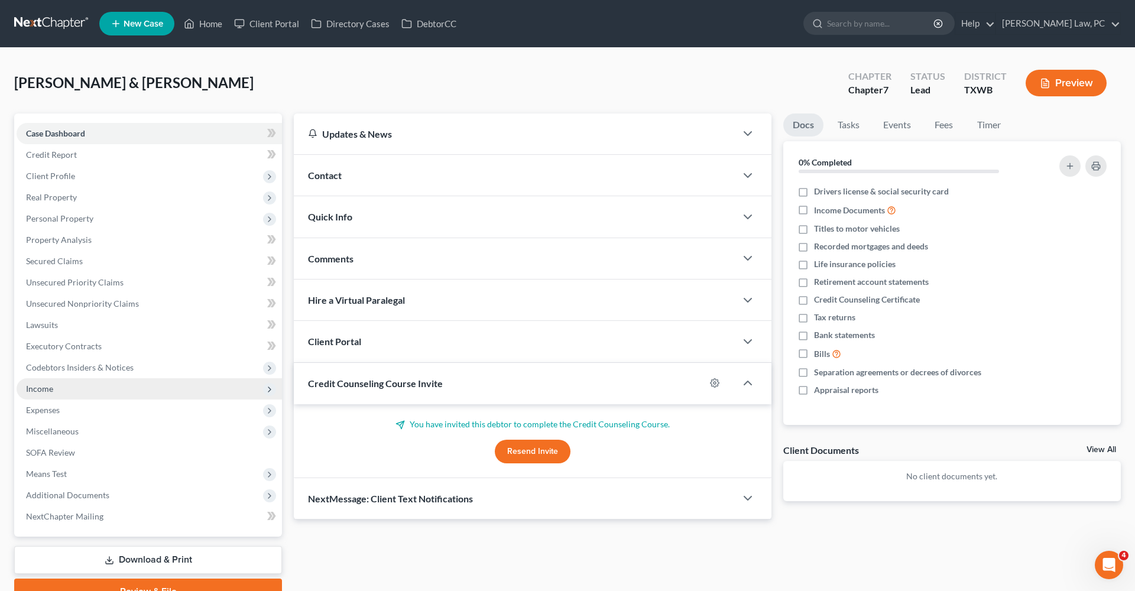
click at [27, 391] on span "Income" at bounding box center [39, 389] width 27 height 10
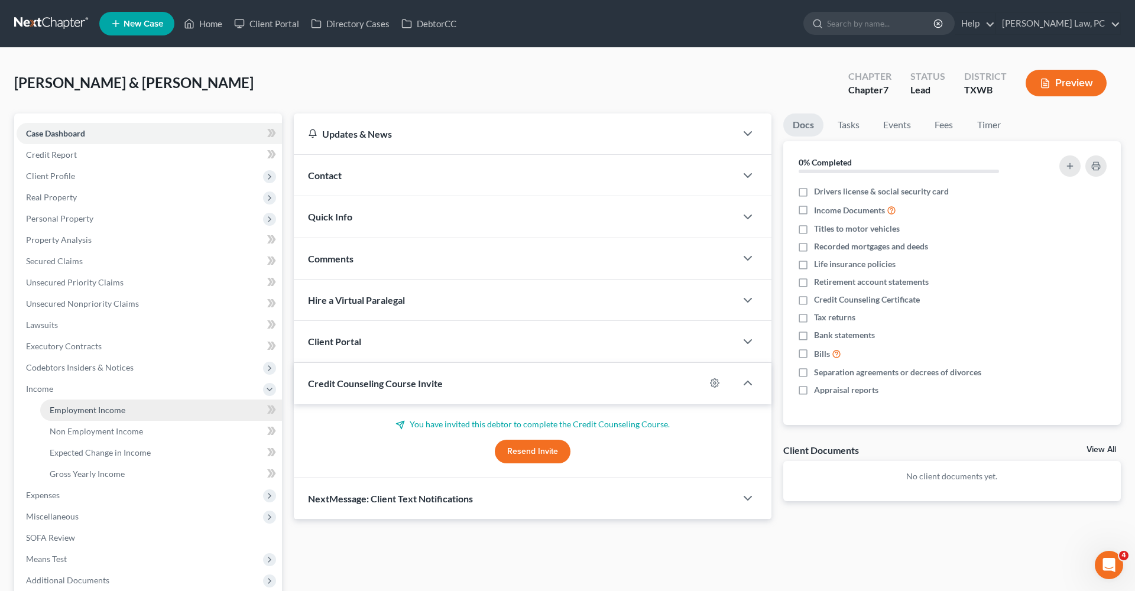
click at [86, 402] on link "Employment Income" at bounding box center [161, 410] width 242 height 21
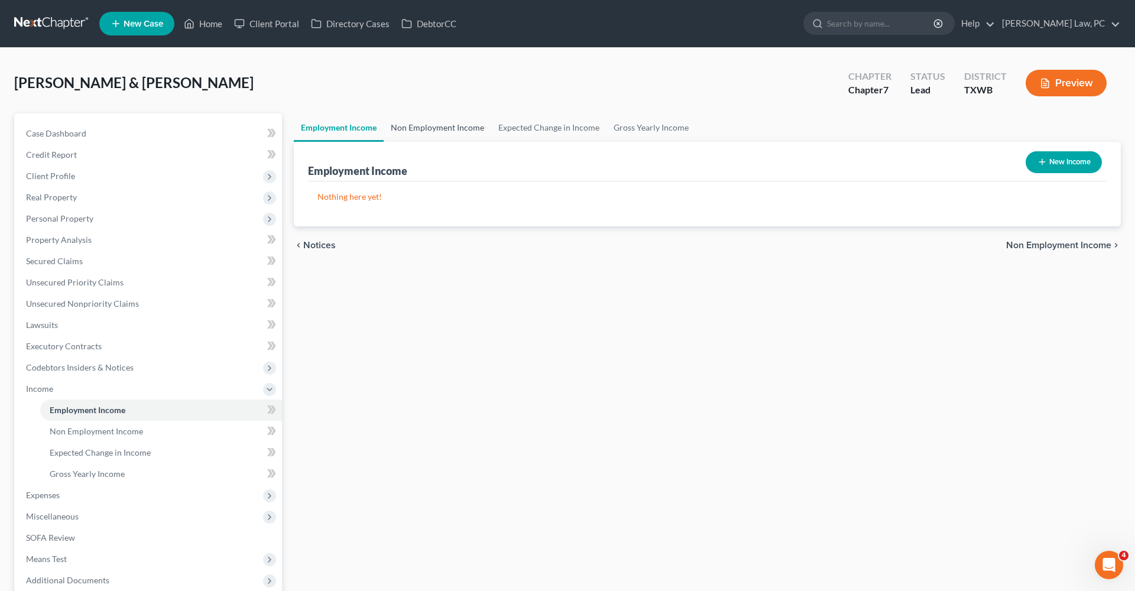
click at [412, 128] on link "Non Employment Income" at bounding box center [438, 127] width 108 height 28
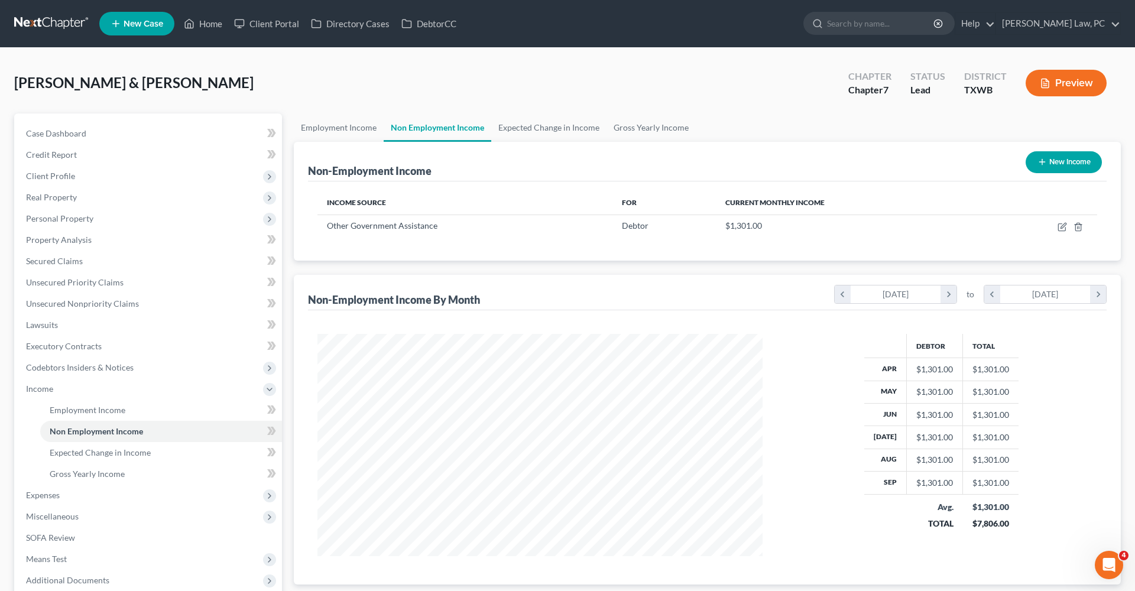
scroll to position [222, 469]
click at [1061, 229] on icon "button" at bounding box center [1061, 226] width 9 height 9
select select "5"
select select "0"
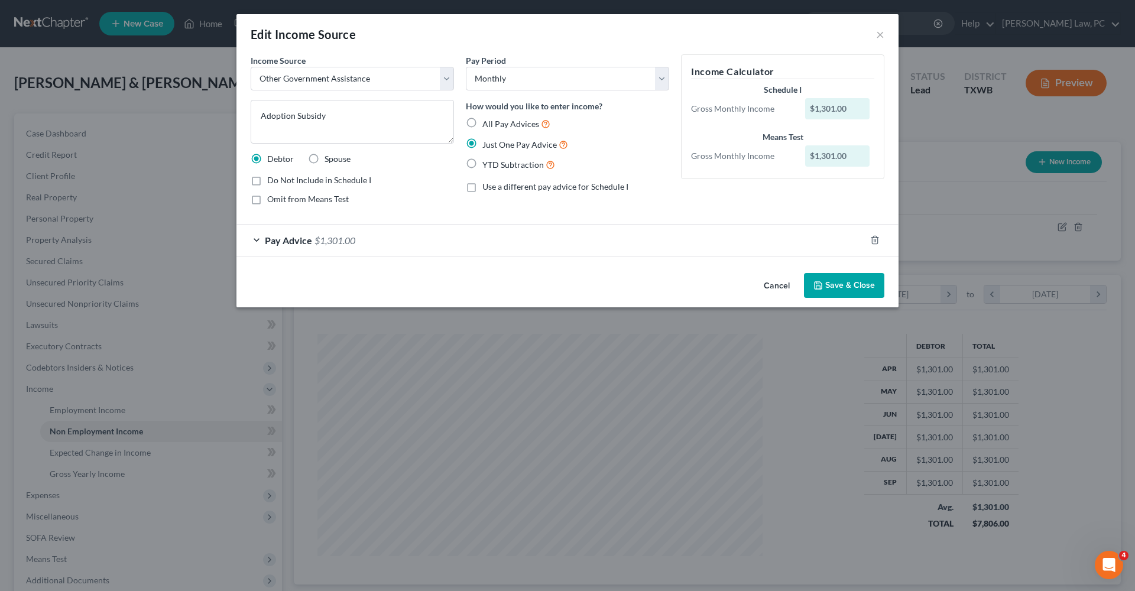
click at [386, 238] on div "Pay Advice $1,301.00" at bounding box center [550, 240] width 629 height 31
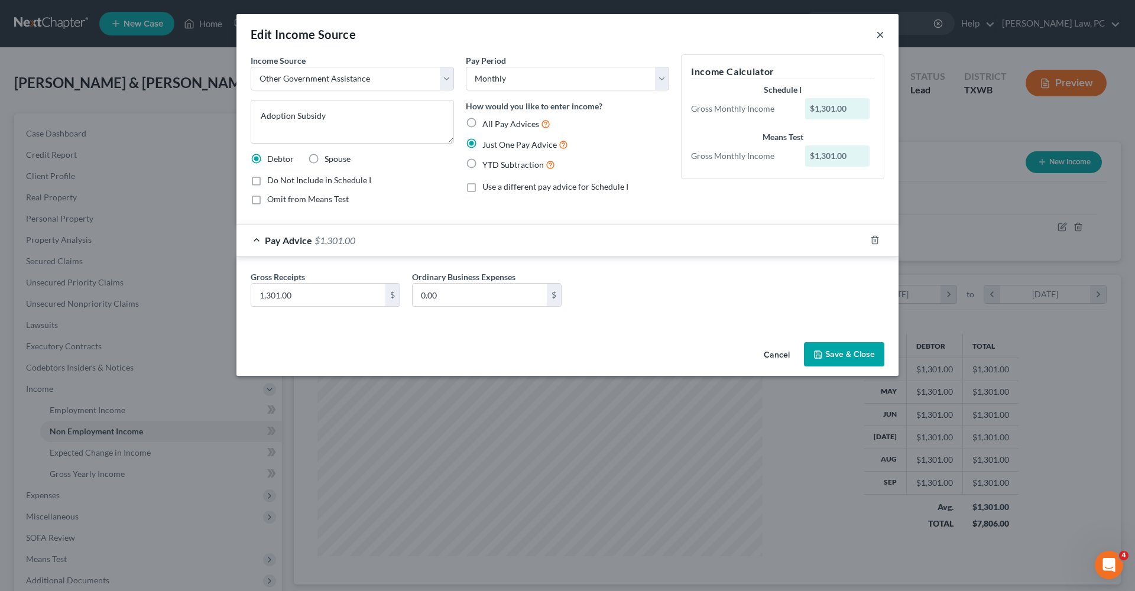
click at [881, 35] on button "×" at bounding box center [880, 34] width 8 height 14
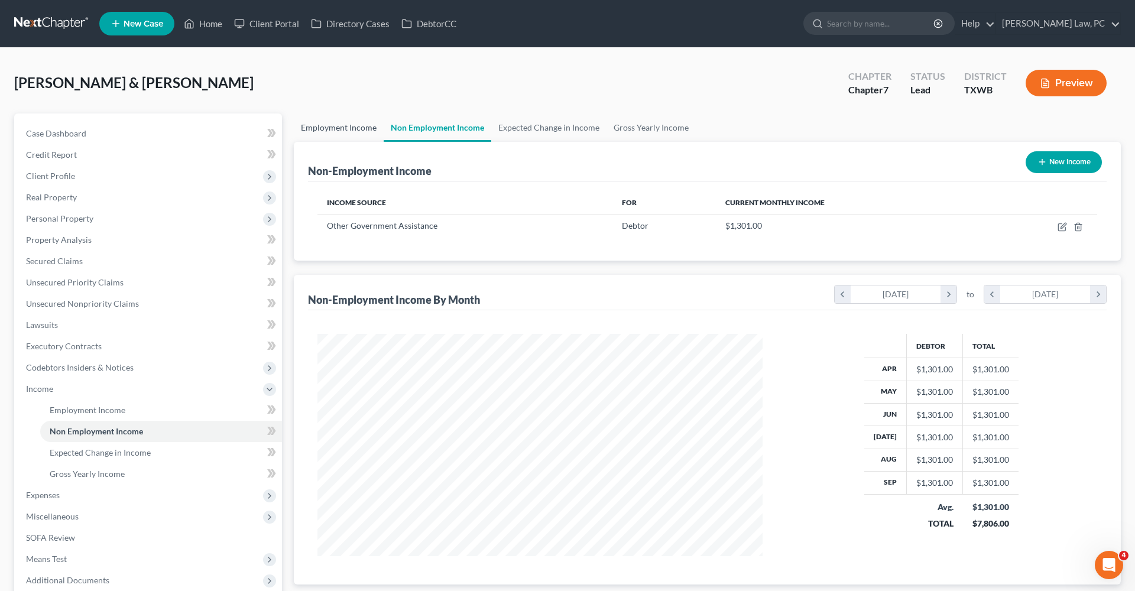
click at [348, 129] on link "Employment Income" at bounding box center [339, 127] width 90 height 28
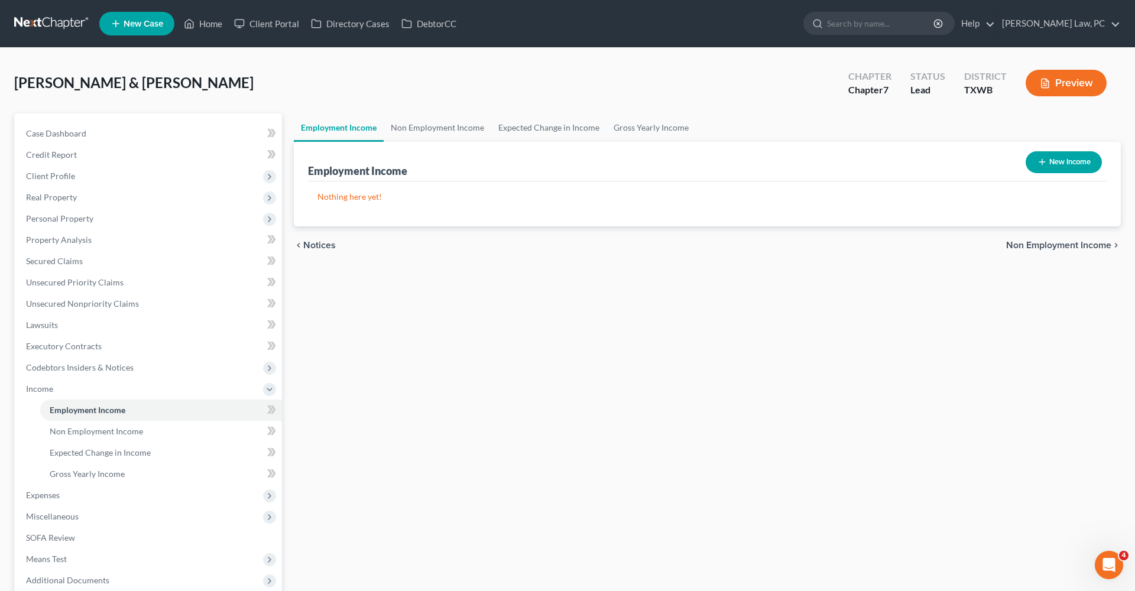
click at [1032, 164] on button "New Income" at bounding box center [1063, 162] width 76 height 22
select select "0"
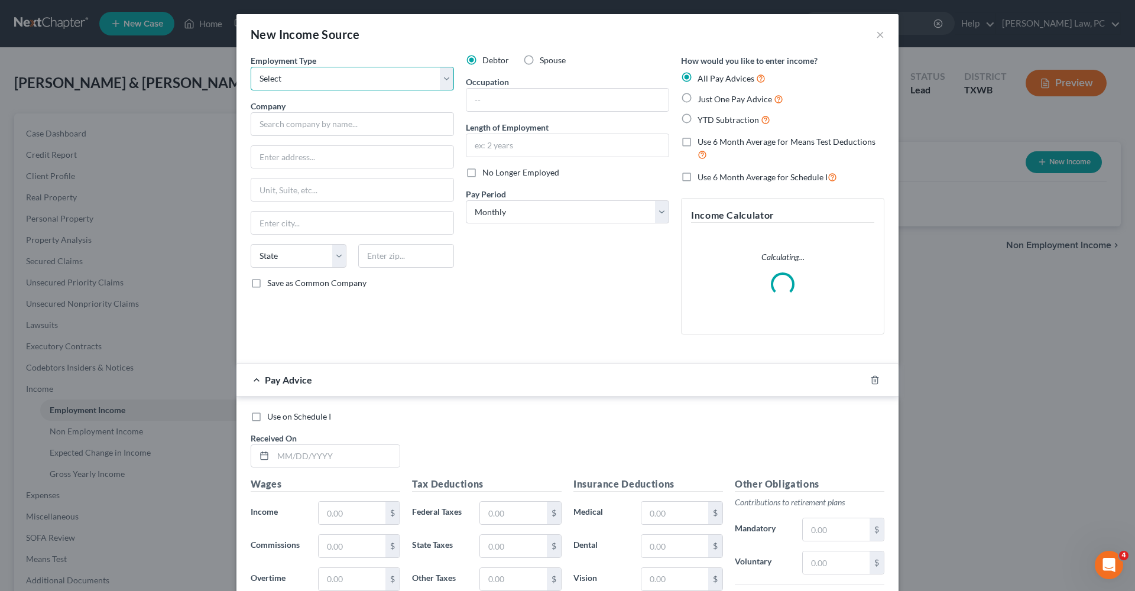
select select "1"
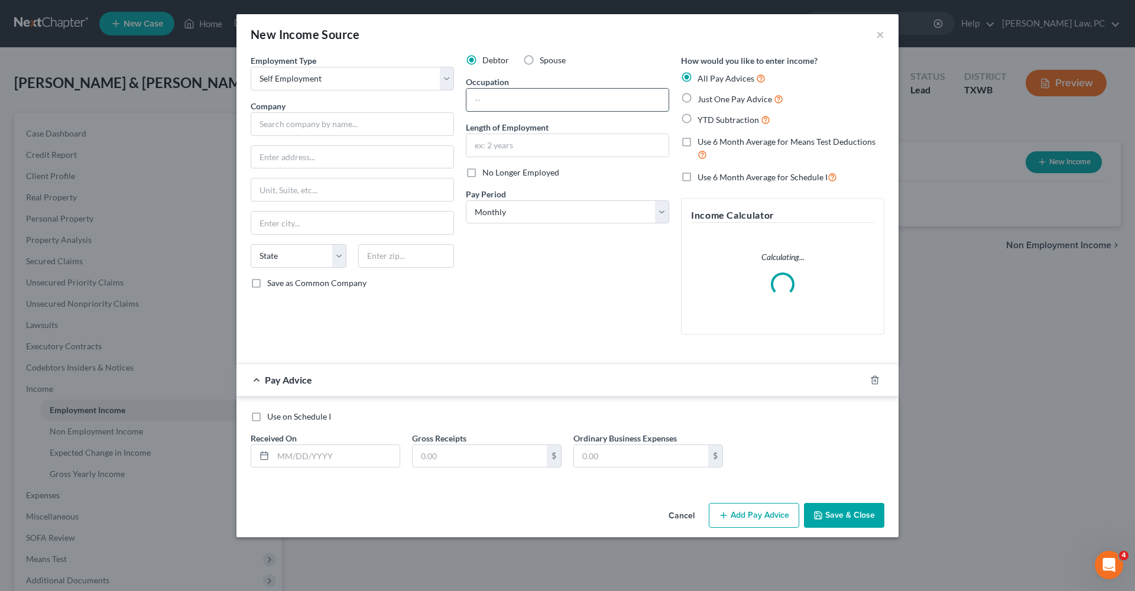
click at [530, 102] on input "text" at bounding box center [567, 100] width 202 height 22
type input "Musician"
click at [379, 127] on input "text" at bounding box center [352, 124] width 203 height 24
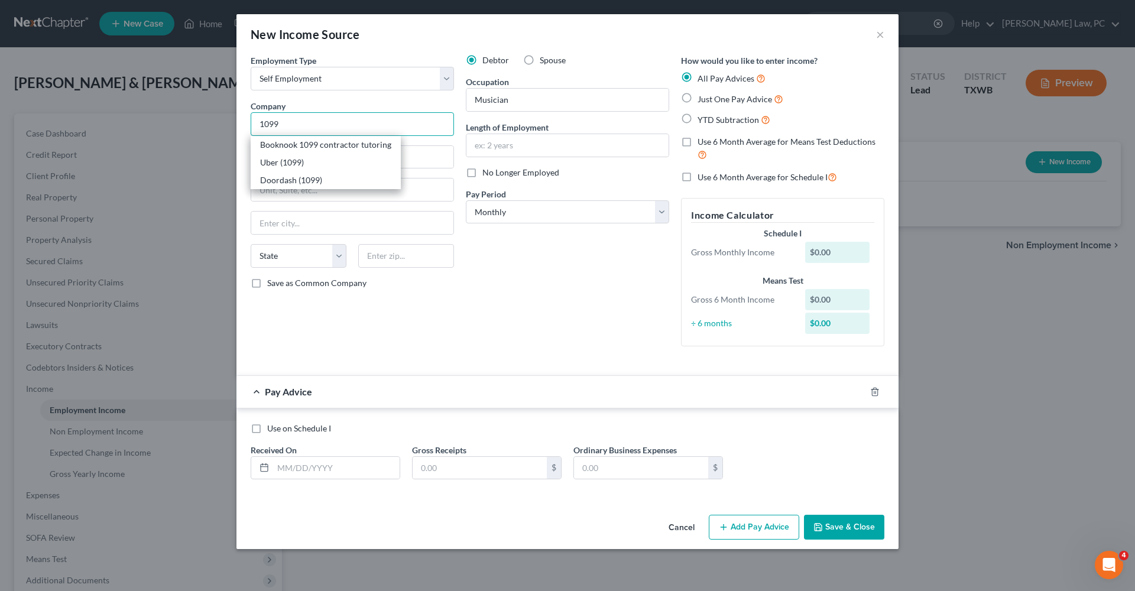
type input "1099"
click at [713, 100] on span "Just One Pay Advice" at bounding box center [734, 99] width 74 height 10
click at [710, 100] on input "Just One Pay Advice" at bounding box center [706, 96] width 8 height 8
radio input "true"
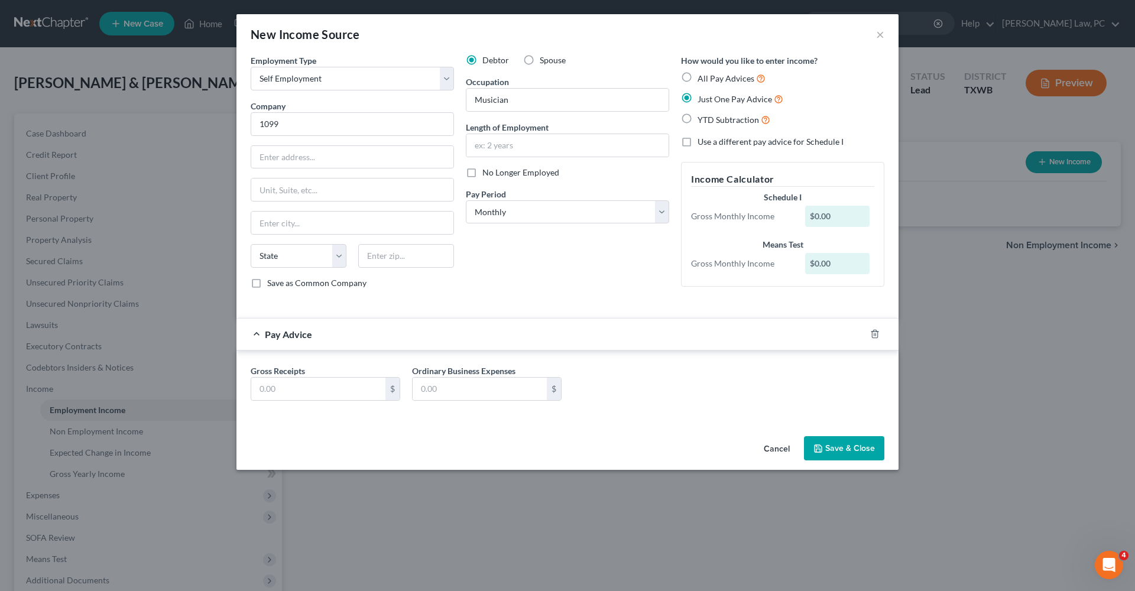
click at [850, 450] on button "Save & Close" at bounding box center [844, 448] width 80 height 25
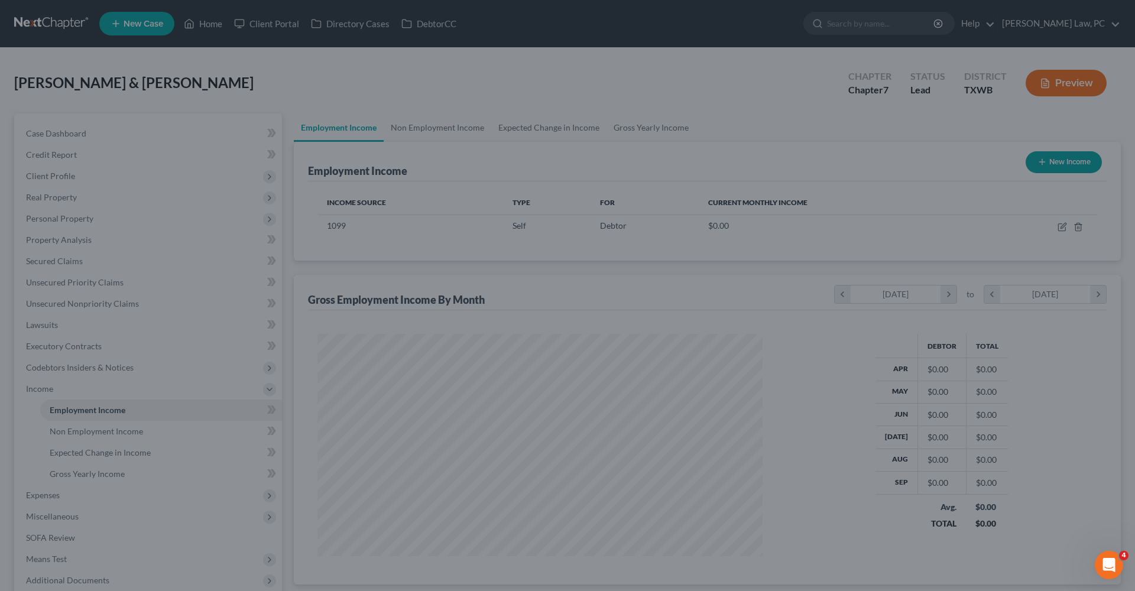
scroll to position [222, 469]
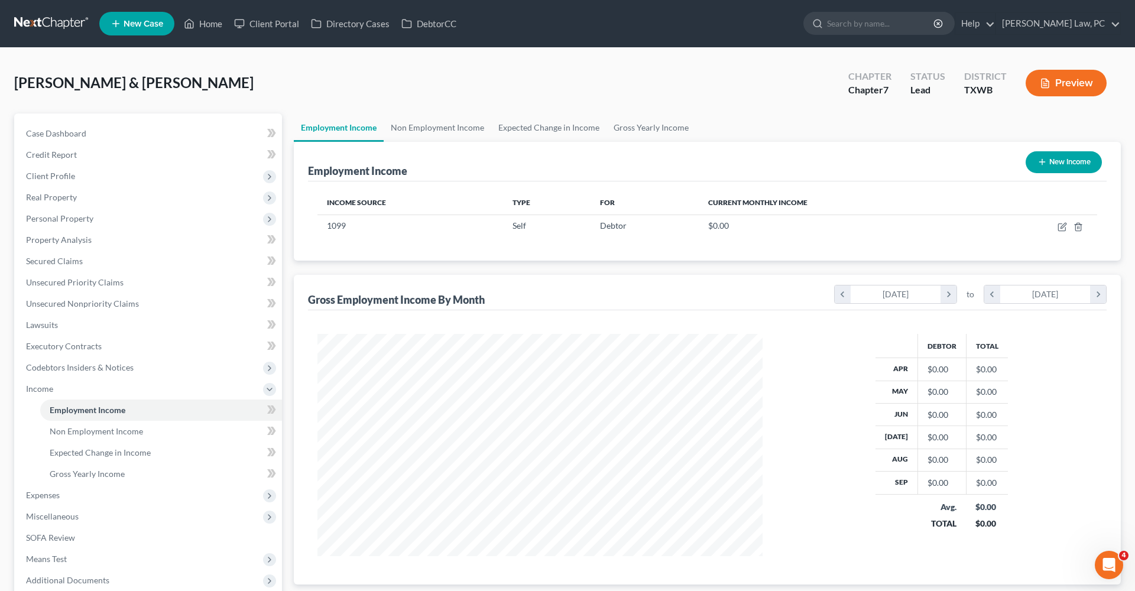
click at [1049, 167] on button "New Income" at bounding box center [1063, 162] width 76 height 22
select select "0"
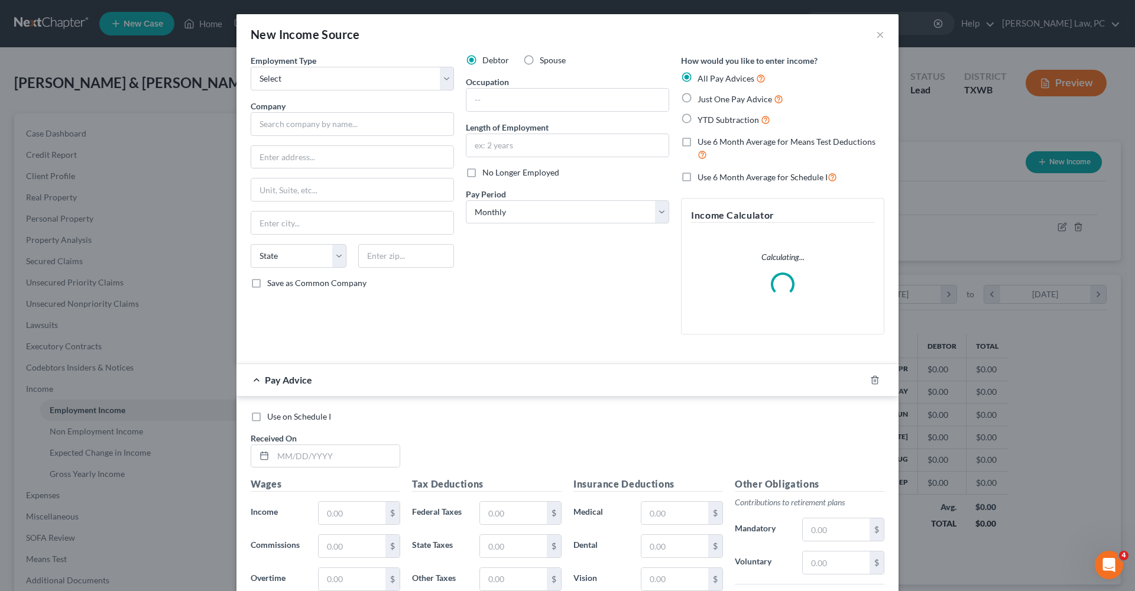
click at [540, 61] on label "Spouse" at bounding box center [553, 60] width 26 height 12
click at [544, 61] on input "Spouse" at bounding box center [548, 58] width 8 height 8
radio input "true"
select select "0"
click at [345, 125] on input "text" at bounding box center [352, 124] width 203 height 24
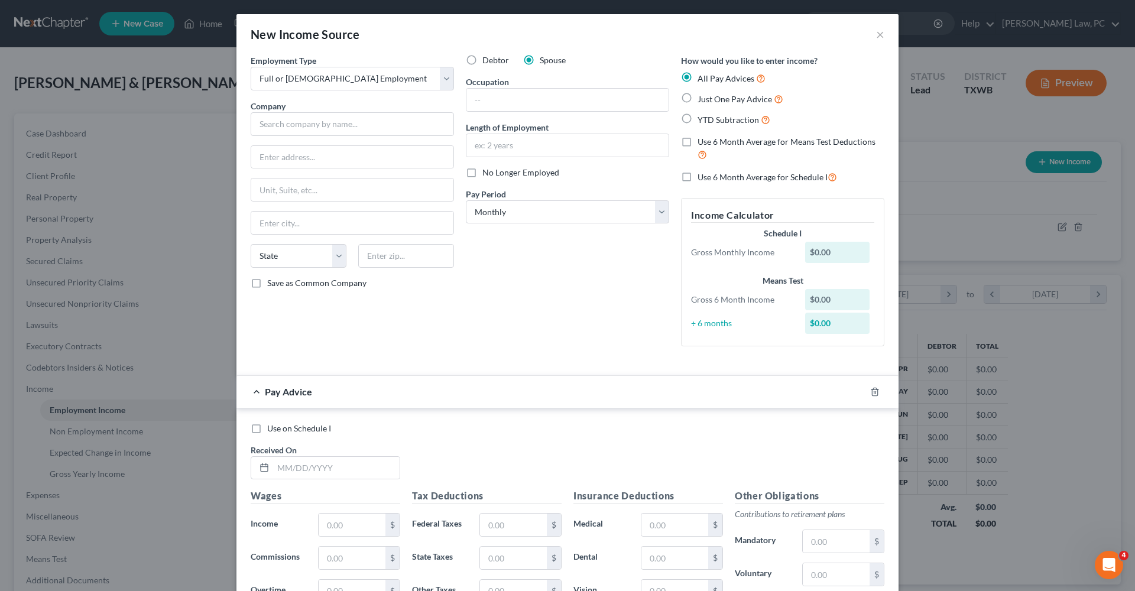
click at [749, 104] on label "Just One Pay Advice" at bounding box center [740, 99] width 86 height 14
click at [710, 100] on input "Just One Pay Advice" at bounding box center [706, 96] width 8 height 8
radio input "true"
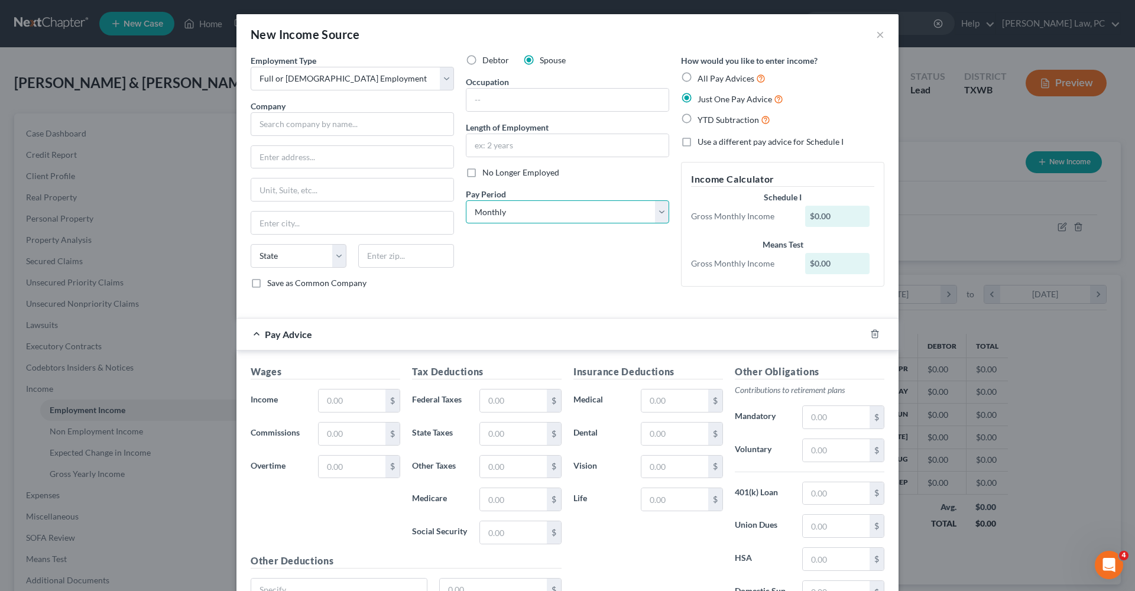
select select "2"
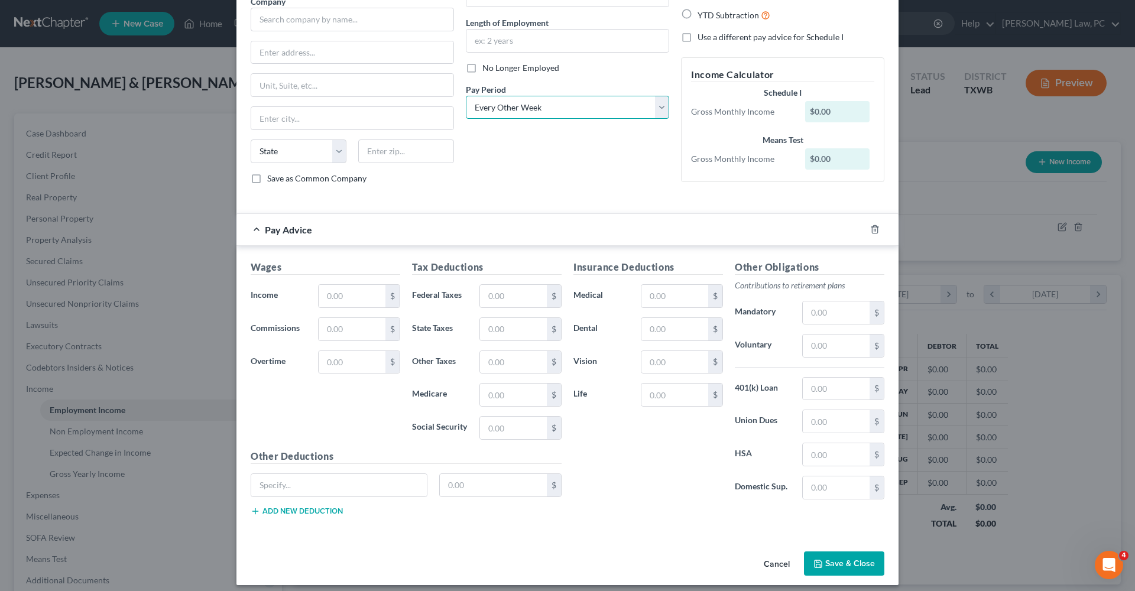
scroll to position [108, 0]
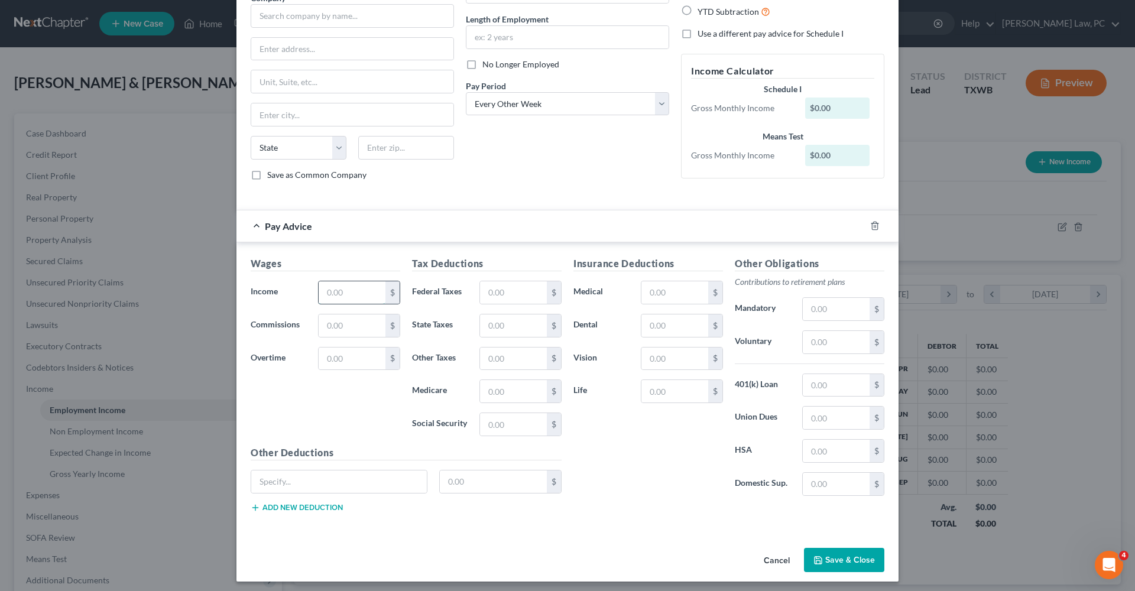
click at [345, 298] on input "text" at bounding box center [352, 292] width 67 height 22
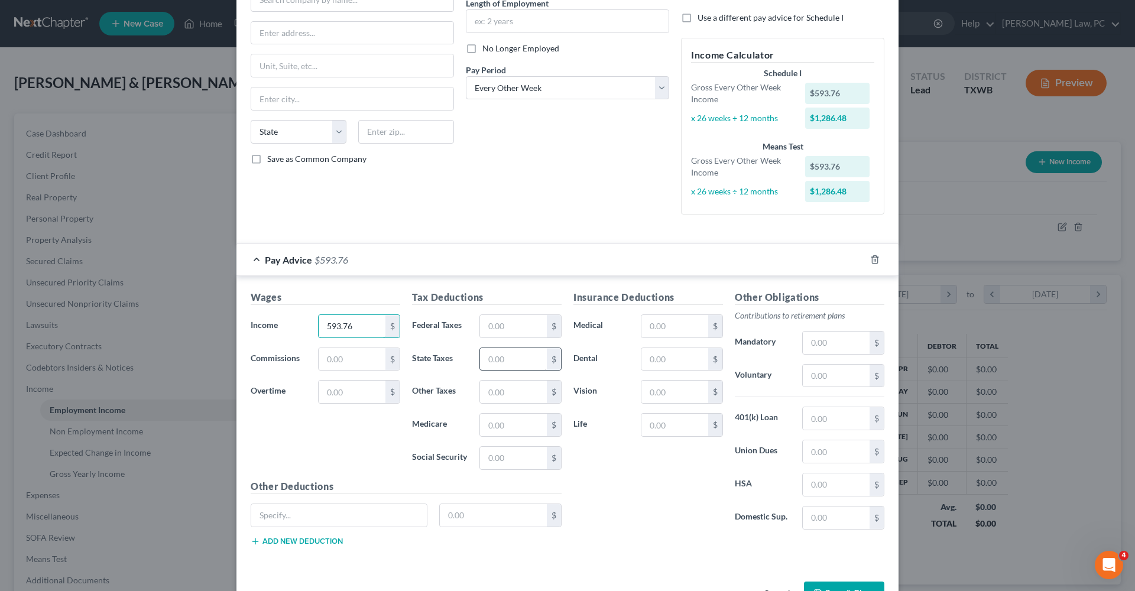
scroll to position [139, 0]
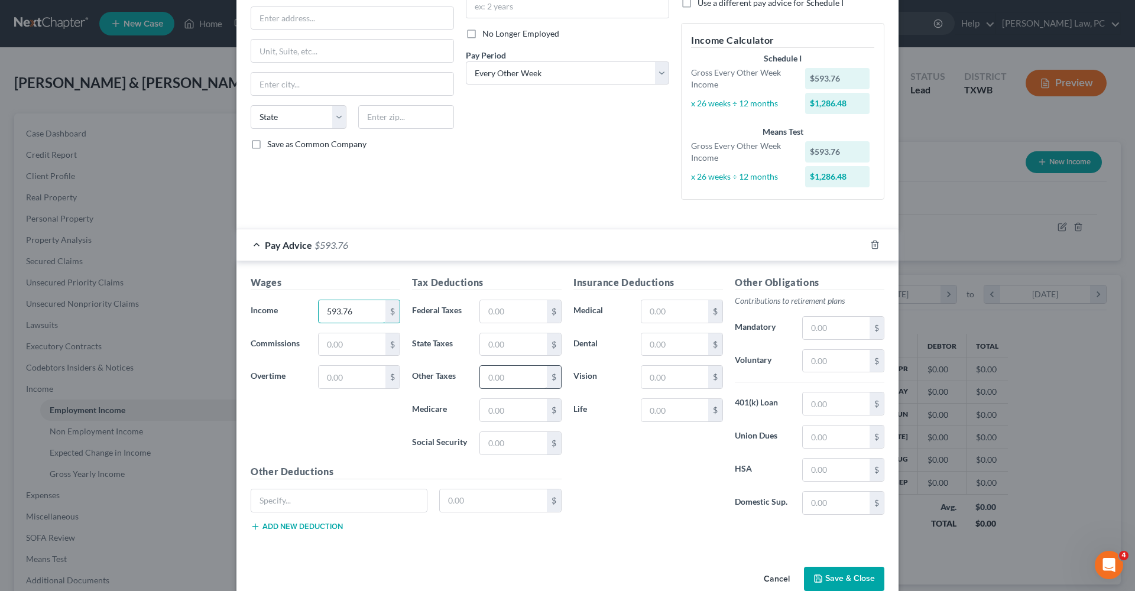
type input "593.76"
click at [491, 380] on input "text" at bounding box center [513, 377] width 67 height 22
click at [517, 439] on input "text" at bounding box center [513, 443] width 67 height 22
type input "23.18"
click at [498, 405] on input "text" at bounding box center [513, 410] width 67 height 22
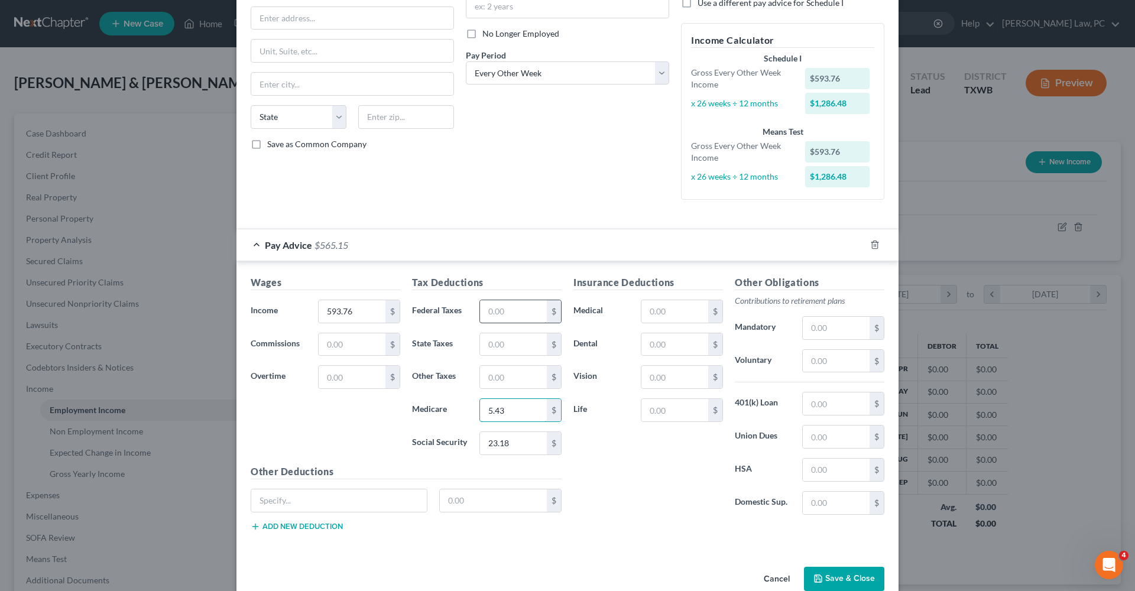
type input "5.43"
click at [524, 317] on input "text" at bounding box center [513, 311] width 67 height 22
type input "1.80"
click at [677, 313] on input "text" at bounding box center [674, 311] width 67 height 22
type input "181.38"
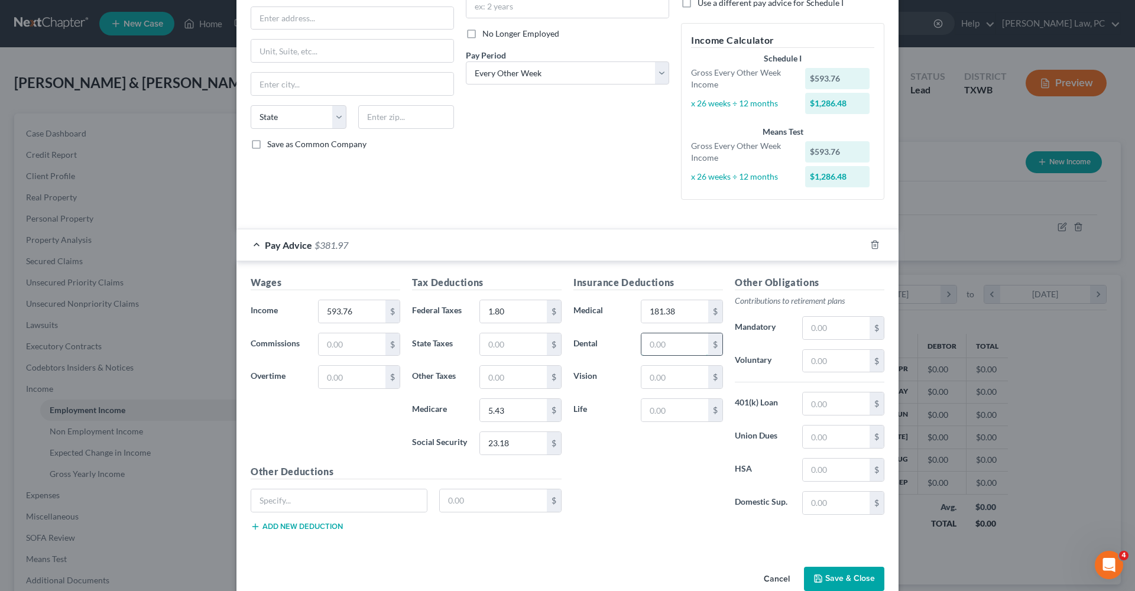
click at [670, 345] on input "text" at bounding box center [674, 344] width 67 height 22
type input "55.19"
click at [663, 372] on input "text" at bounding box center [674, 377] width 67 height 22
type input "4.51"
click at [814, 363] on input "text" at bounding box center [836, 361] width 67 height 22
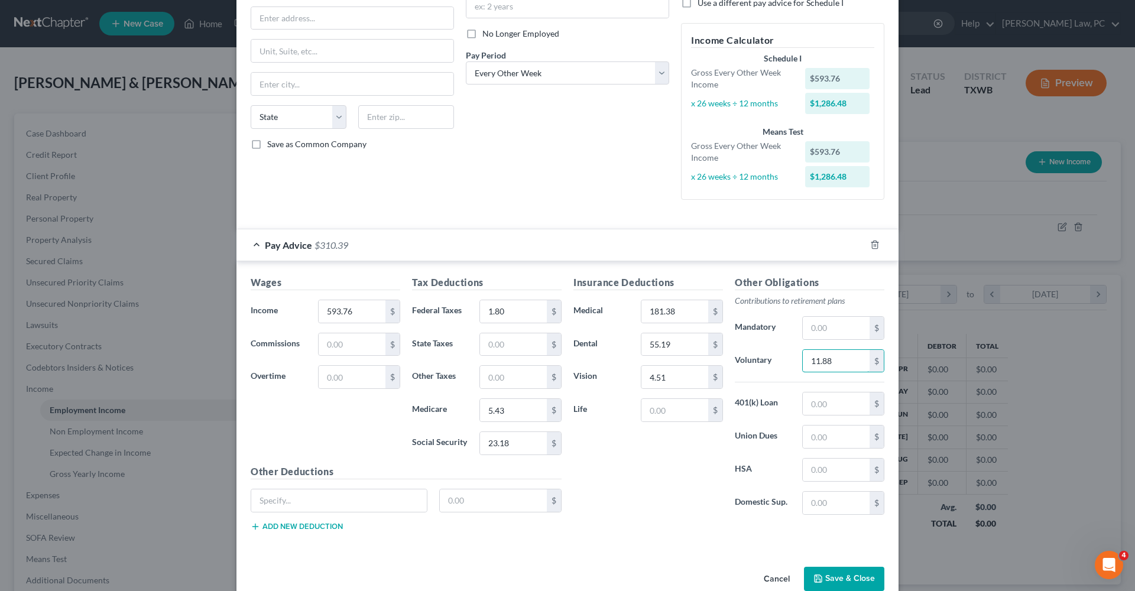
type input "11.88"
click at [818, 574] on icon "button" at bounding box center [817, 578] width 9 height 9
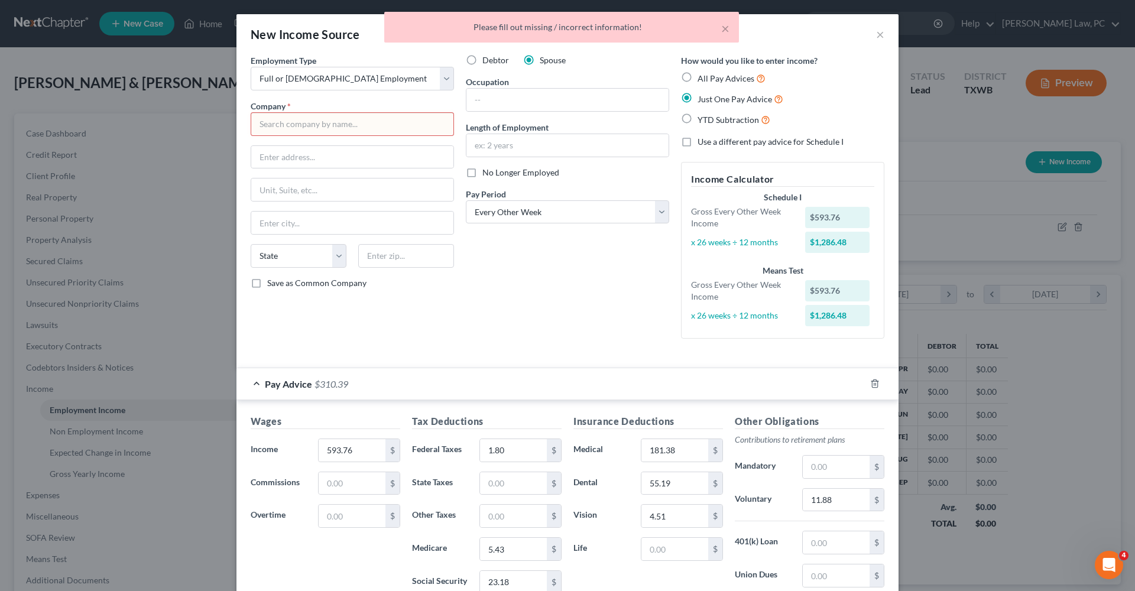
scroll to position [0, 0]
click at [288, 134] on input "text" at bounding box center [352, 124] width 203 height 24
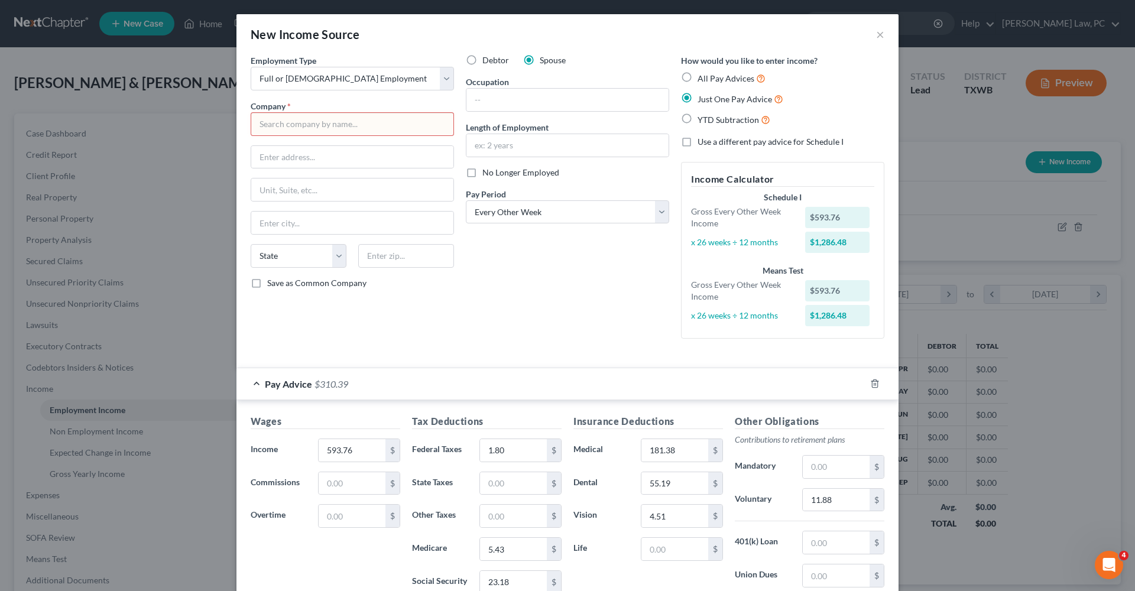
type input "P"
type input "Round Rock Hospital Inc."
click at [332, 160] on input "2400 [GEOGRAPHIC_DATA]" at bounding box center [352, 157] width 202 height 22
click at [359, 158] on input "2400 [GEOGRAPHIC_DATA]" at bounding box center [352, 157] width 202 height 22
type input "2400 [GEOGRAPHIC_DATA]"
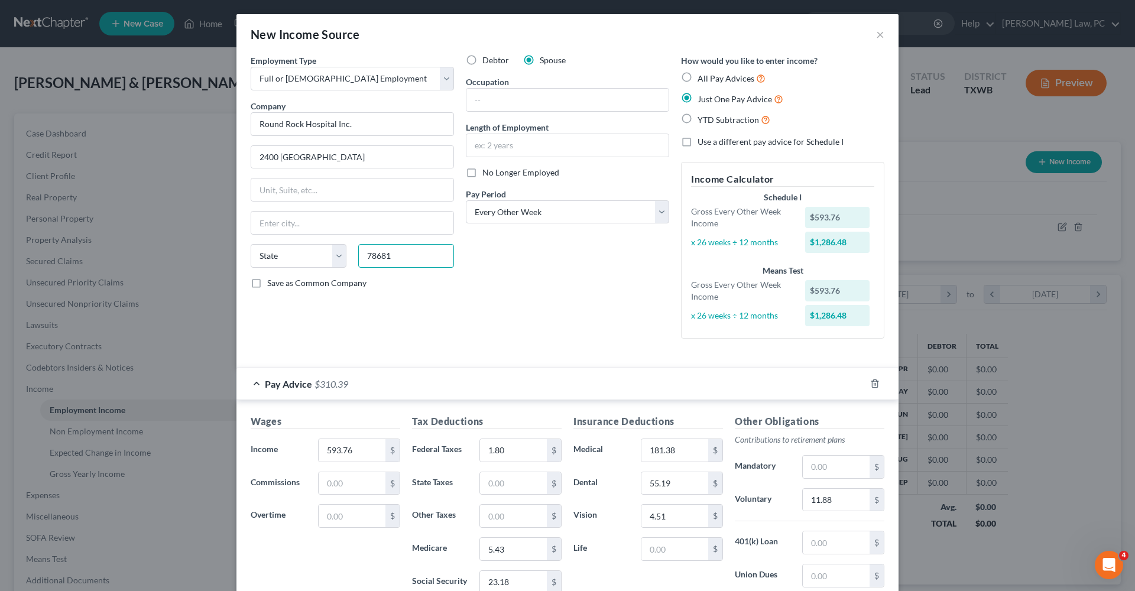
type input "78681"
click at [487, 315] on div "Debtor Spouse Occupation Length of Employment No Longer Employed Pay Period * S…" at bounding box center [567, 201] width 215 height 294
type input "Round Rock"
select select "45"
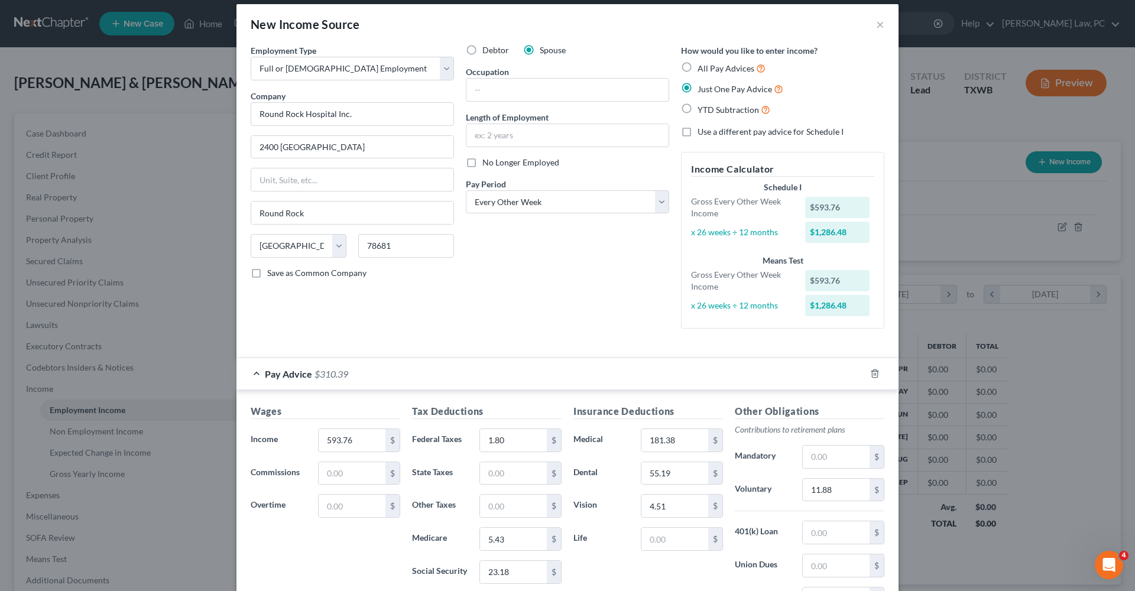
scroll to position [9, 0]
click at [507, 89] on input "text" at bounding box center [567, 90] width 202 height 22
click at [525, 87] on input "Patient Care technician" at bounding box center [567, 90] width 202 height 22
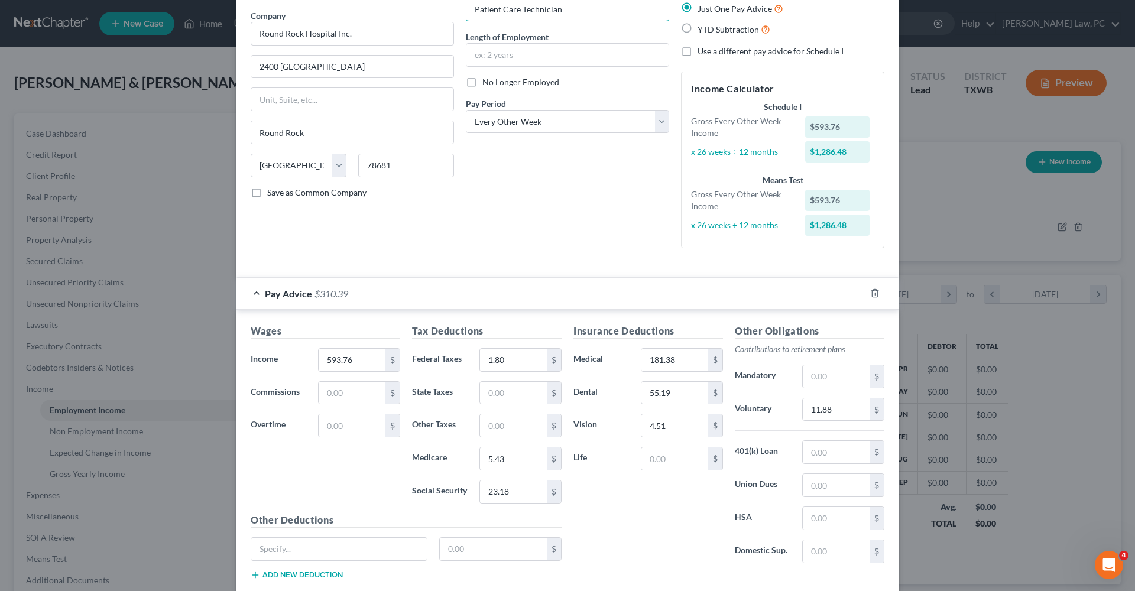
scroll to position [161, 0]
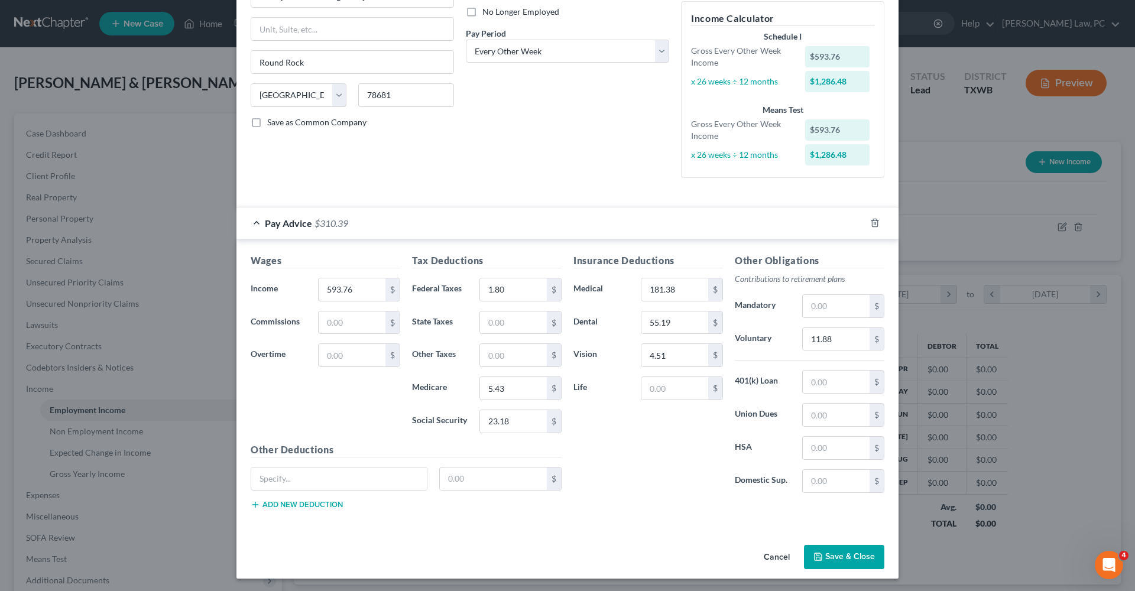
type input "Patient Care Technician"
click at [852, 550] on button "Save & Close" at bounding box center [844, 557] width 80 height 25
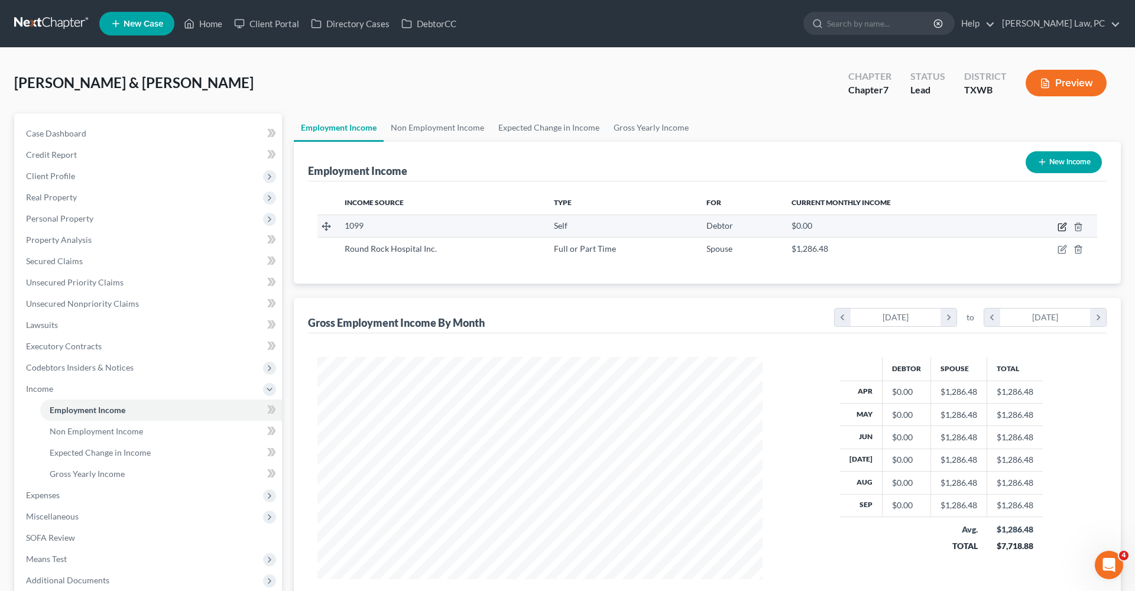
click at [1061, 226] on icon "button" at bounding box center [1062, 225] width 5 height 5
select select "1"
select select "0"
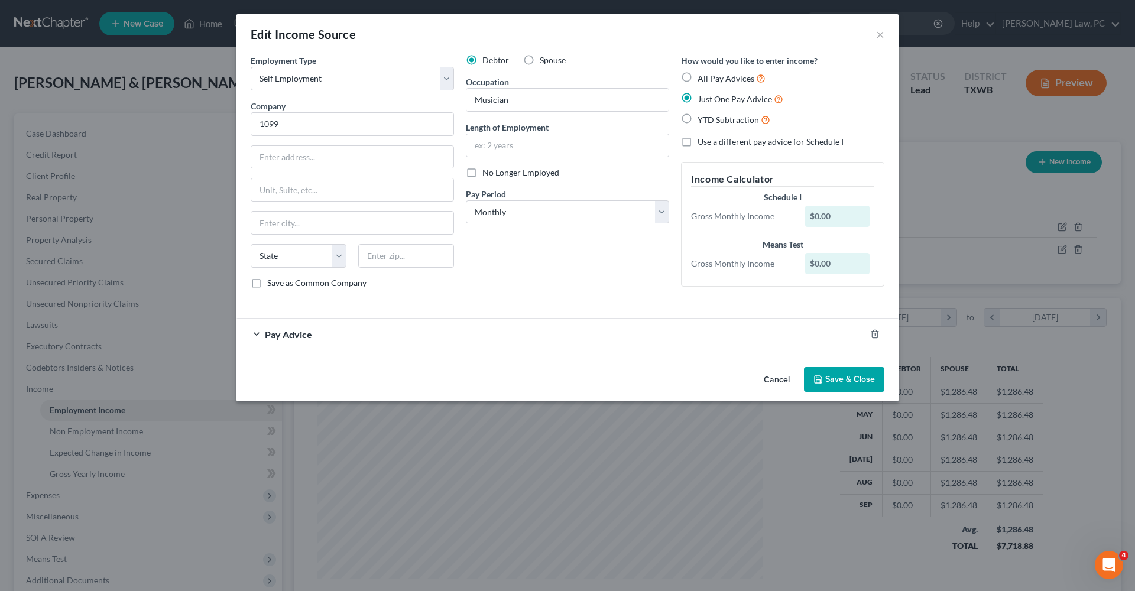
click at [335, 332] on div "Pay Advice" at bounding box center [550, 334] width 629 height 31
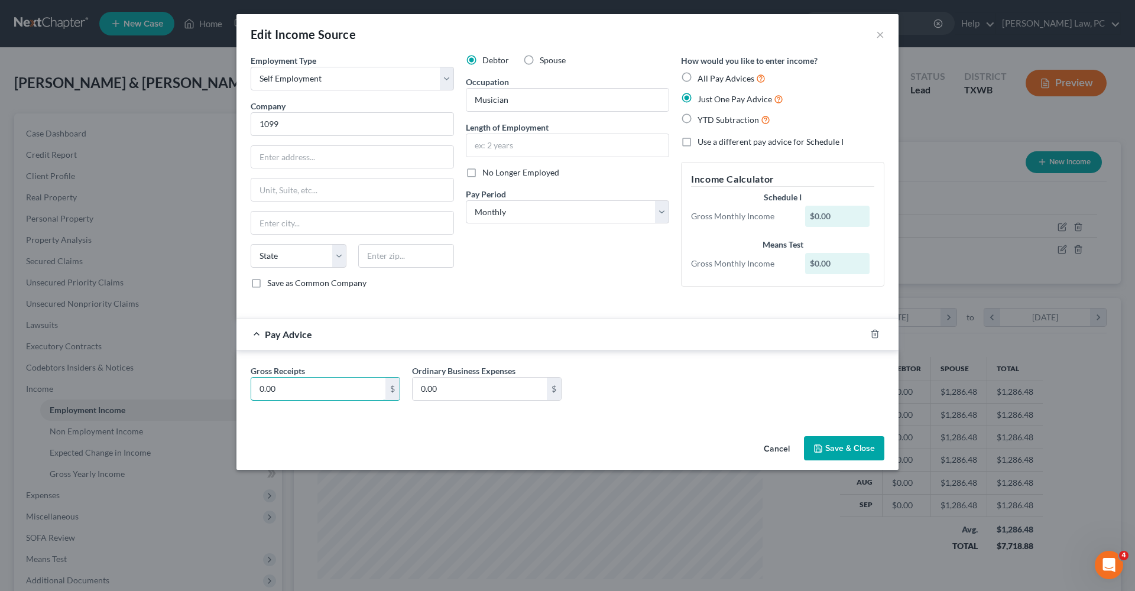
drag, startPoint x: 296, startPoint y: 391, endPoint x: 238, endPoint y: 390, distance: 57.3
click at [238, 390] on div "Gross Receipts 0.00 $ Ordinary Business Expenses 0.00 $" at bounding box center [567, 384] width 662 height 69
type input "2,268.47"
drag, startPoint x: 447, startPoint y: 390, endPoint x: 409, endPoint y: 390, distance: 37.8
type input "444.76"
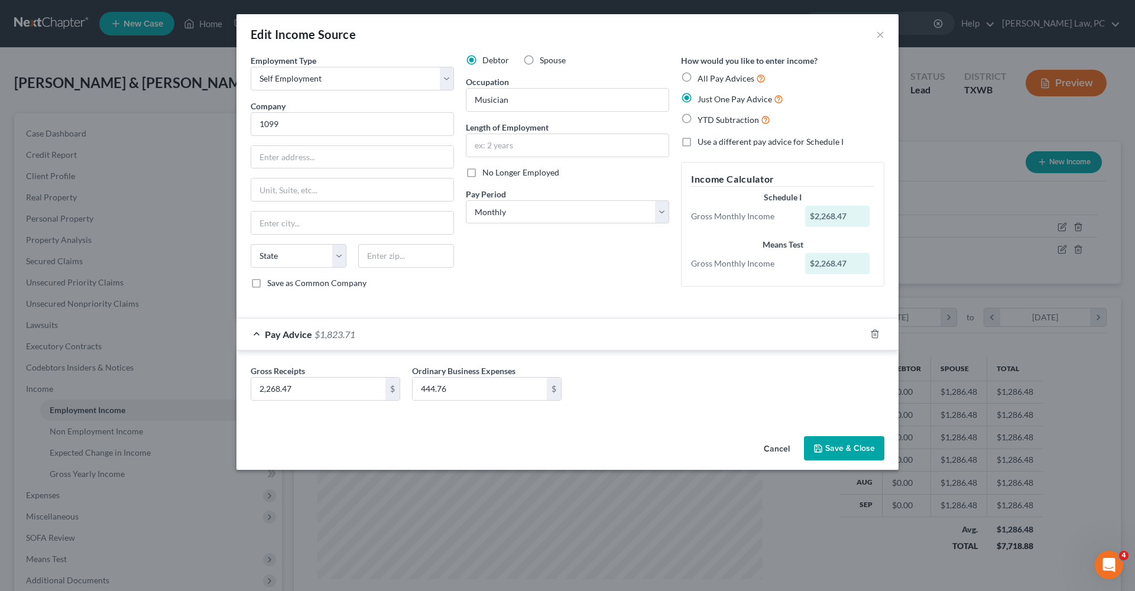
click at [839, 447] on button "Save & Close" at bounding box center [844, 448] width 80 height 25
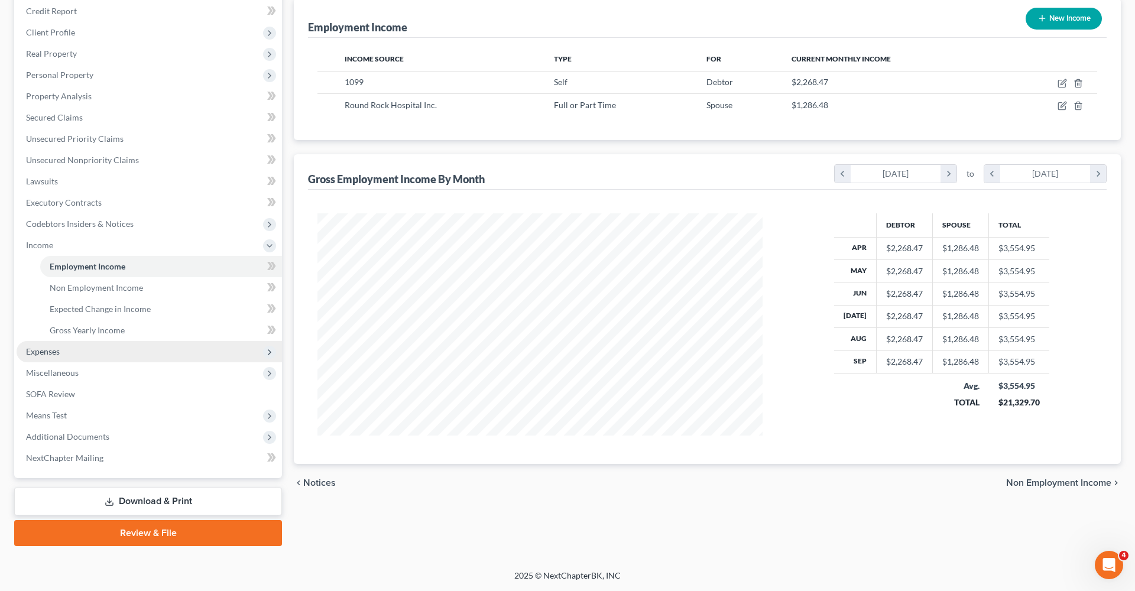
scroll to position [144, 0]
click at [1061, 83] on icon "button" at bounding box center [1061, 83] width 9 height 9
select select "1"
select select "0"
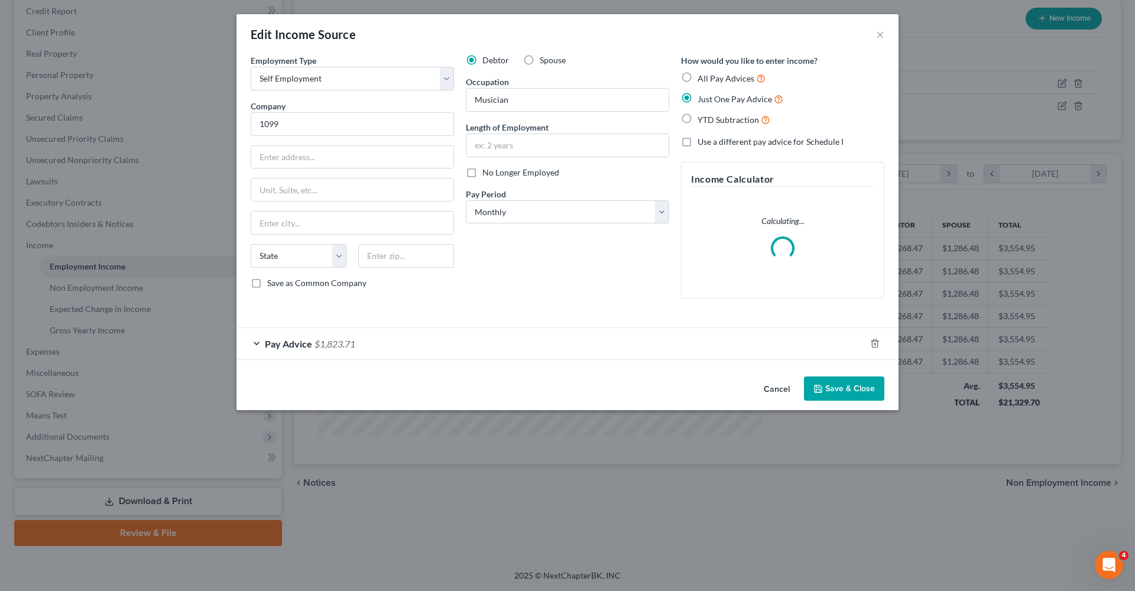
click at [362, 350] on div "Pay Advice $1,823.71" at bounding box center [550, 343] width 629 height 31
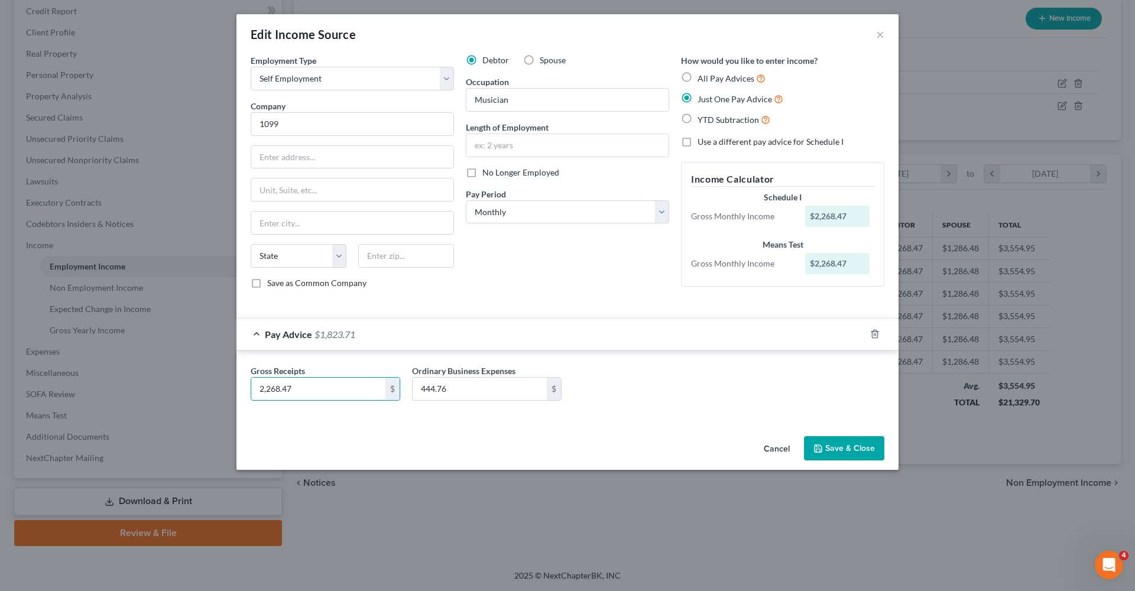
drag, startPoint x: 298, startPoint y: 390, endPoint x: 248, endPoint y: 392, distance: 50.3
click at [246, 391] on div "Gross Receipts 2,268.47 $" at bounding box center [325, 383] width 161 height 36
type input "3,802.81"
click at [842, 454] on button "Save & Close" at bounding box center [844, 448] width 80 height 25
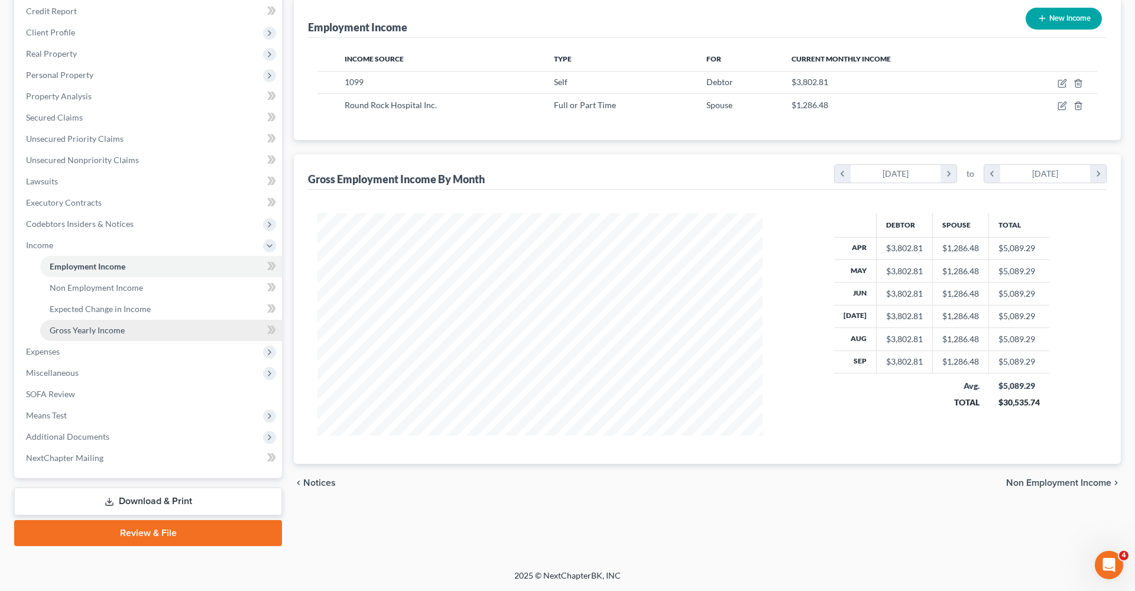
click at [105, 331] on span "Gross Yearly Income" at bounding box center [87, 330] width 75 height 10
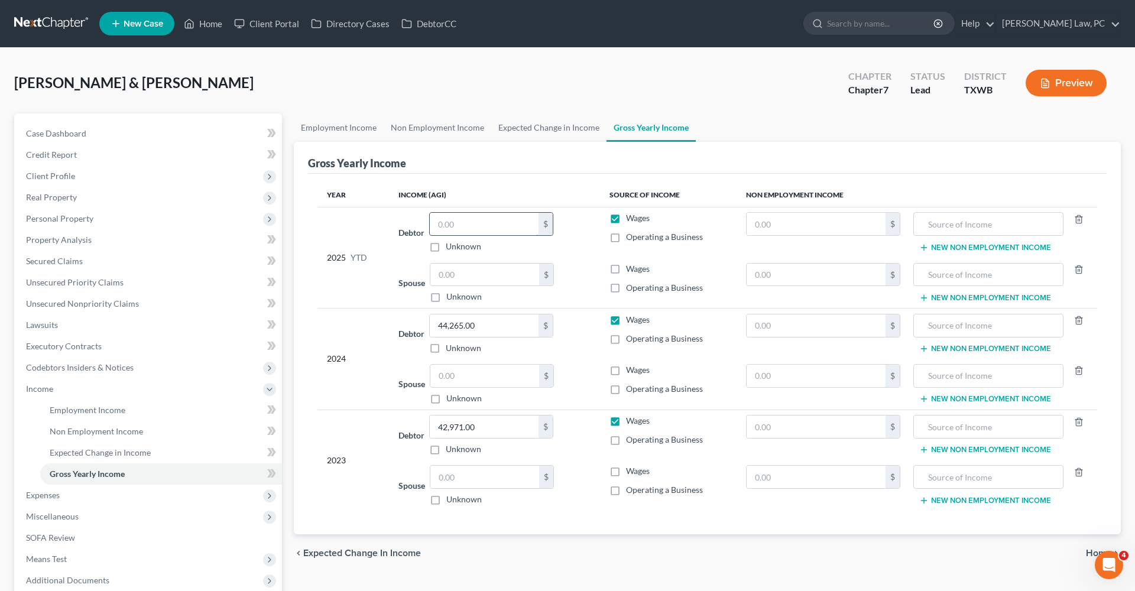
click at [471, 226] on input "text" at bounding box center [484, 224] width 109 height 22
type input "34,090.83"
click at [89, 428] on span "Non Employment Income" at bounding box center [96, 431] width 93 height 10
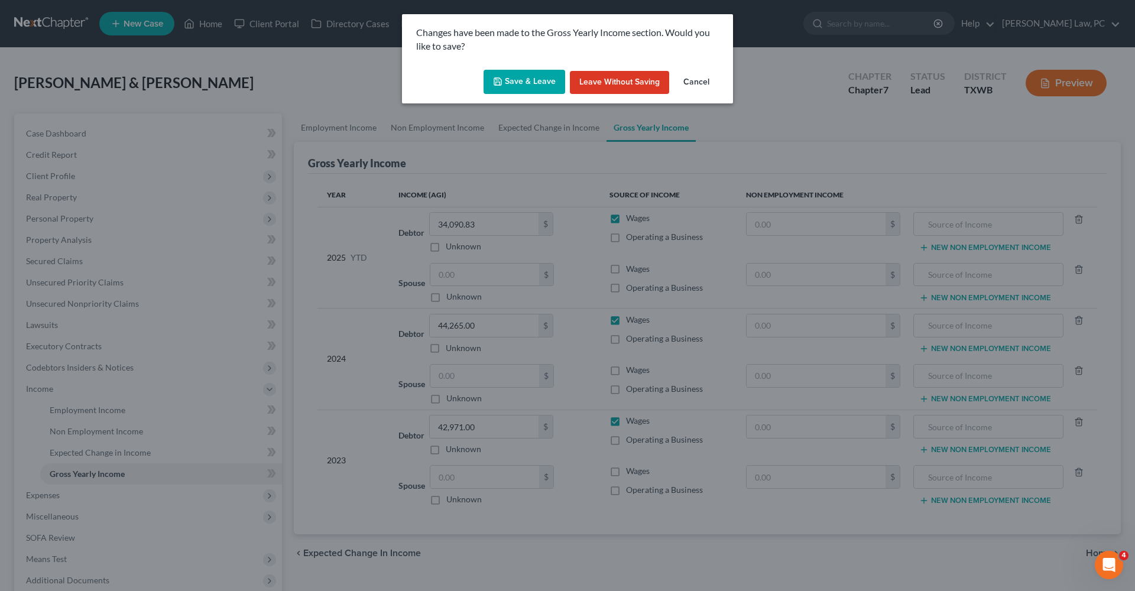
click at [525, 87] on button "Save & Leave" at bounding box center [524, 82] width 82 height 25
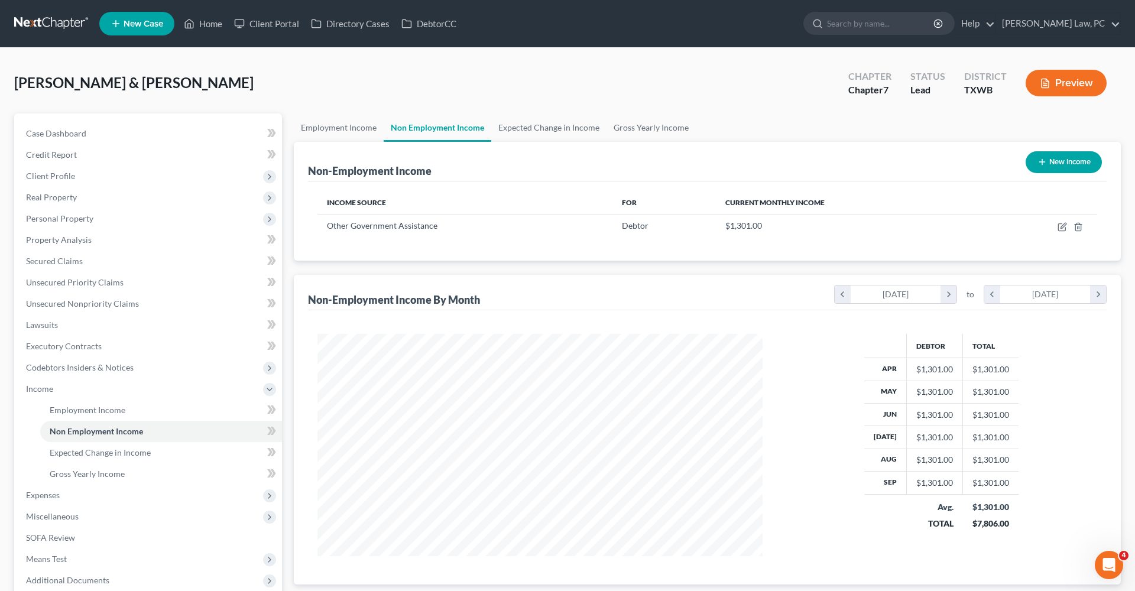
scroll to position [222, 469]
click at [37, 500] on span "Expenses" at bounding box center [149, 495] width 265 height 21
click at [59, 428] on span "Home" at bounding box center [61, 431] width 22 height 10
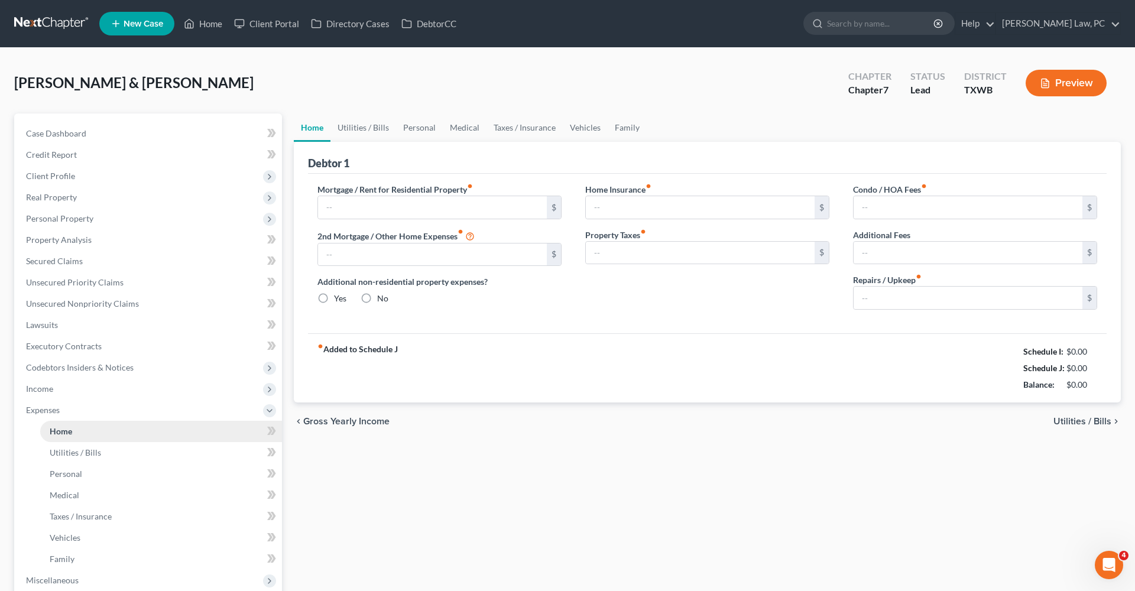
type input "0.00"
radio input "true"
type input "0.00"
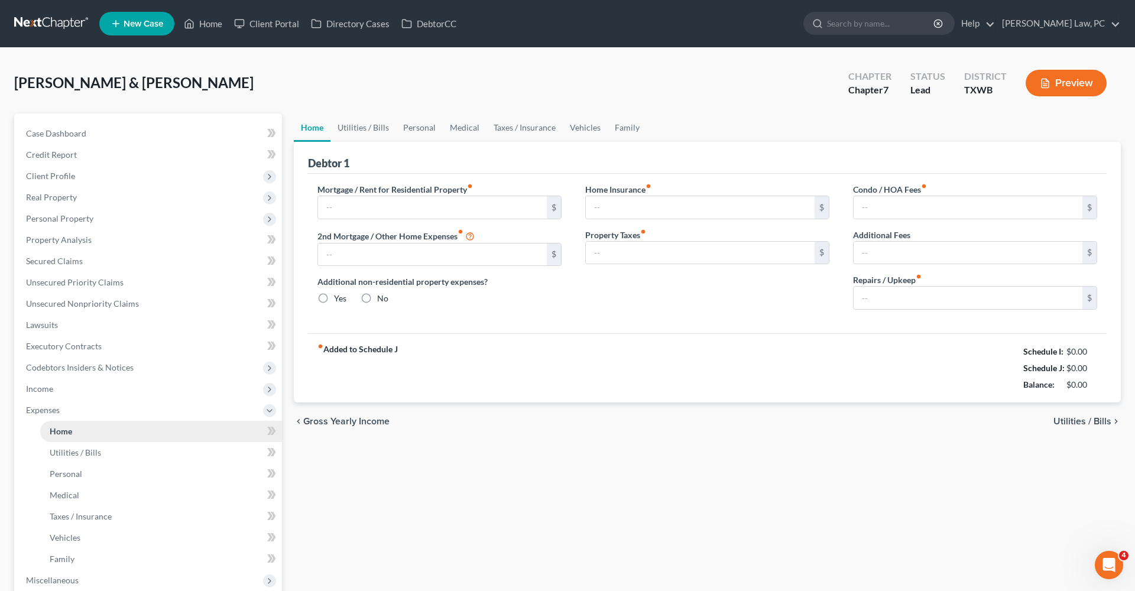
type input "0.00"
click at [353, 133] on link "Utilities / Bills" at bounding box center [363, 127] width 66 height 28
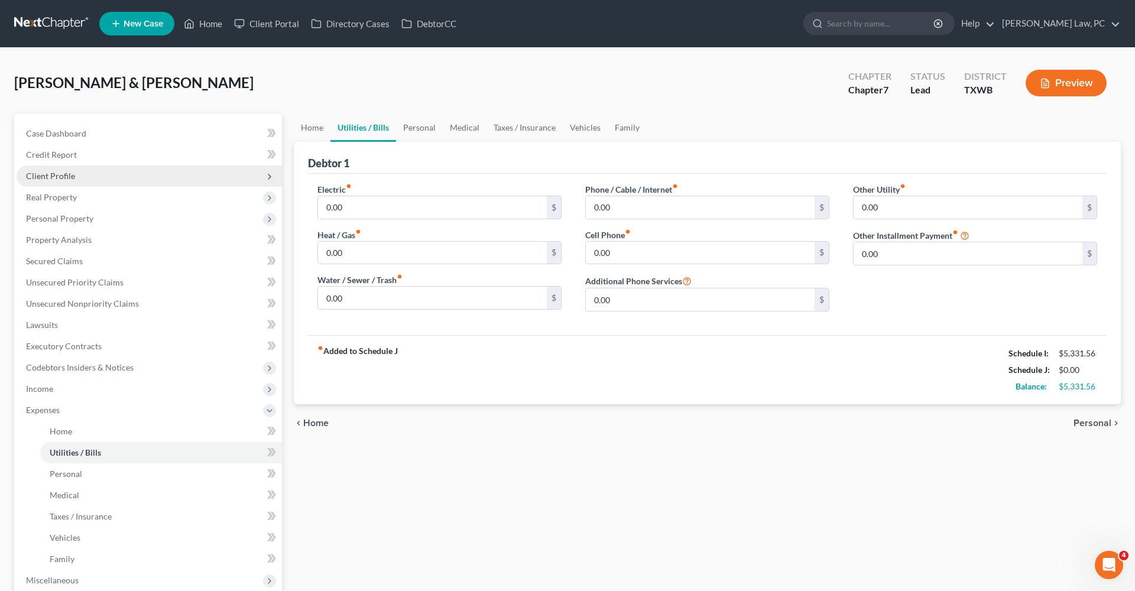
click at [61, 180] on span "Client Profile" at bounding box center [50, 176] width 49 height 10
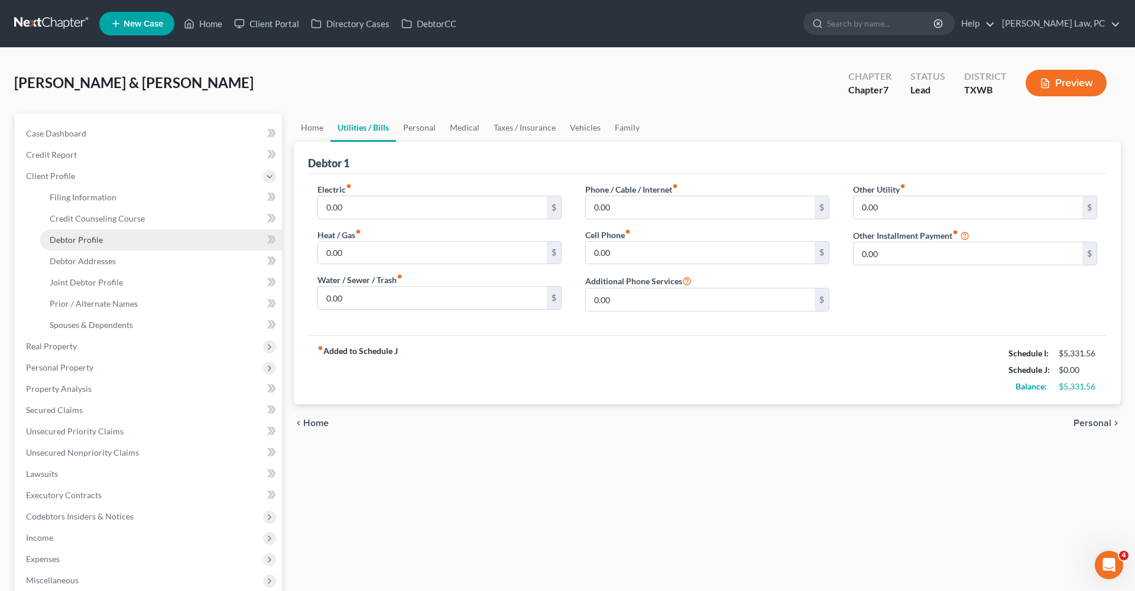
click at [86, 241] on span "Debtor Profile" at bounding box center [76, 240] width 53 height 10
select select "1"
select select "6"
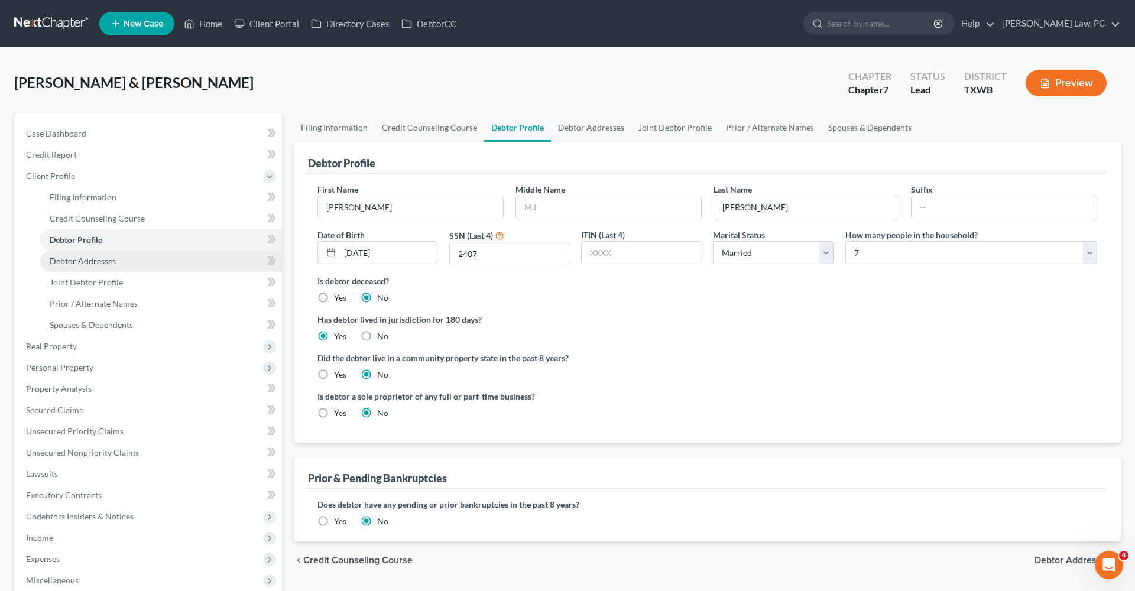
click at [76, 267] on link "Debtor Addresses" at bounding box center [161, 261] width 242 height 21
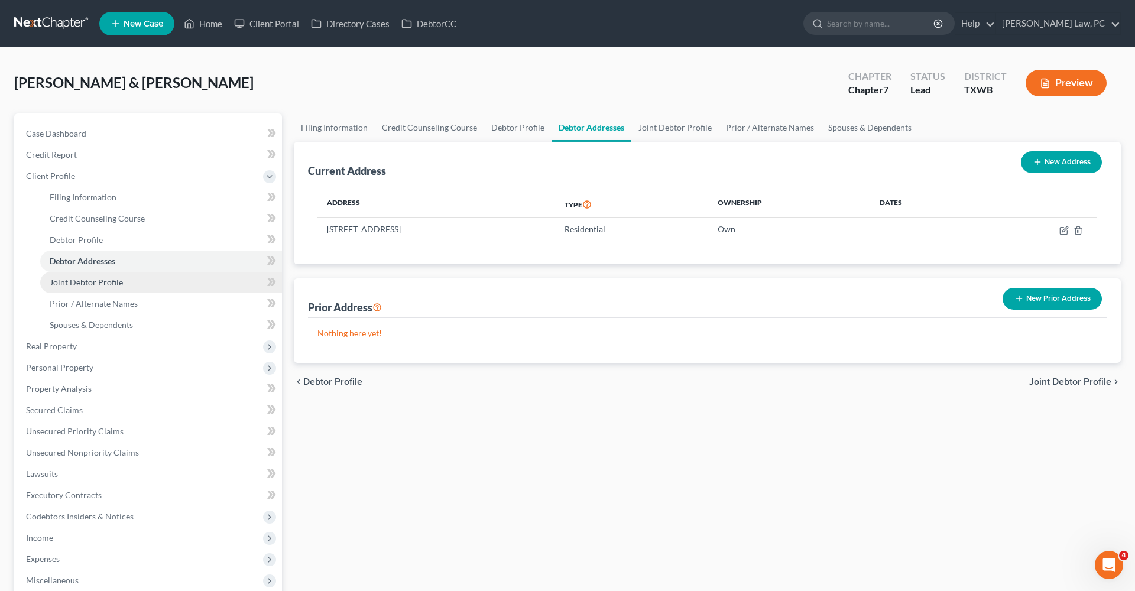
click at [79, 280] on span "Joint Debtor Profile" at bounding box center [86, 282] width 73 height 10
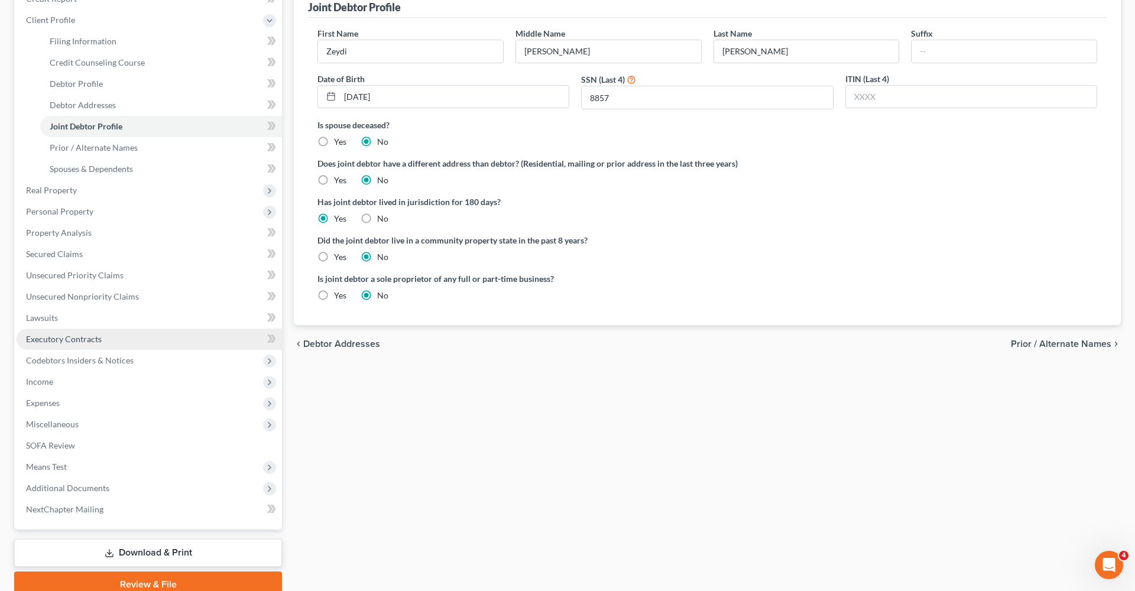
scroll to position [149, 0]
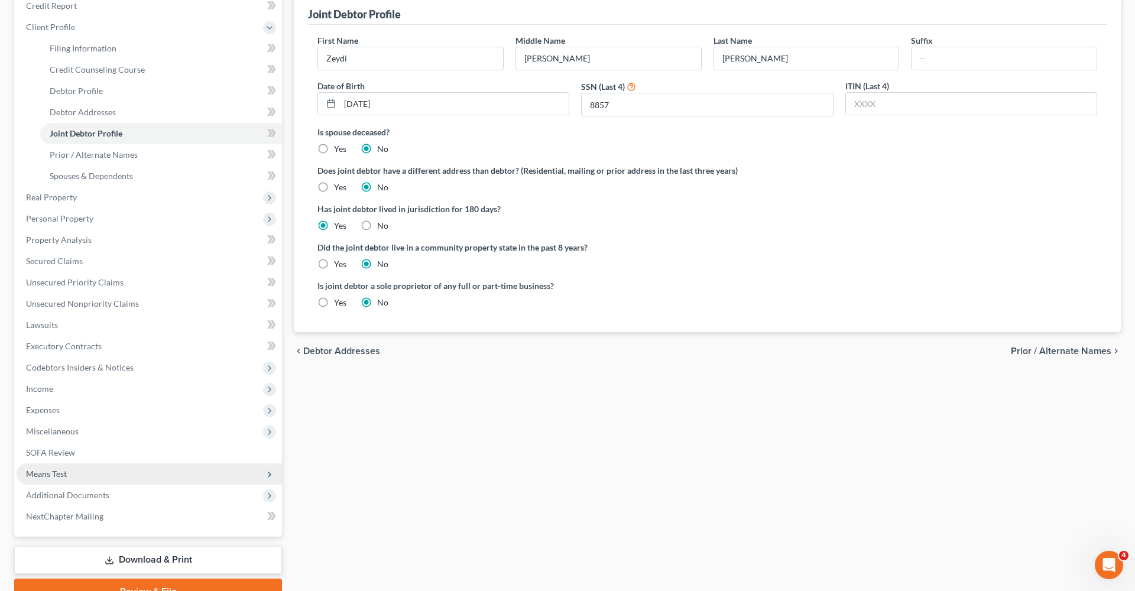
click at [61, 475] on span "Means Test" at bounding box center [46, 474] width 41 height 10
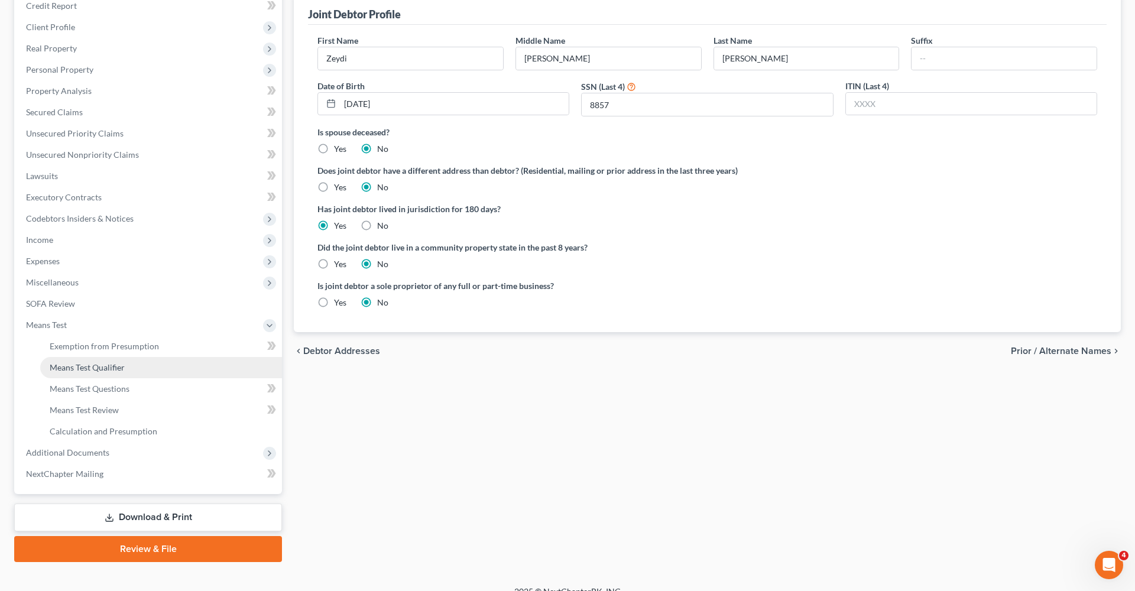
click at [120, 363] on span "Means Test Qualifier" at bounding box center [87, 367] width 75 height 10
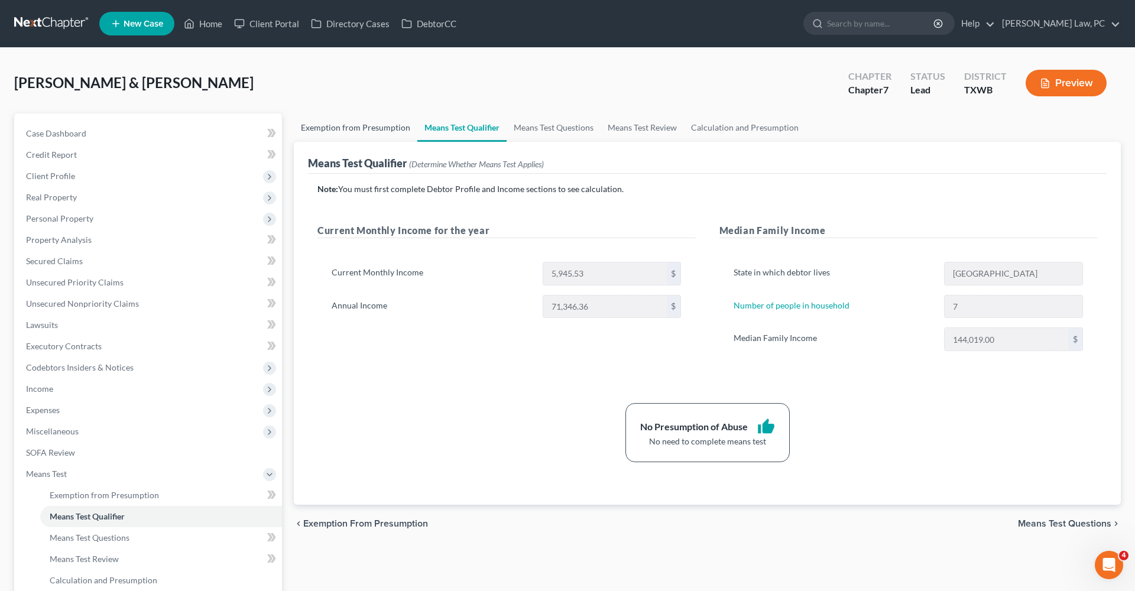
click at [369, 125] on link "Exemption from Presumption" at bounding box center [356, 127] width 124 height 28
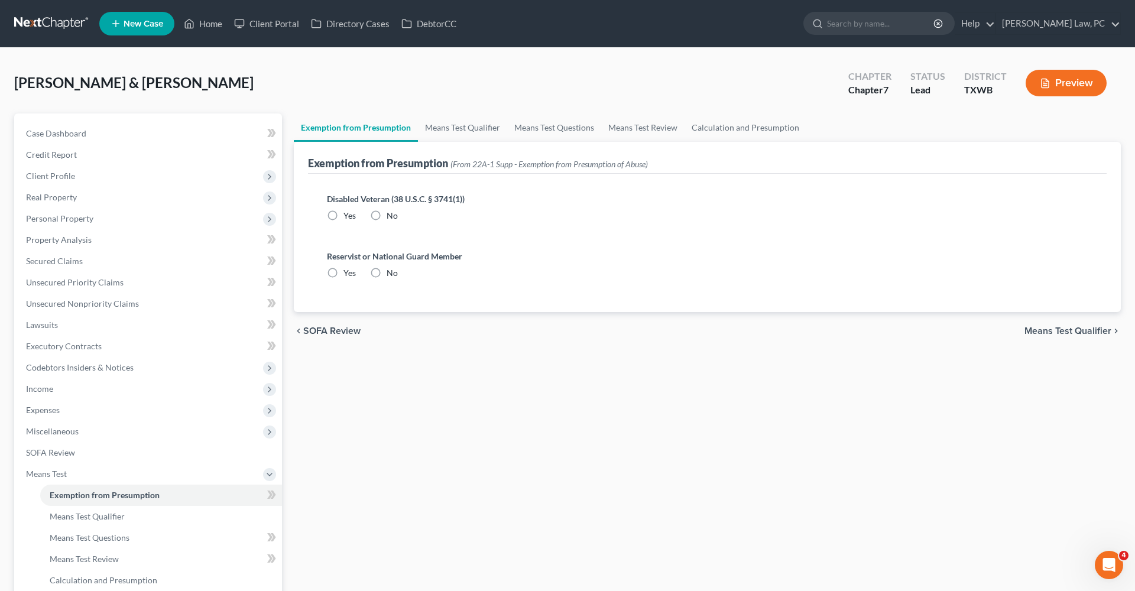
click at [387, 216] on label "No" at bounding box center [392, 216] width 11 height 12
click at [391, 216] on input "No" at bounding box center [395, 214] width 8 height 8
radio input "true"
click at [387, 275] on label "No" at bounding box center [392, 273] width 11 height 12
click at [391, 275] on input "No" at bounding box center [395, 271] width 8 height 8
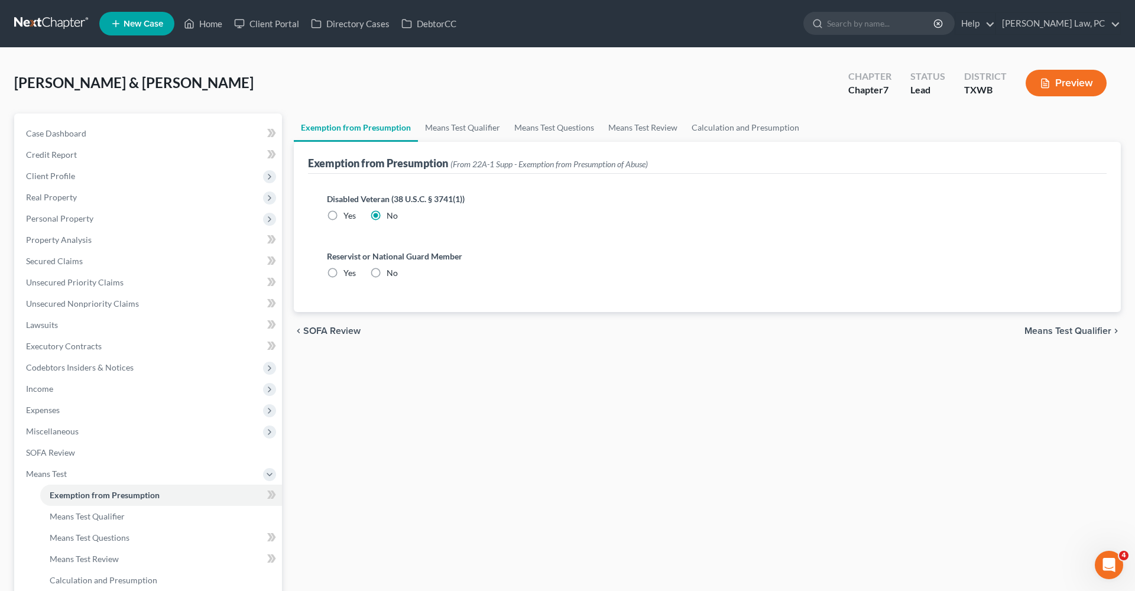
radio input "true"
click at [46, 411] on span "Expenses" at bounding box center [43, 410] width 34 height 10
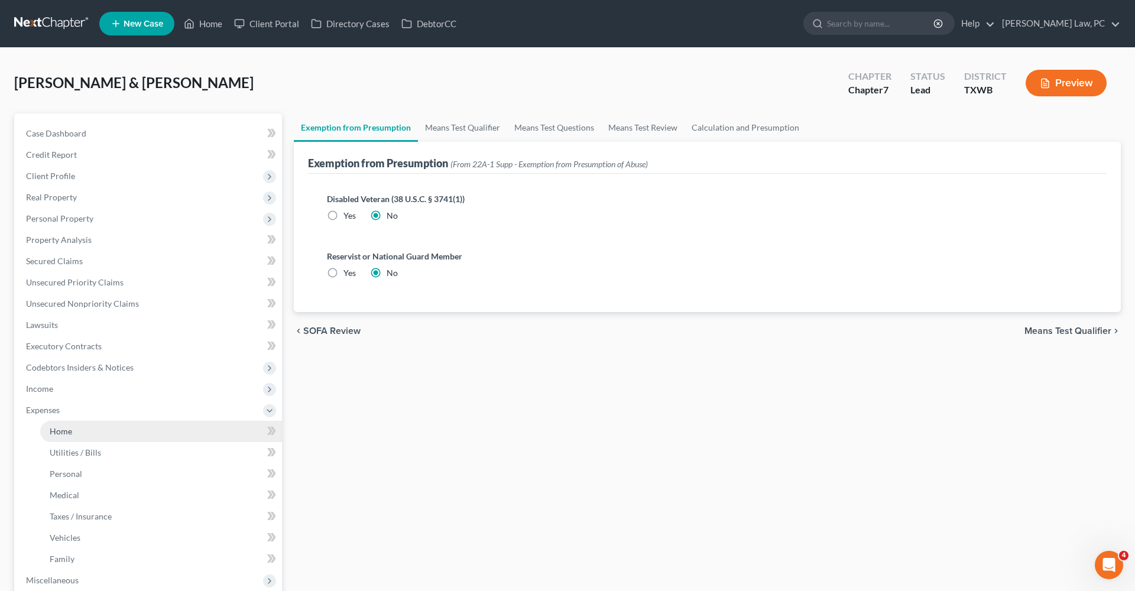
click at [63, 424] on link "Home" at bounding box center [161, 431] width 242 height 21
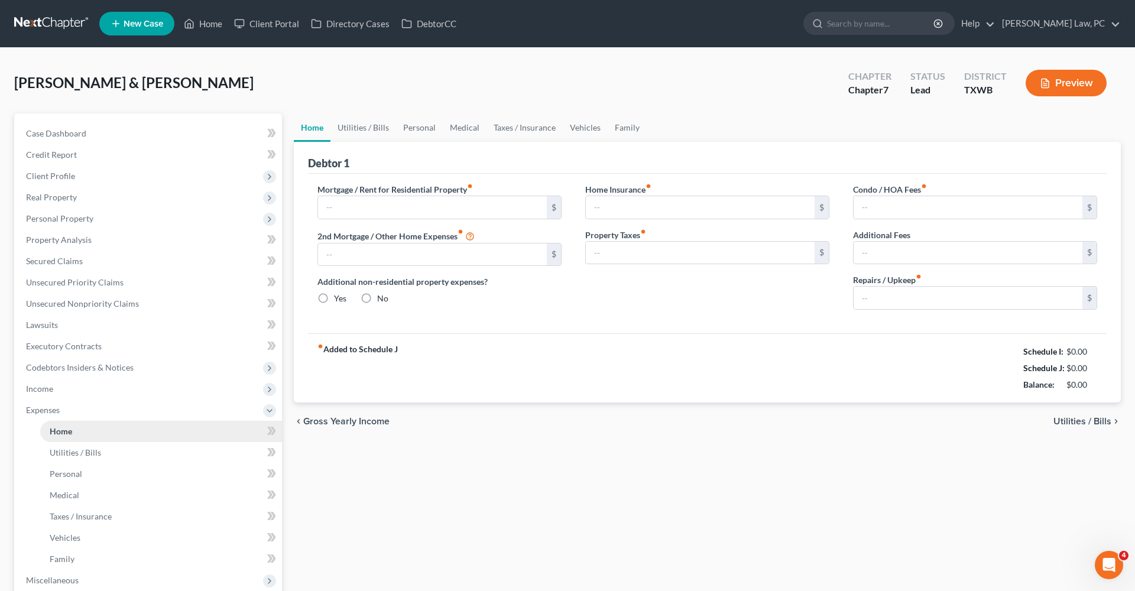
type input "0.00"
radio input "true"
type input "0.00"
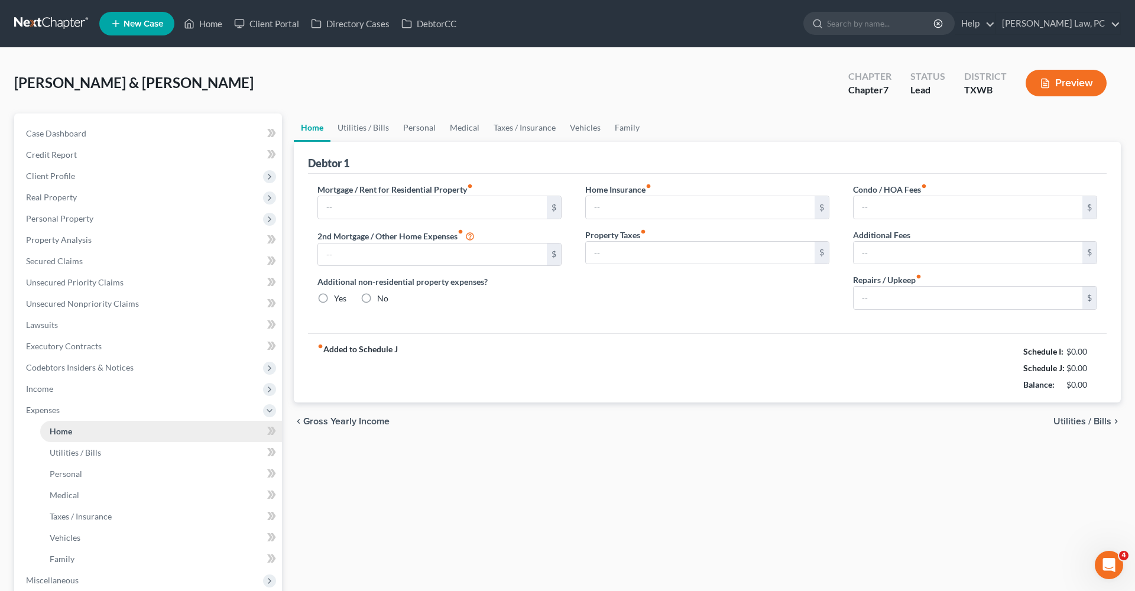
type input "0.00"
click at [71, 221] on span "Personal Property" at bounding box center [59, 218] width 67 height 10
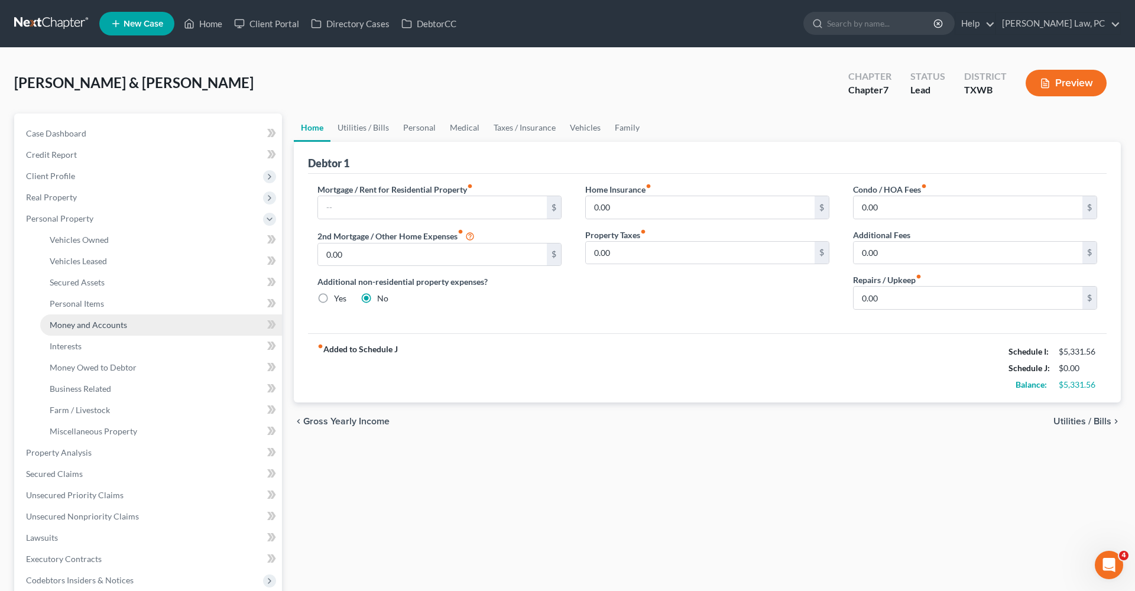
click at [102, 326] on span "Money and Accounts" at bounding box center [88, 325] width 77 height 10
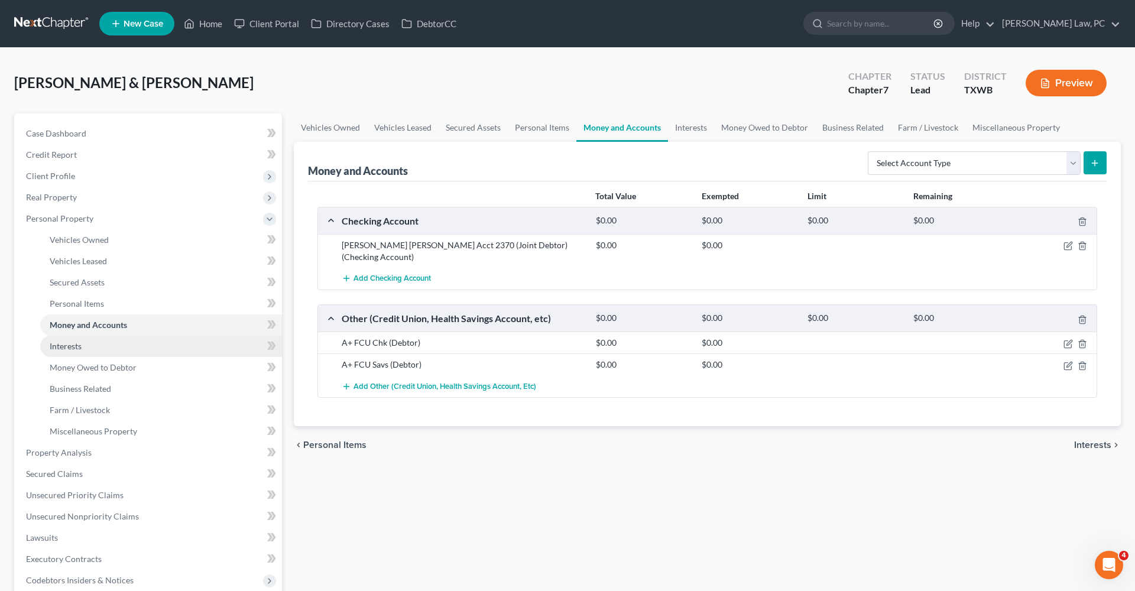
click at [83, 350] on link "Interests" at bounding box center [161, 346] width 242 height 21
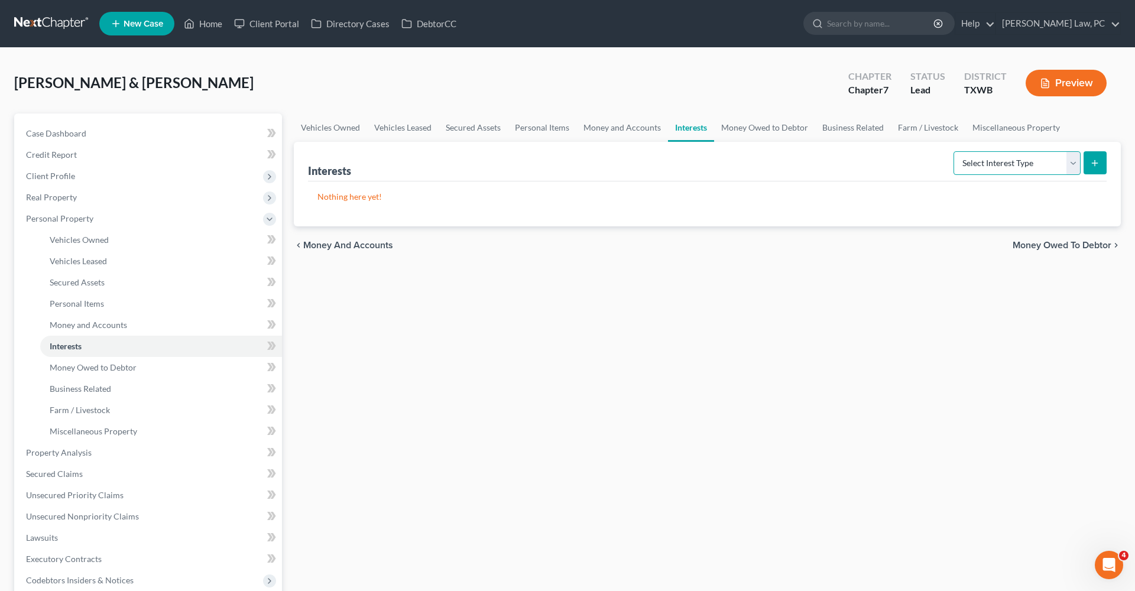
select select "401k"
click at [1101, 163] on button "submit" at bounding box center [1094, 162] width 23 height 23
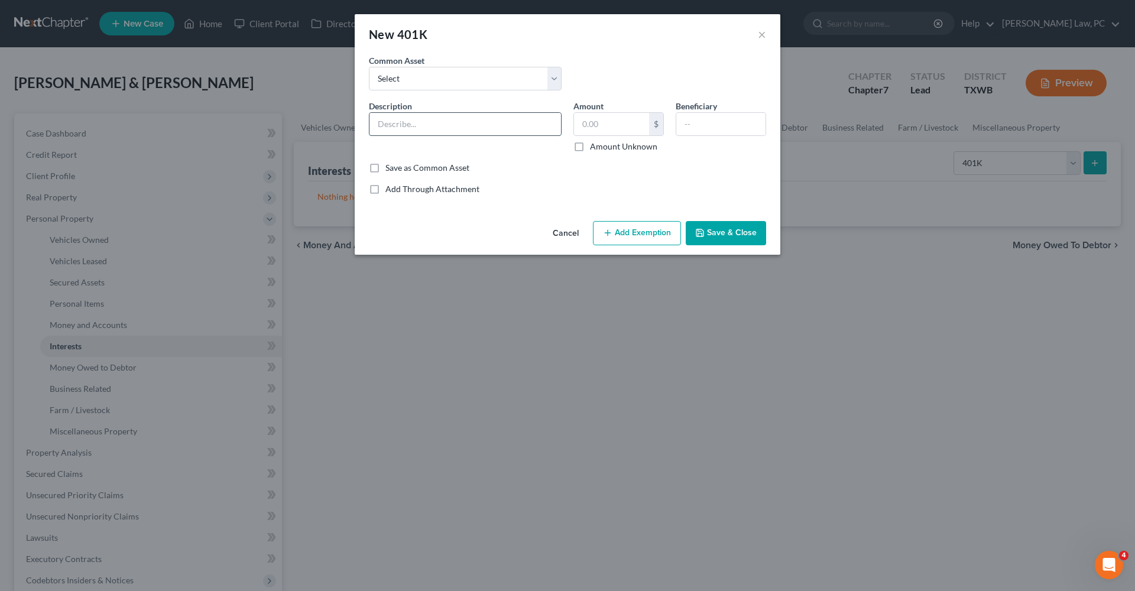
click at [457, 116] on input "text" at bounding box center [464, 124] width 191 height 22
click at [481, 124] on input "401k Through [GEOGRAPHIC_DATA]" at bounding box center [464, 124] width 191 height 22
click at [509, 126] on input "401k Through [GEOGRAPHIC_DATA]" at bounding box center [464, 124] width 191 height 22
type input "401k Through [GEOGRAPHIC_DATA]"
click at [726, 244] on button "Save & Close" at bounding box center [726, 233] width 80 height 25
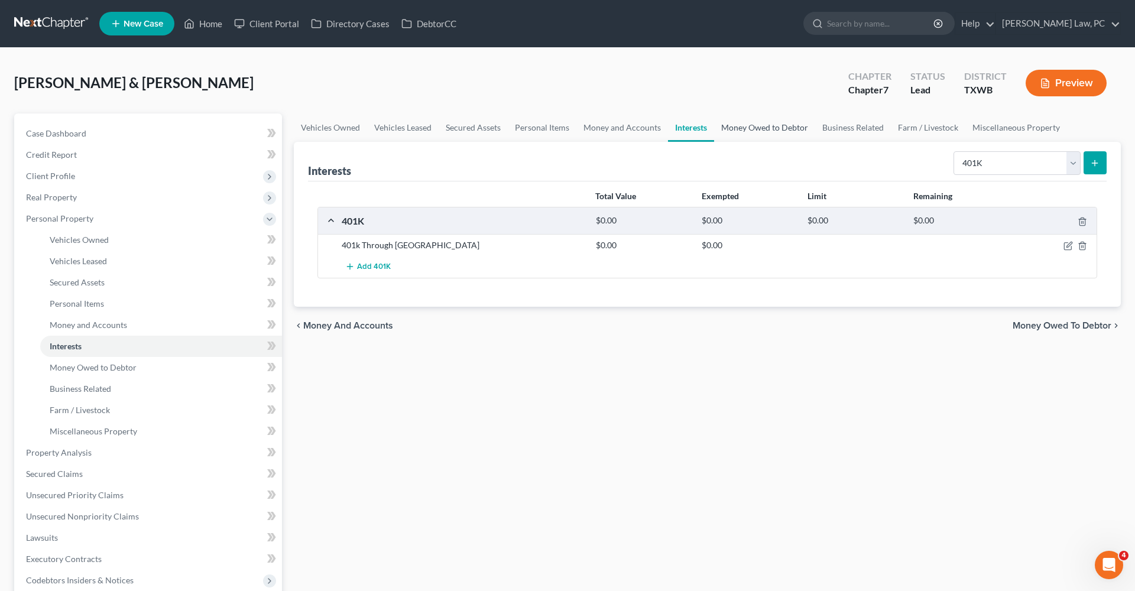
click at [736, 130] on link "Money Owed to Debtor" at bounding box center [764, 127] width 101 height 28
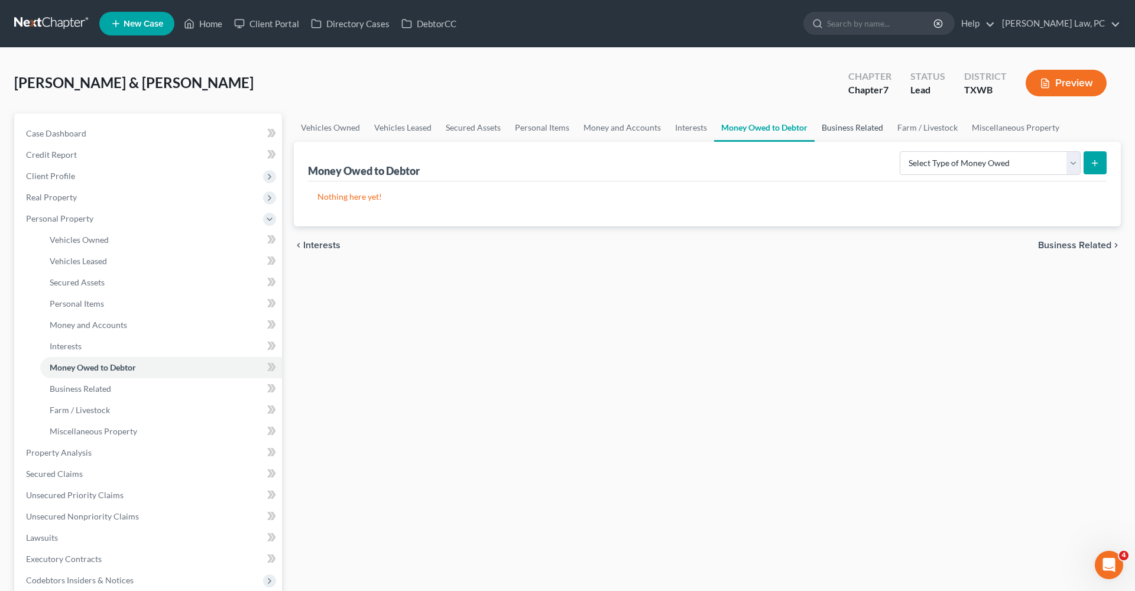
click at [846, 126] on link "Business Related" at bounding box center [852, 127] width 76 height 28
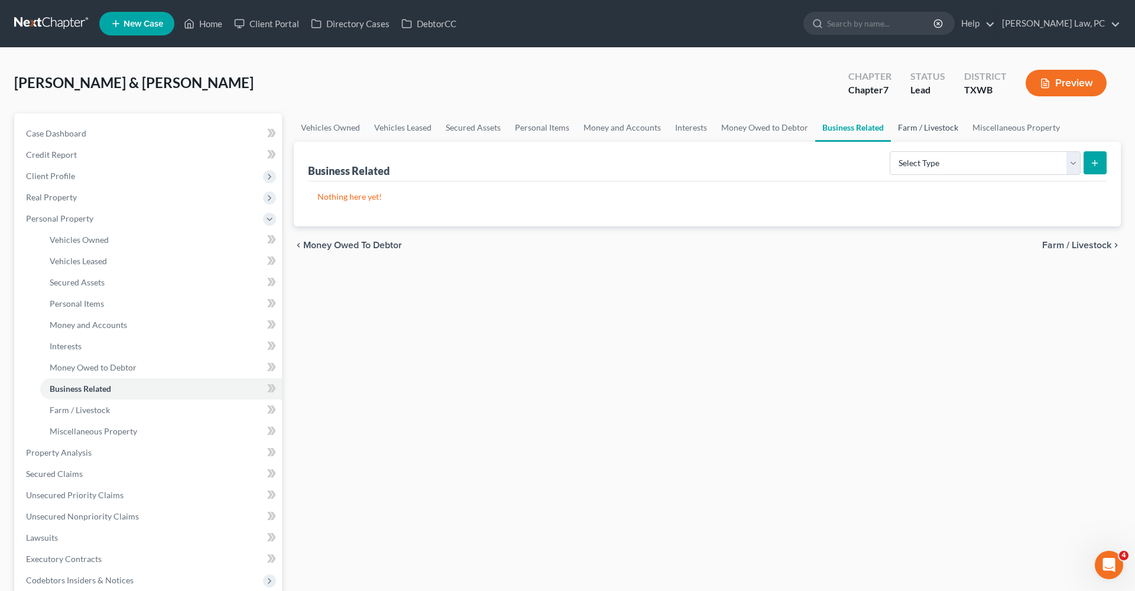
click at [932, 125] on link "Farm / Livestock" at bounding box center [928, 127] width 74 height 28
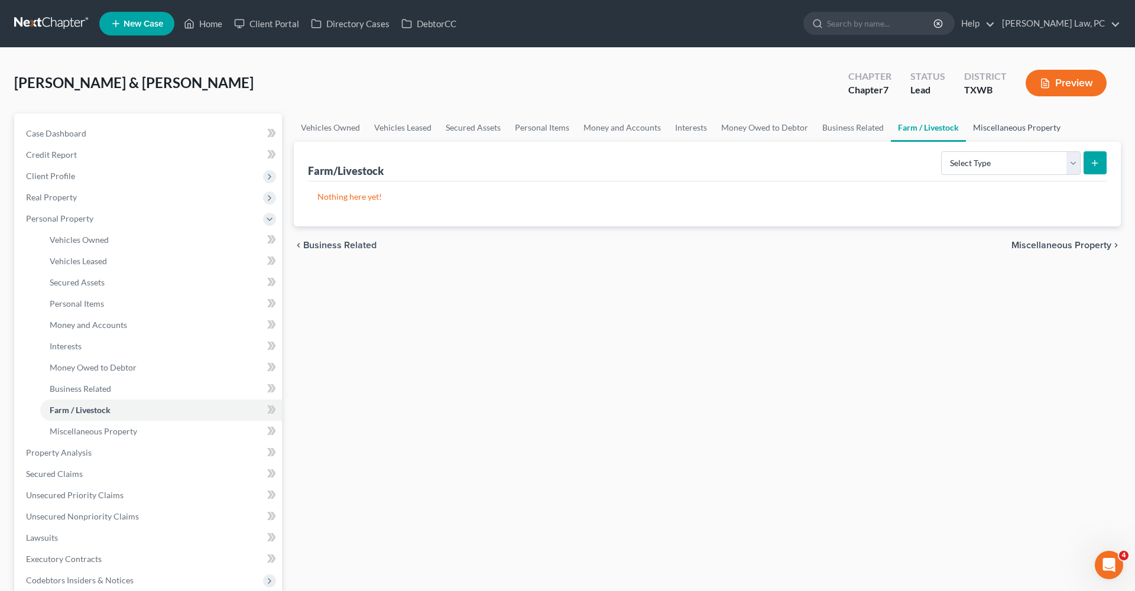
click at [996, 127] on link "Miscellaneous Property" at bounding box center [1017, 127] width 102 height 28
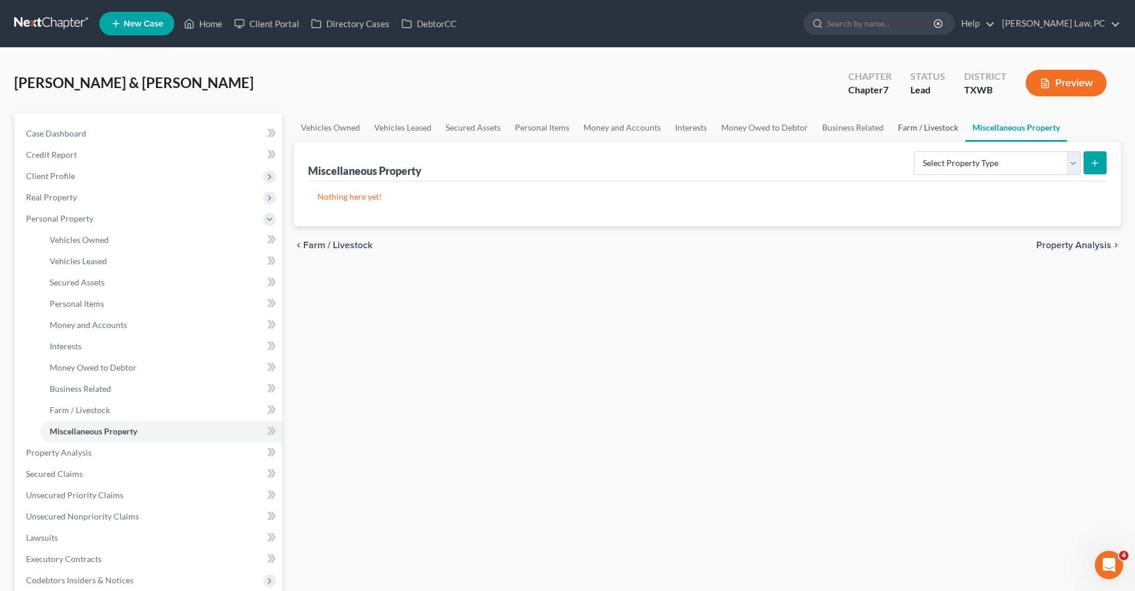
click at [921, 133] on link "Farm / Livestock" at bounding box center [928, 127] width 74 height 28
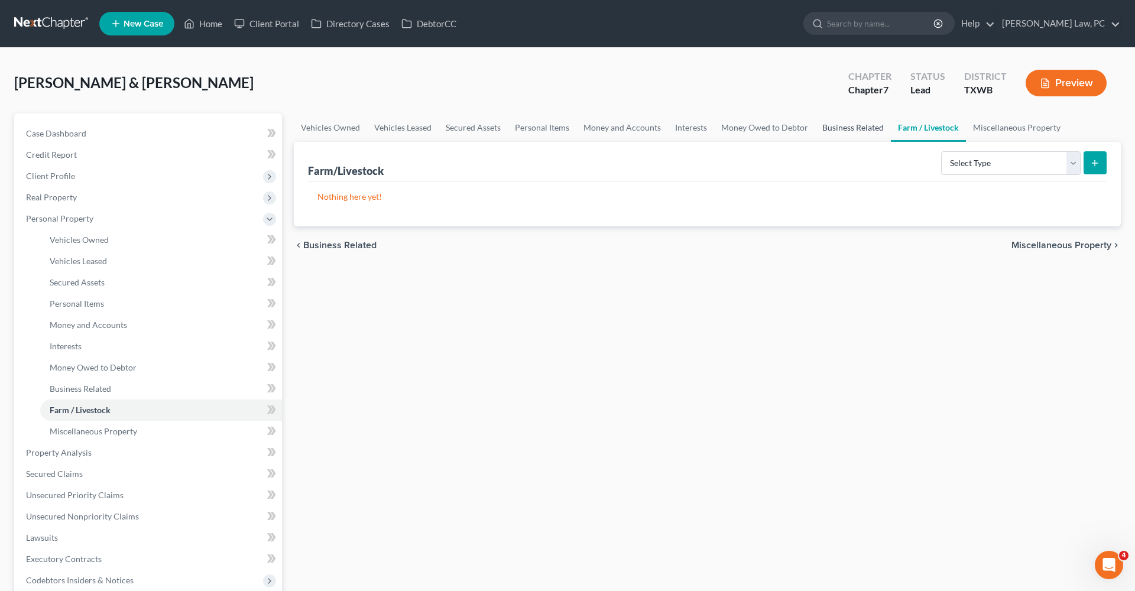
click at [865, 131] on link "Business Related" at bounding box center [853, 127] width 76 height 28
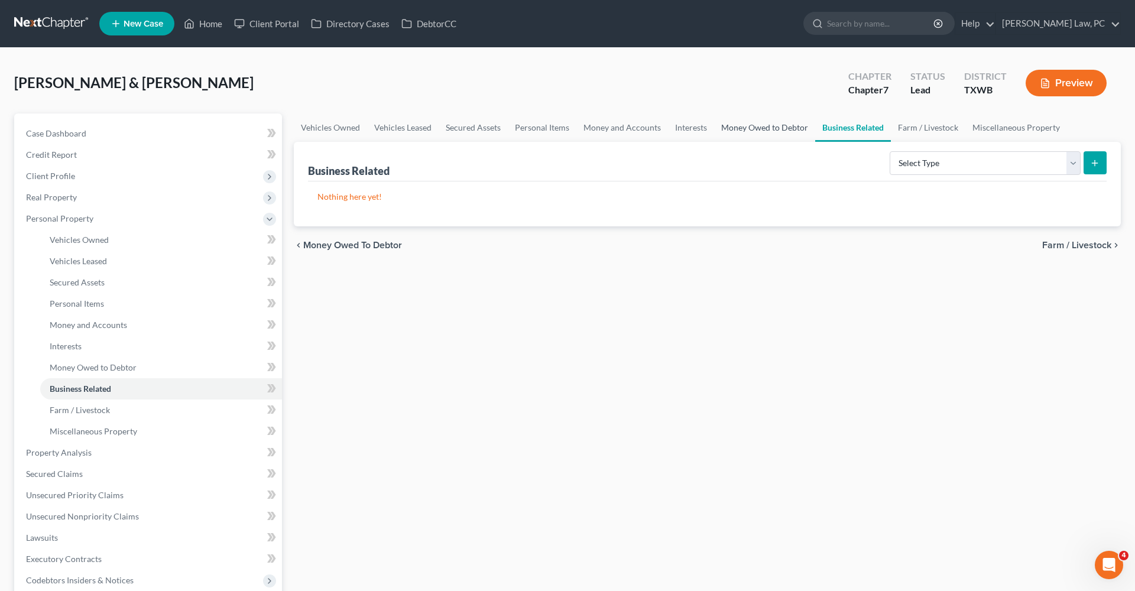
click at [777, 134] on link "Money Owed to Debtor" at bounding box center [764, 127] width 101 height 28
